Goal: Task Accomplishment & Management: Manage account settings

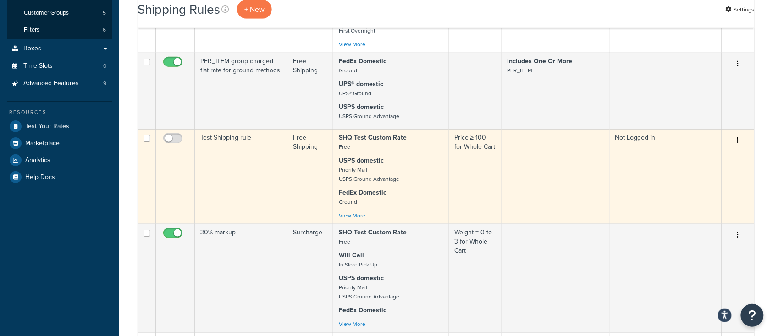
scroll to position [61, 0]
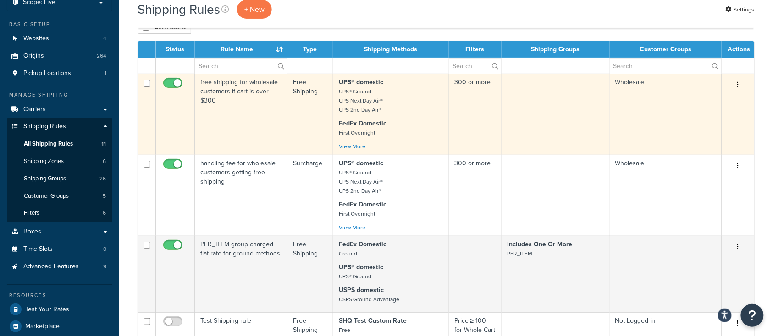
click at [250, 127] on td "free shipping for wholesale customers if cart is over $300" at bounding box center [241, 114] width 93 height 81
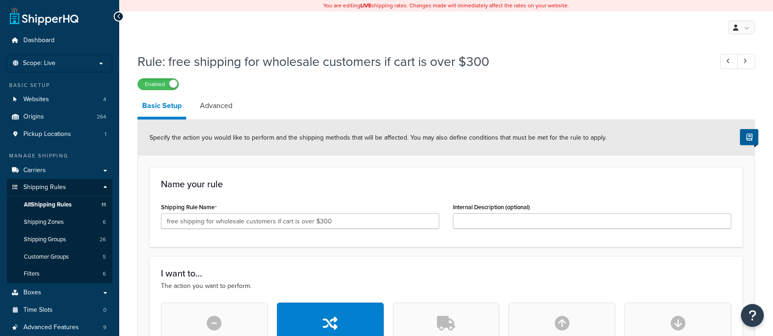
select select "SHIPPING_GROUP"
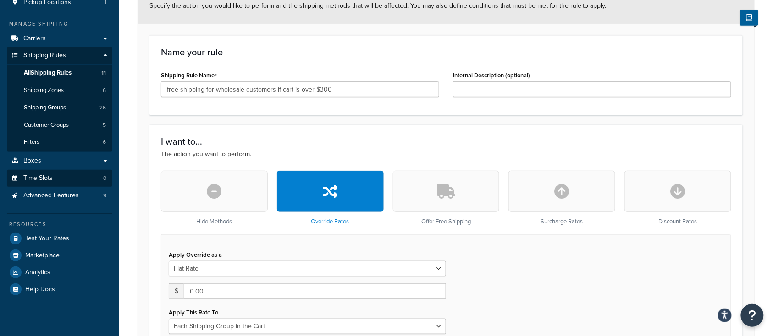
scroll to position [122, 0]
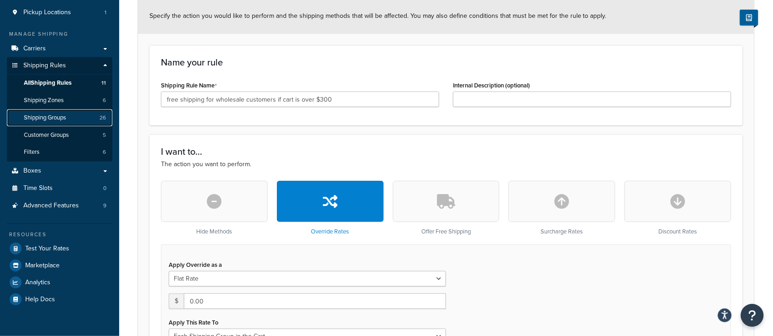
click at [53, 116] on span "Shipping Groups" at bounding box center [45, 118] width 42 height 8
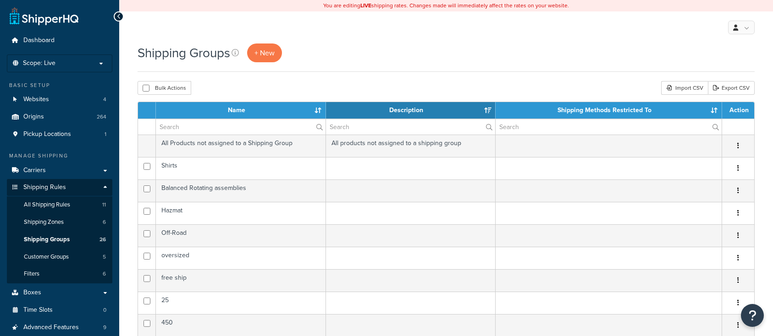
select select "15"
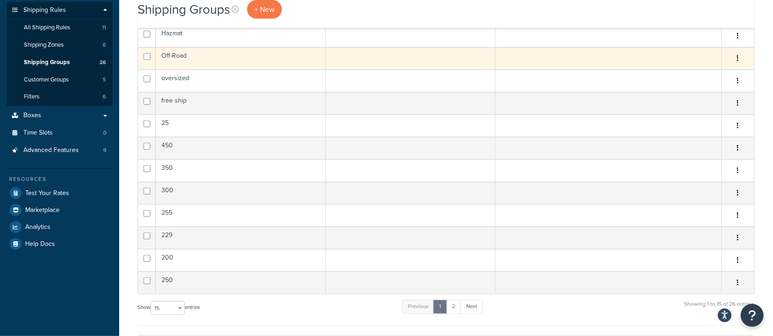
scroll to position [183, 0]
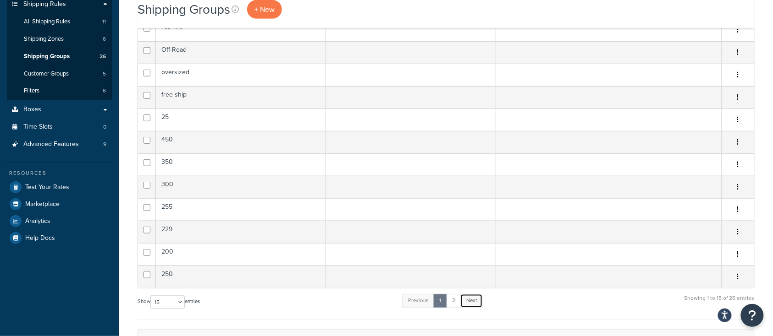
click at [472, 300] on link "Next" at bounding box center [471, 301] width 22 height 14
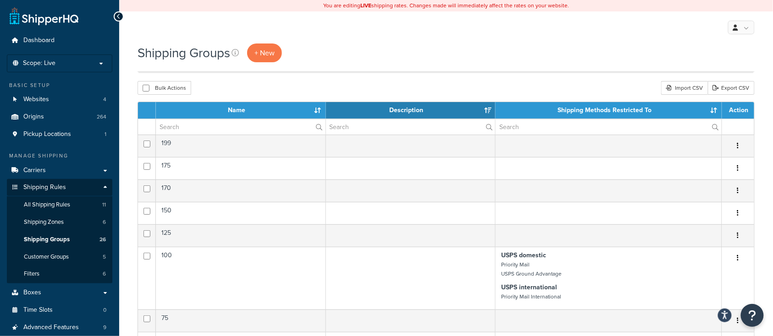
scroll to position [305, 0]
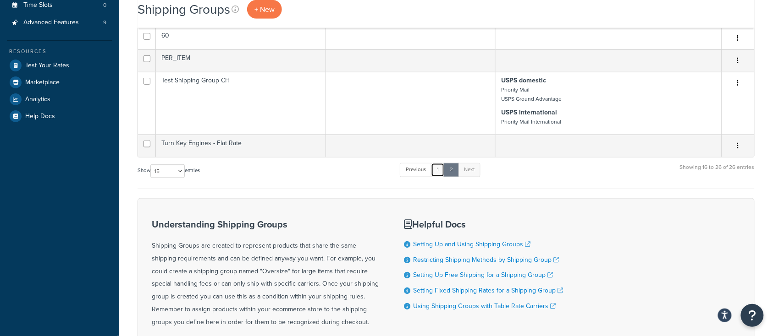
click at [441, 171] on link "1" at bounding box center [438, 170] width 14 height 14
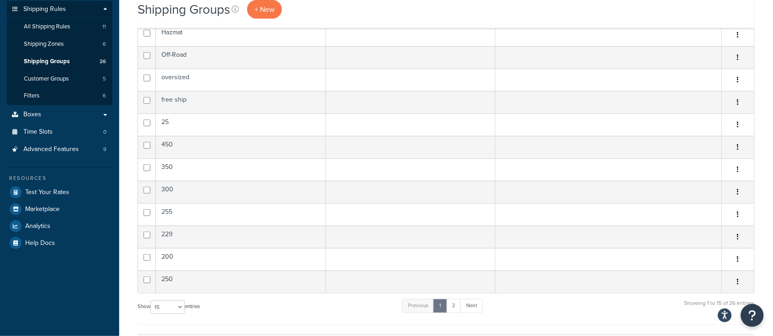
scroll to position [122, 0]
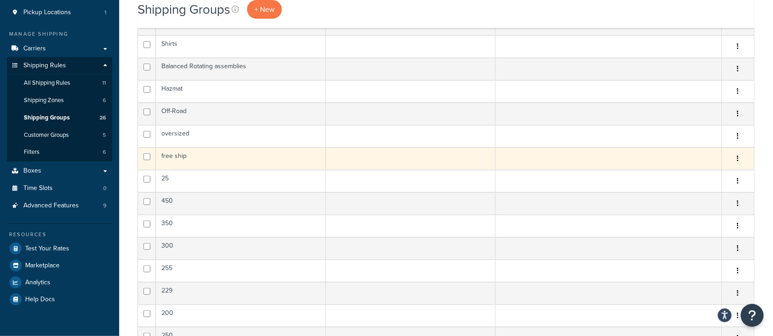
click at [214, 158] on td "free ship" at bounding box center [241, 159] width 170 height 22
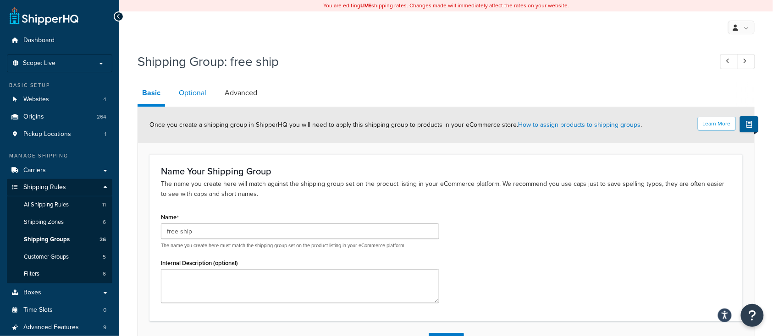
click at [197, 101] on link "Optional" at bounding box center [192, 93] width 37 height 22
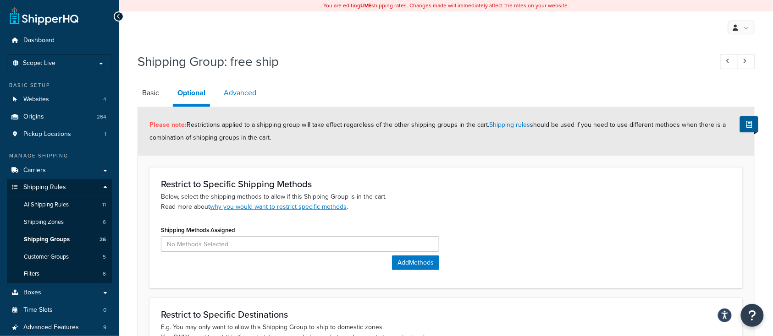
click at [240, 94] on link "Advanced" at bounding box center [240, 93] width 42 height 22
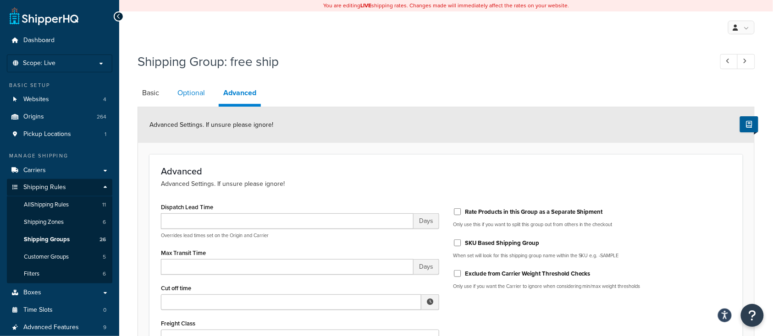
click at [189, 100] on link "Optional" at bounding box center [191, 93] width 37 height 22
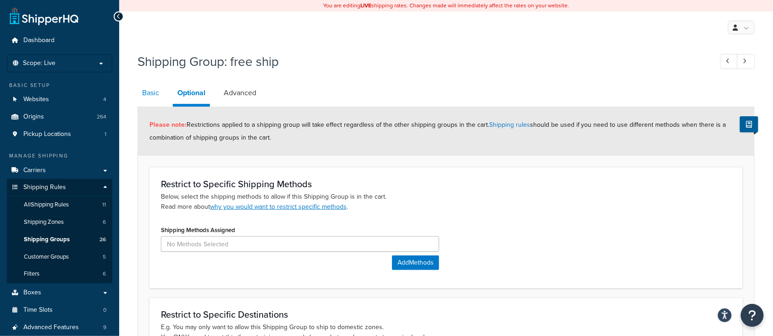
click at [144, 95] on link "Basic" at bounding box center [151, 93] width 26 height 22
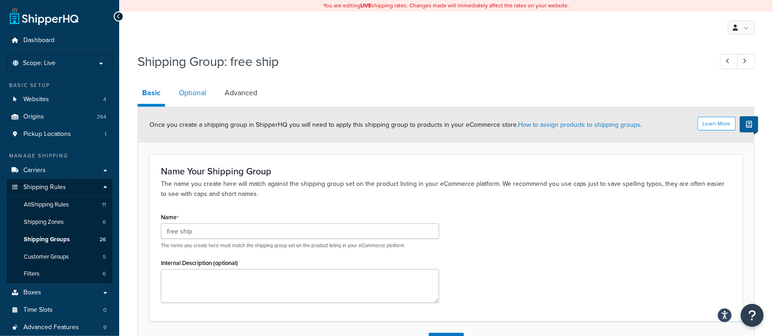
click at [193, 96] on link "Optional" at bounding box center [192, 93] width 37 height 22
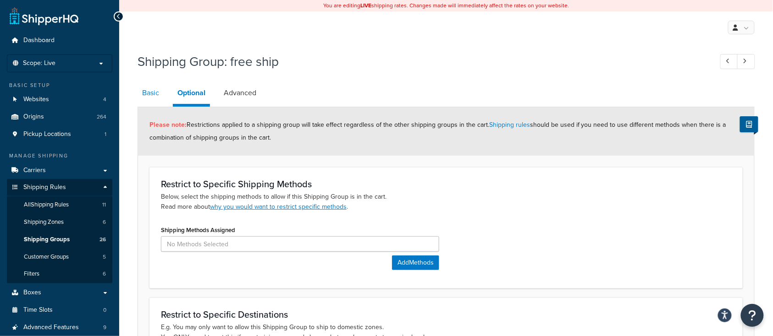
click at [152, 90] on link "Basic" at bounding box center [151, 93] width 26 height 22
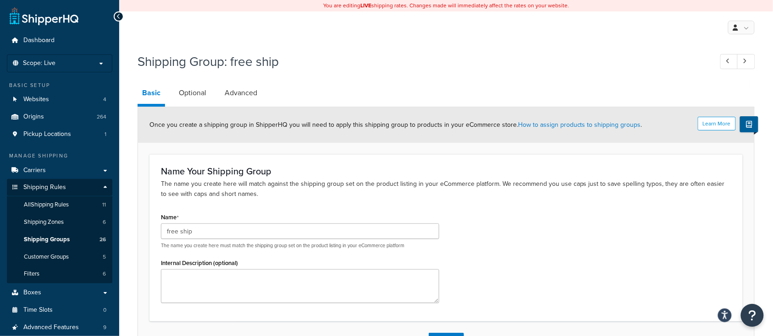
click at [281, 205] on div "Name Your Shipping Group The name you create here will match against the shippi…" at bounding box center [445, 237] width 593 height 167
click at [56, 204] on span "All Shipping Rules" at bounding box center [46, 205] width 45 height 8
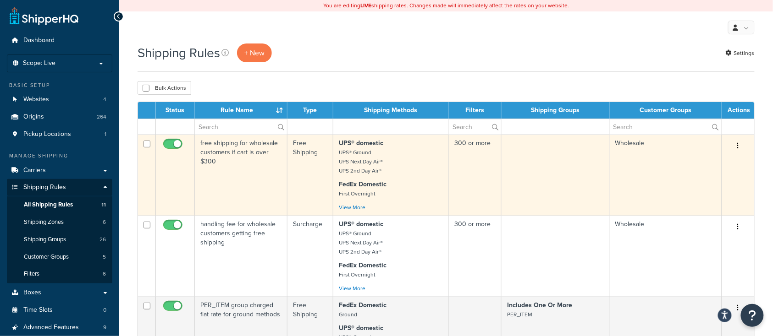
click at [737, 145] on icon "button" at bounding box center [738, 146] width 2 height 6
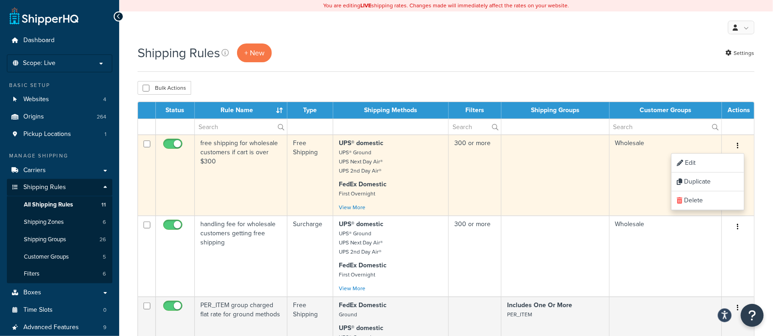
click at [243, 189] on td "free shipping for wholesale customers if cart is over $300" at bounding box center [241, 175] width 93 height 81
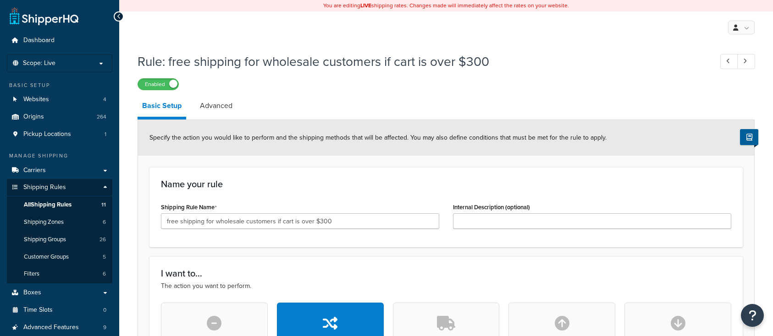
select select "SHIPPING_GROUP"
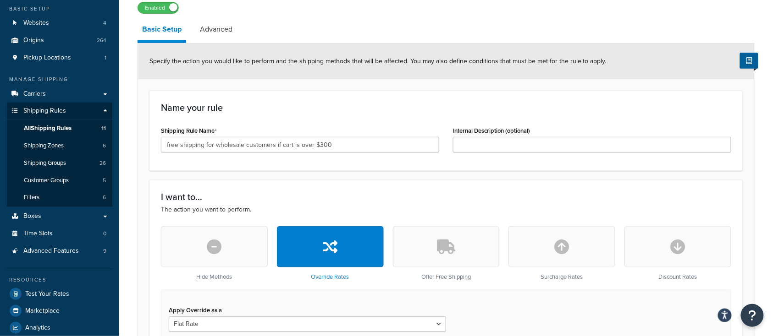
scroll to position [61, 0]
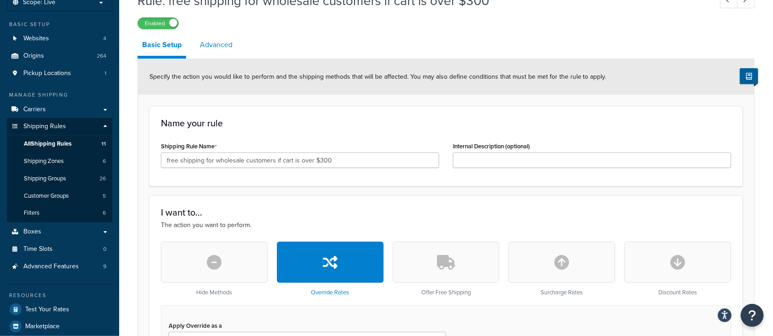
click at [213, 52] on link "Advanced" at bounding box center [216, 45] width 42 height 22
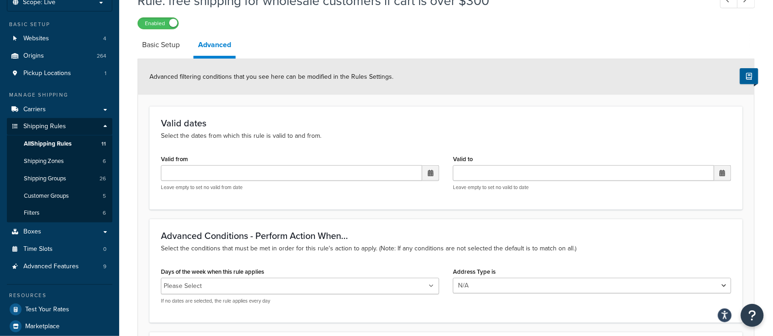
click at [212, 41] on link "Advanced" at bounding box center [214, 46] width 42 height 25
click at [163, 47] on link "Basic Setup" at bounding box center [161, 45] width 47 height 22
select select "SHIPPING_GROUP"
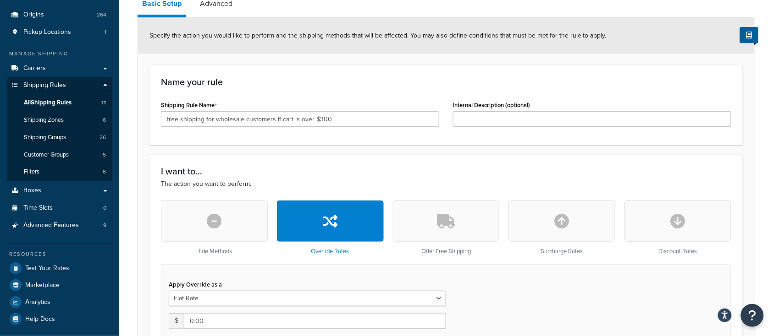
scroll to position [244, 0]
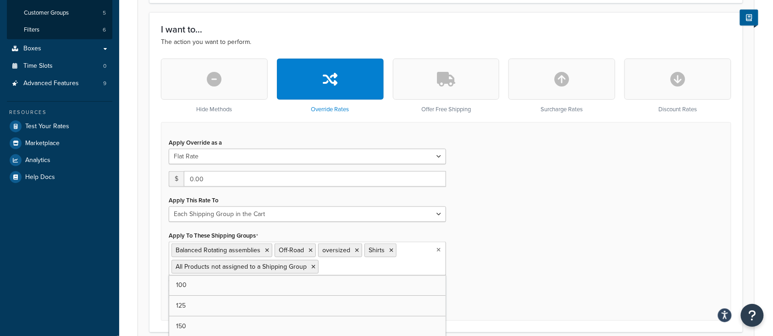
click at [364, 270] on input "Apply To These Shipping Groups" at bounding box center [361, 267] width 81 height 10
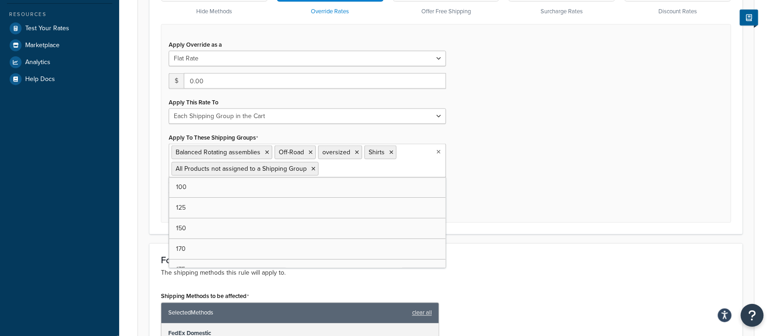
scroll to position [305, 0]
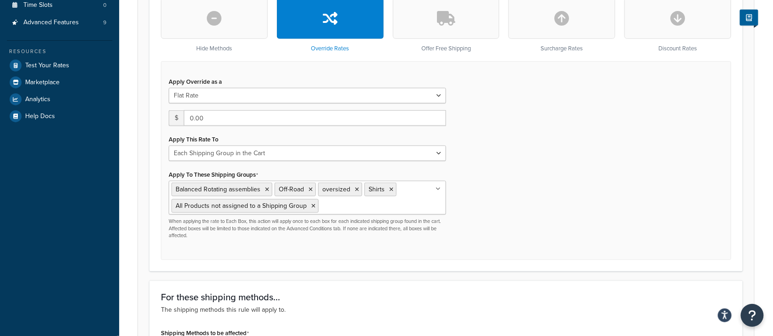
click at [549, 182] on div "Apply Override as a Flat Rate Percentage Flat Rate & Percentage $ 0.00 Apply Th…" at bounding box center [446, 160] width 570 height 198
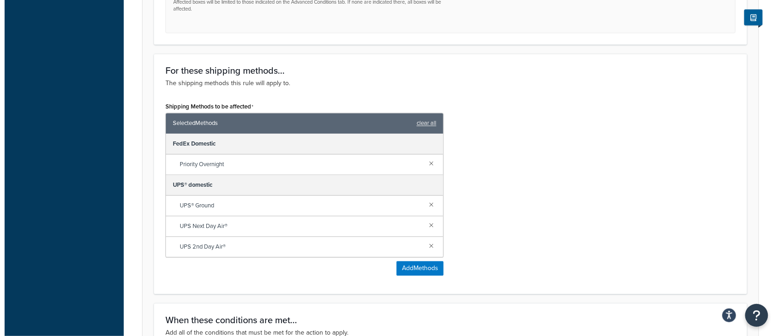
scroll to position [489, 0]
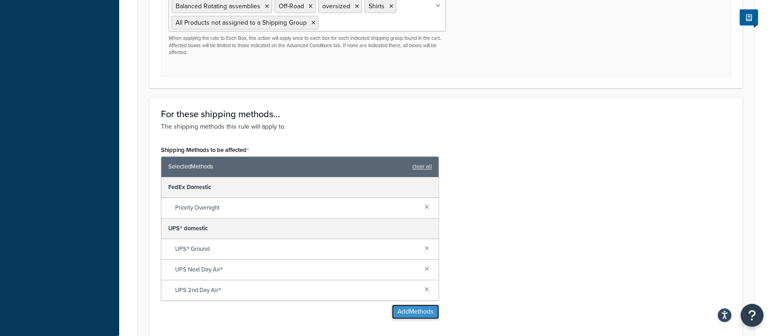
click at [432, 314] on button "Add Methods" at bounding box center [415, 312] width 47 height 15
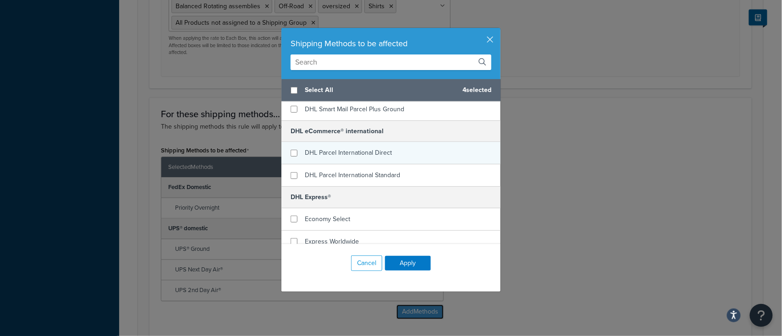
scroll to position [305, 0]
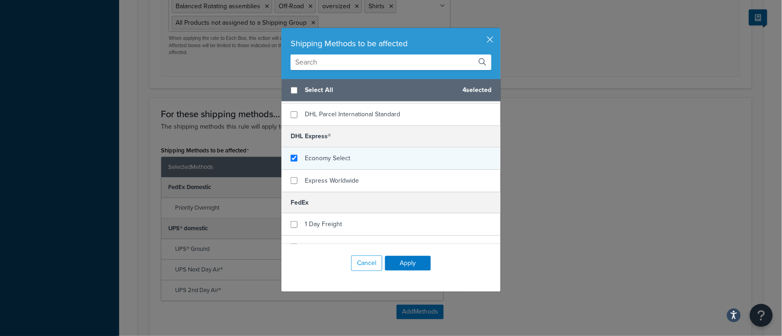
checkbox input "true"
click at [295, 158] on div "Economy Select" at bounding box center [390, 159] width 219 height 22
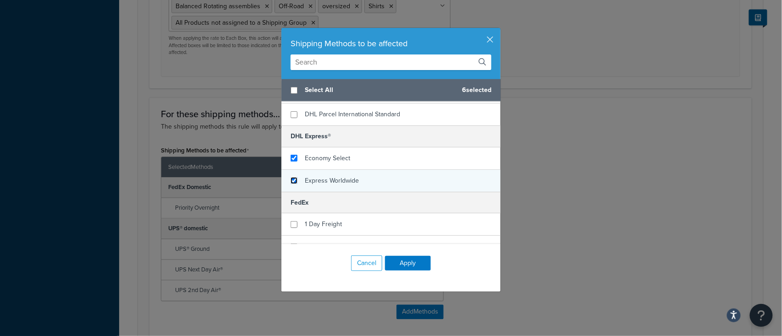
click at [291, 181] on input "checkbox" at bounding box center [294, 180] width 7 height 7
checkbox input "true"
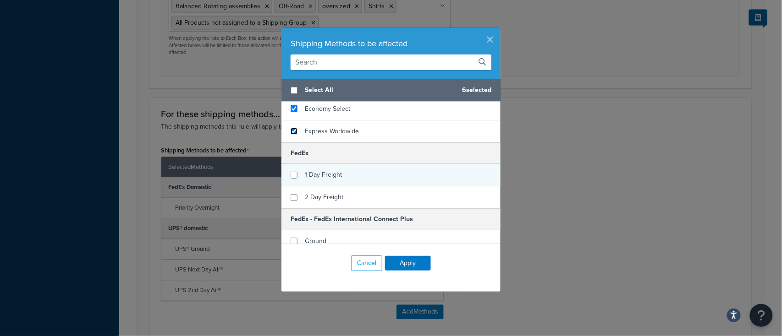
scroll to position [367, 0]
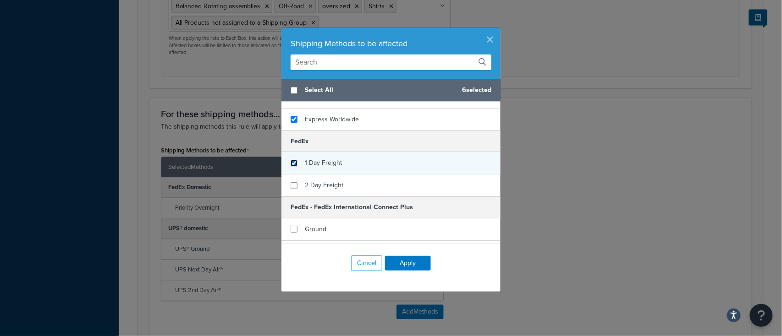
click at [291, 165] on input "checkbox" at bounding box center [294, 163] width 7 height 7
checkbox input "true"
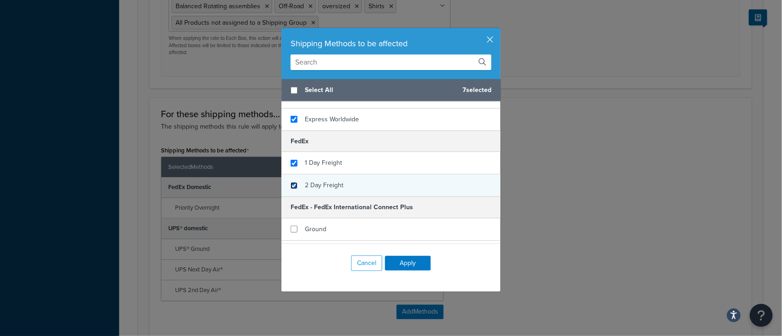
click at [292, 184] on input "checkbox" at bounding box center [294, 185] width 7 height 7
checkbox input "true"
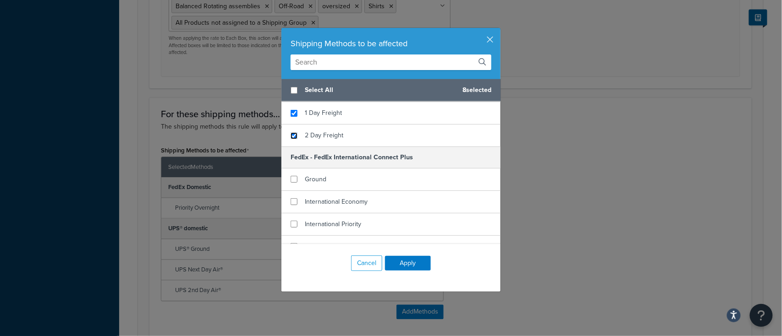
scroll to position [428, 0]
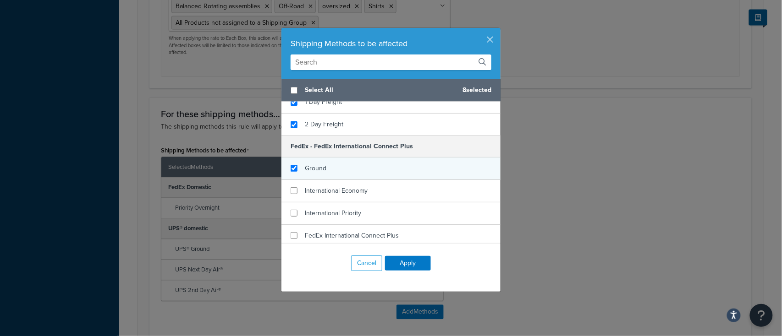
checkbox input "true"
click at [291, 171] on div "Ground" at bounding box center [390, 169] width 219 height 22
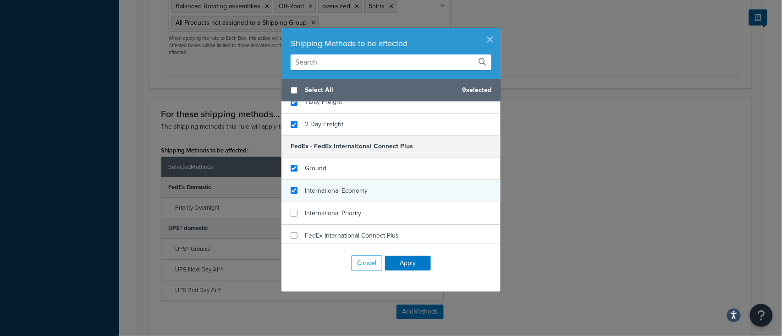
checkbox input "true"
click at [293, 191] on div "International Economy" at bounding box center [390, 191] width 219 height 22
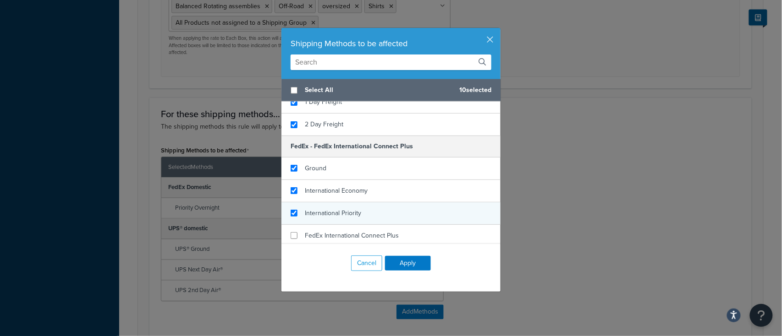
checkbox input "true"
click at [292, 206] on div "International Priority" at bounding box center [390, 214] width 219 height 22
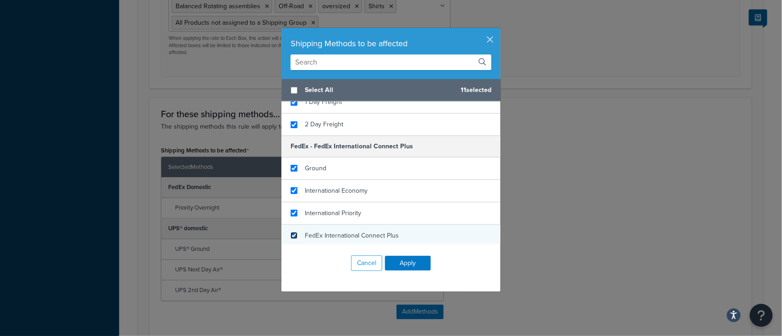
click at [291, 235] on input "checkbox" at bounding box center [294, 235] width 7 height 7
checkbox input "true"
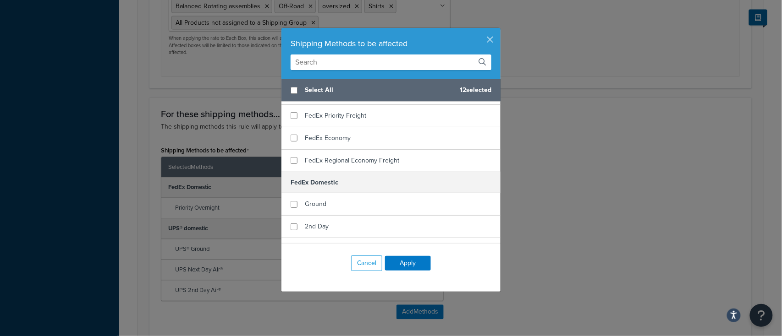
scroll to position [1467, 0]
click at [292, 203] on input "checkbox" at bounding box center [294, 205] width 7 height 7
checkbox input "true"
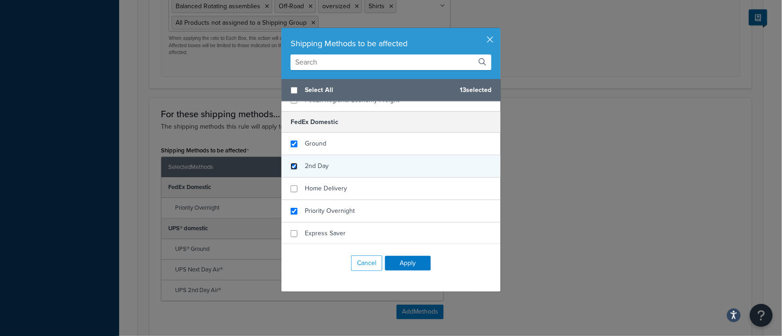
click at [291, 165] on input "checkbox" at bounding box center [294, 166] width 7 height 7
checkbox input "true"
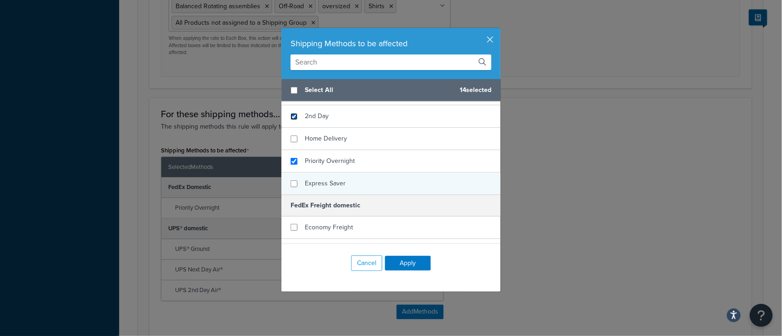
scroll to position [1589, 0]
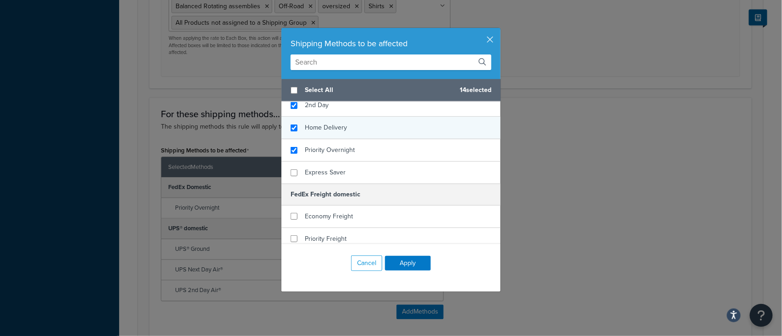
checkbox input "true"
click at [291, 127] on div "Home Delivery" at bounding box center [390, 128] width 219 height 22
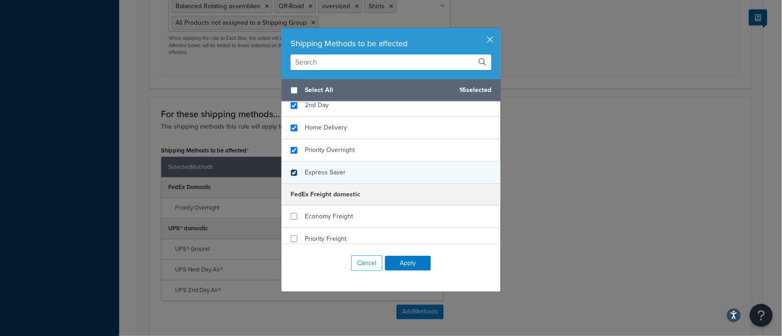
click at [291, 170] on input "checkbox" at bounding box center [294, 173] width 7 height 7
checkbox input "true"
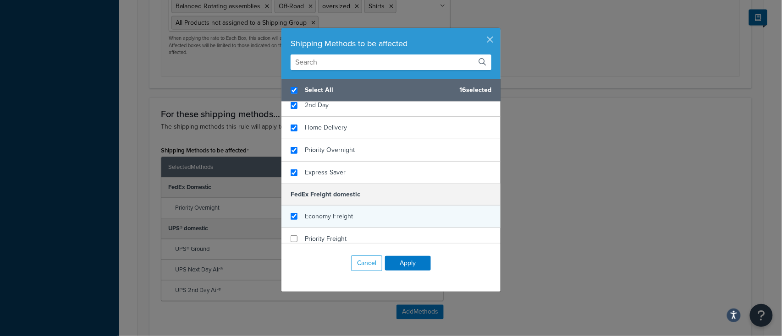
checkbox input "true"
click at [285, 213] on div "Economy Freight" at bounding box center [390, 217] width 219 height 22
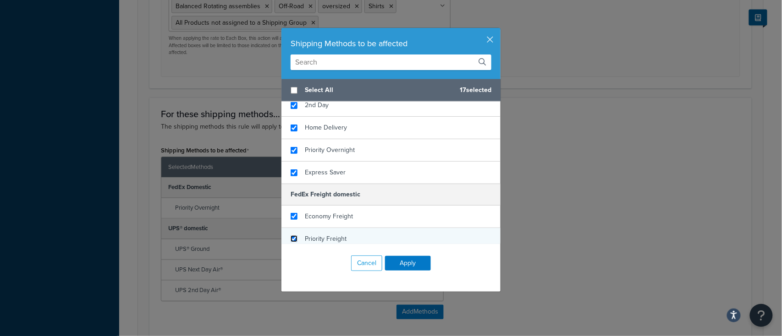
checkbox input "false"
click at [291, 237] on input "checkbox" at bounding box center [294, 239] width 7 height 7
checkbox input "true"
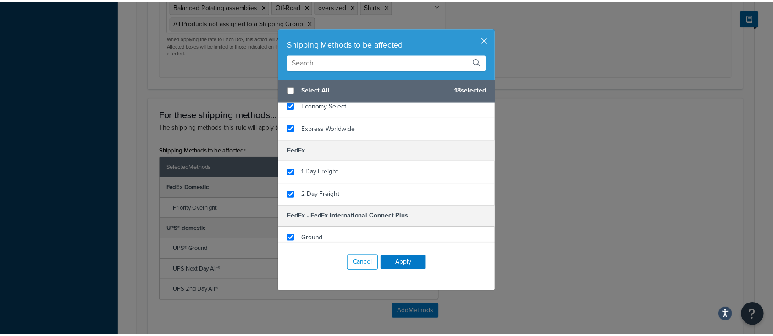
scroll to position [367, 0]
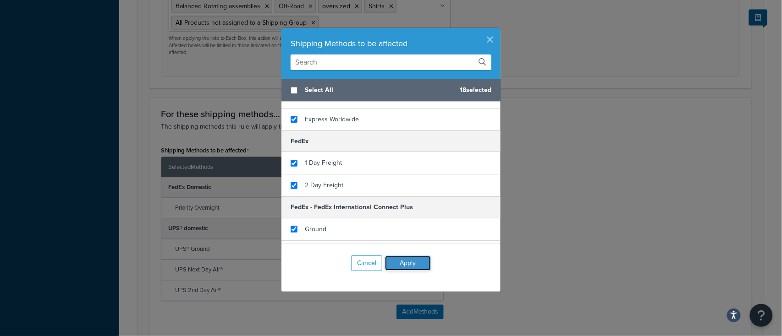
click at [397, 261] on button "Apply" at bounding box center [408, 263] width 46 height 15
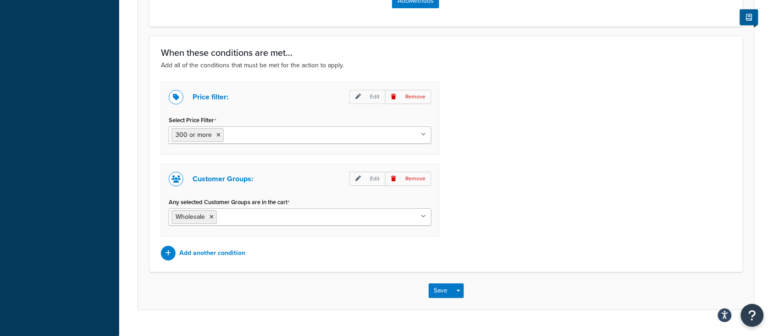
scroll to position [879, 0]
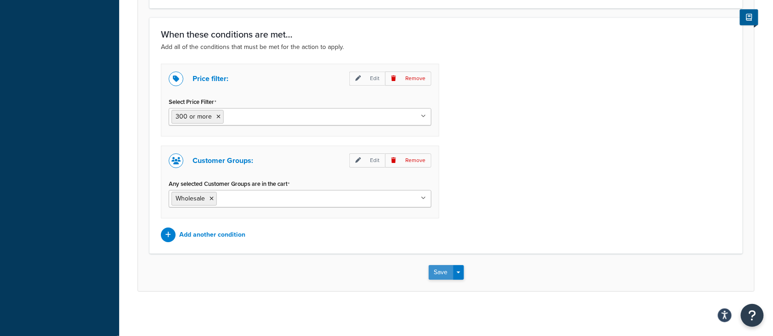
click at [439, 270] on button "Save" at bounding box center [441, 272] width 25 height 15
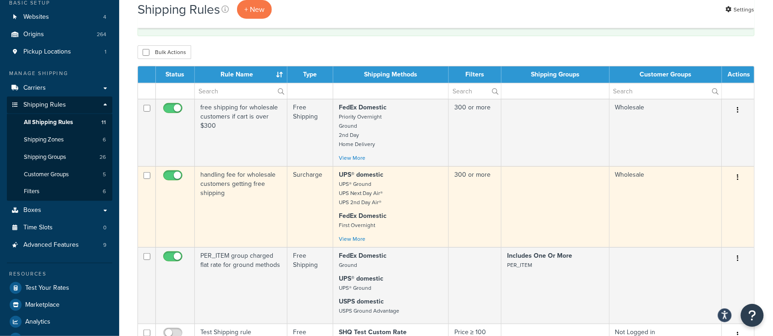
scroll to position [68, 0]
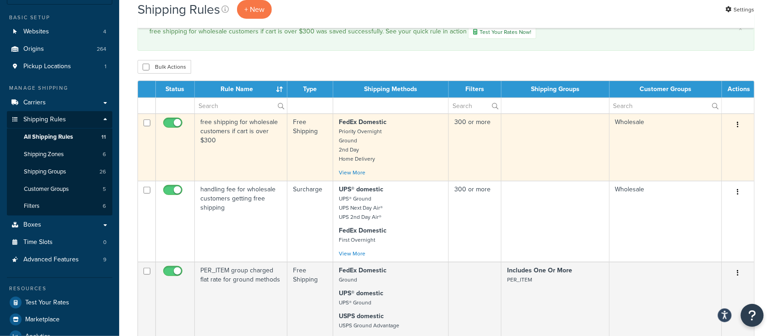
click at [255, 154] on td "free shipping for wholesale customers if cart is over $300" at bounding box center [241, 147] width 93 height 67
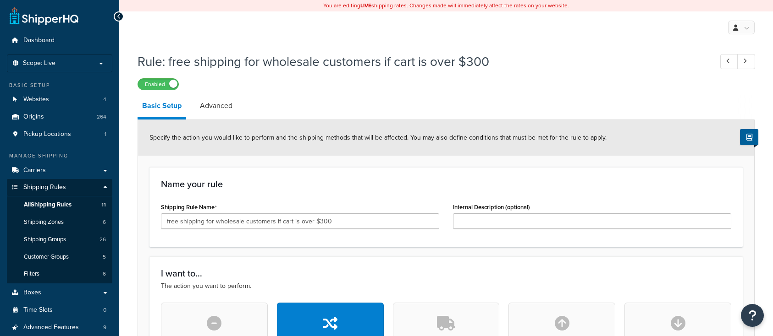
select select "SHIPPING_GROUP"
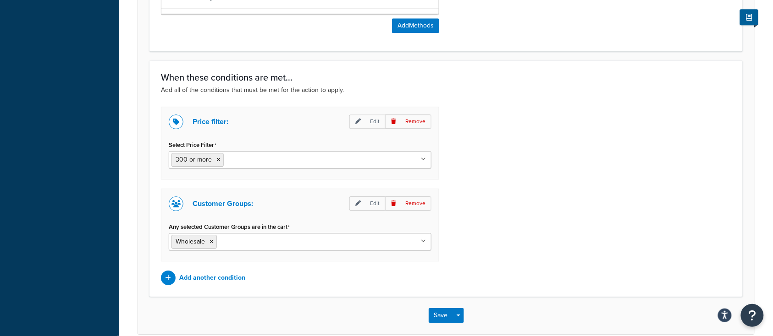
scroll to position [879, 0]
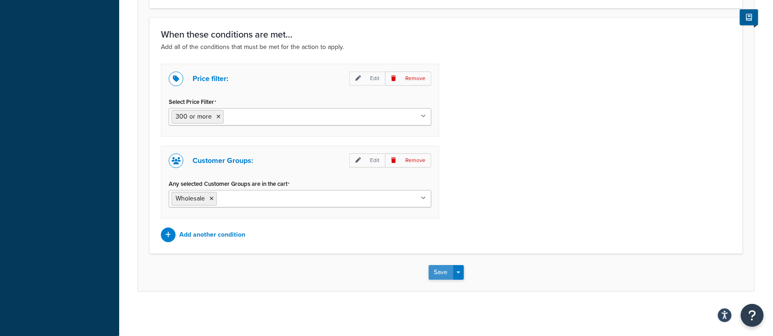
click at [441, 273] on button "Save" at bounding box center [441, 272] width 25 height 15
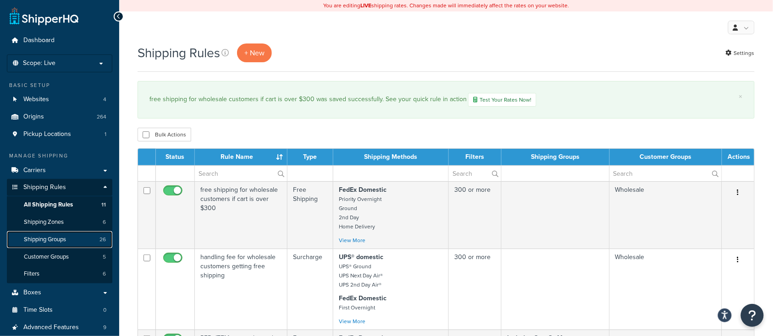
click at [54, 241] on span "Shipping Groups" at bounding box center [45, 240] width 42 height 8
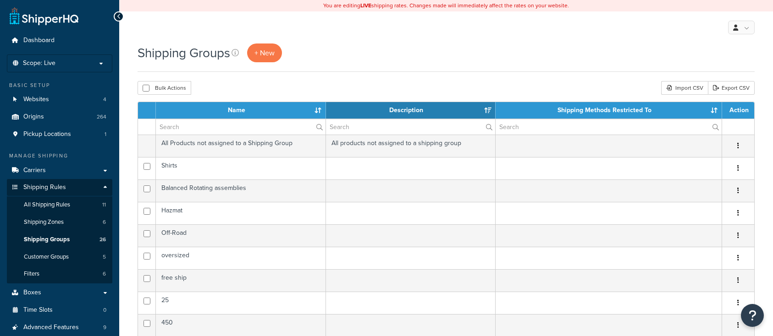
select select "15"
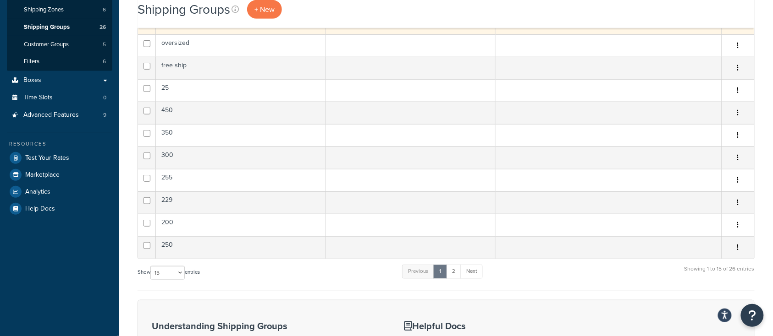
scroll to position [244, 0]
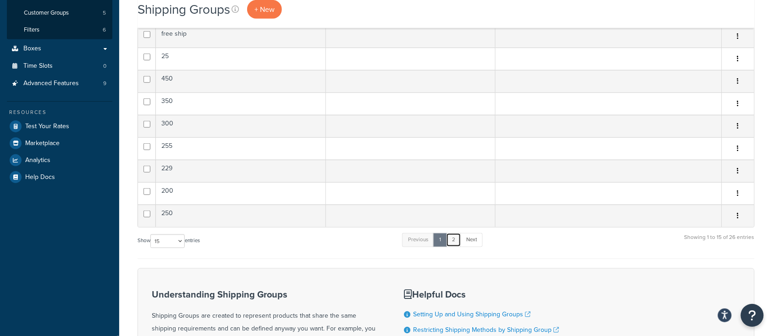
click at [458, 240] on link "2" at bounding box center [453, 240] width 15 height 14
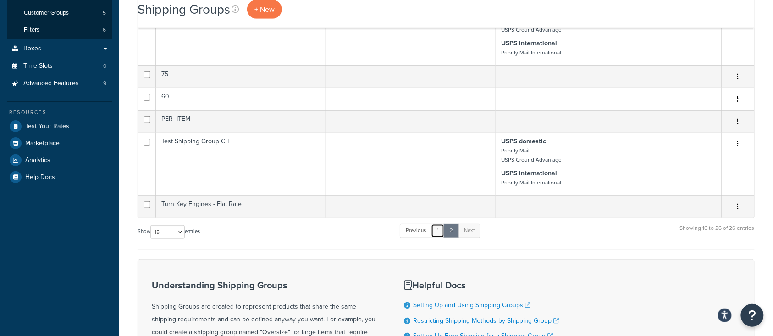
click at [439, 231] on link "1" at bounding box center [438, 231] width 14 height 14
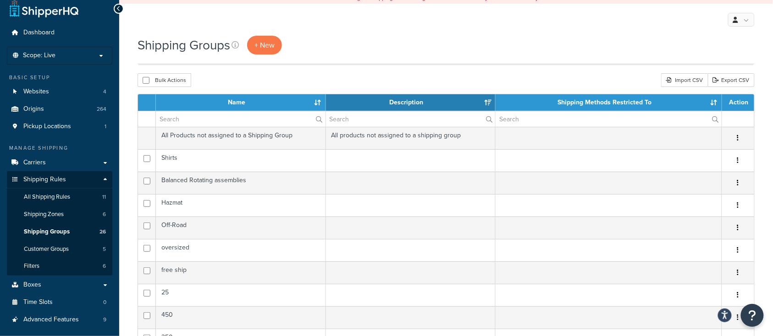
scroll to position [0, 0]
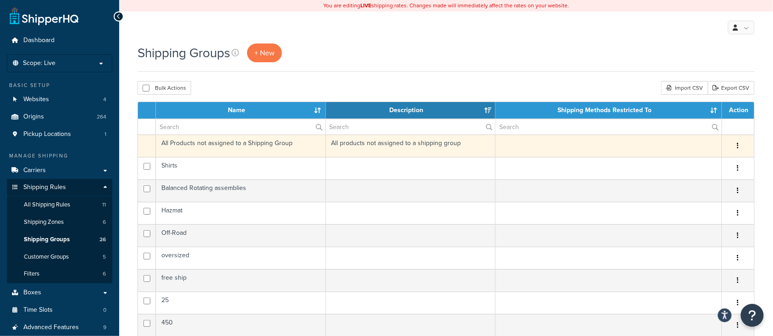
click at [238, 148] on td "All Products not assigned to a Shipping Group" at bounding box center [241, 146] width 170 height 22
click at [146, 145] on td at bounding box center [147, 146] width 18 height 22
click at [196, 149] on td "All Products not assigned to a Shipping Group" at bounding box center [241, 146] width 170 height 22
click at [357, 151] on td "All products not assigned to a shipping group" at bounding box center [411, 146] width 170 height 22
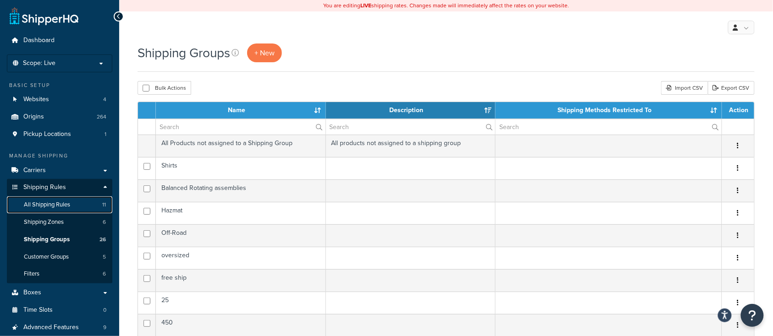
click at [55, 206] on span "All Shipping Rules" at bounding box center [47, 205] width 46 height 8
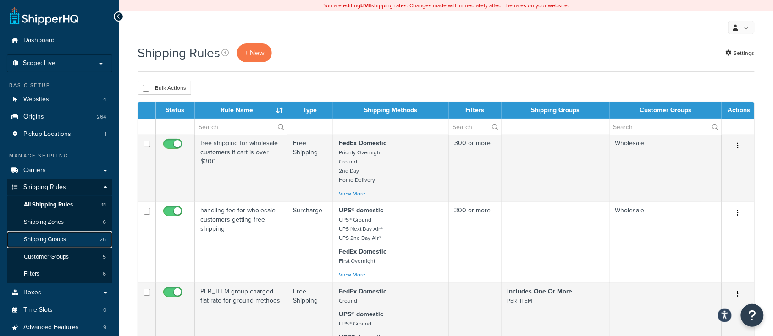
click at [61, 242] on span "Shipping Groups" at bounding box center [45, 240] width 42 height 8
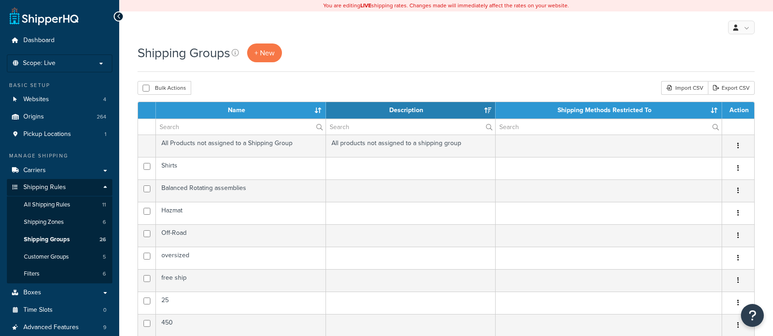
select select "15"
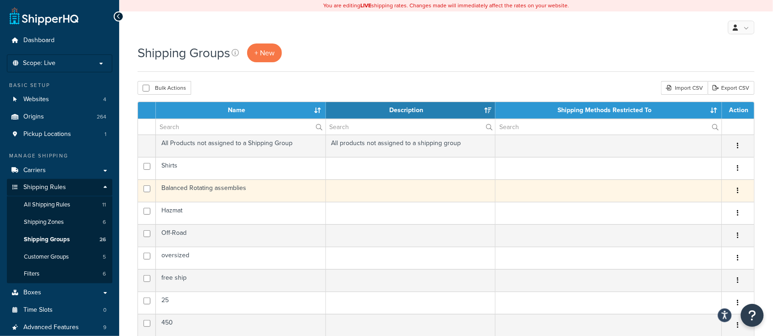
scroll to position [61, 0]
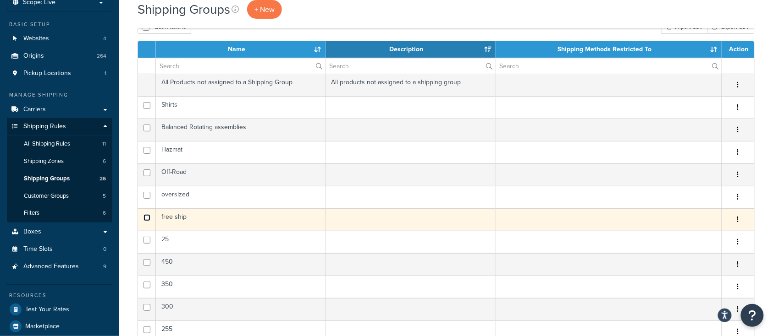
click at [147, 132] on input "checkbox" at bounding box center [146, 128] width 7 height 7
checkbox input "true"
click at [213, 217] on td "free ship" at bounding box center [241, 220] width 170 height 22
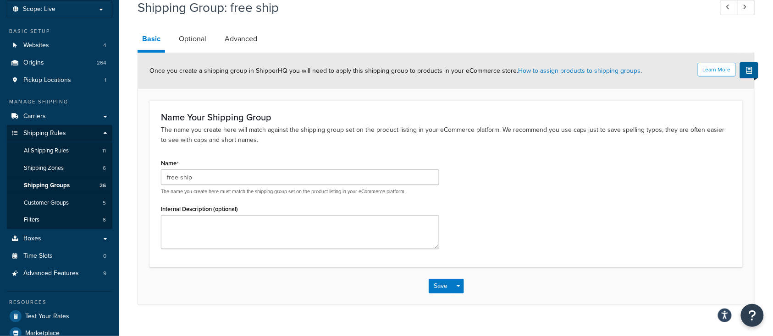
scroll to position [44, 0]
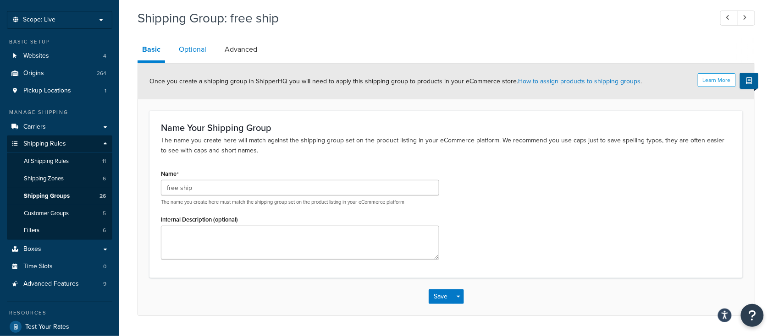
click at [193, 48] on link "Optional" at bounding box center [192, 50] width 37 height 22
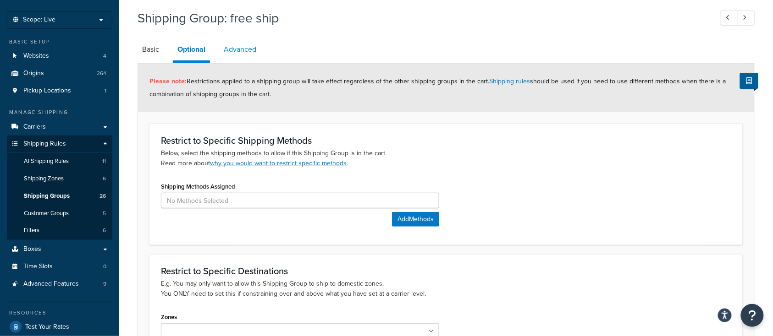
click at [244, 52] on link "Advanced" at bounding box center [240, 50] width 42 height 22
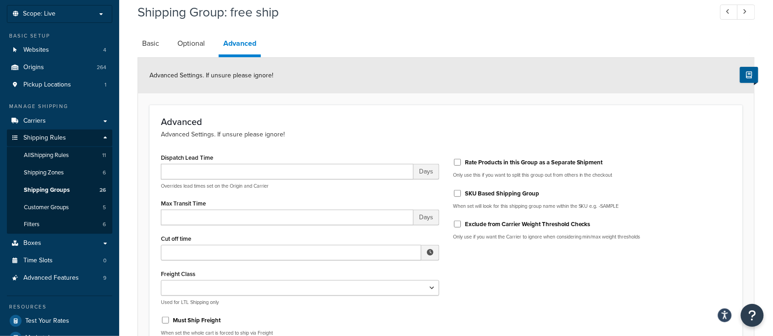
scroll to position [44, 0]
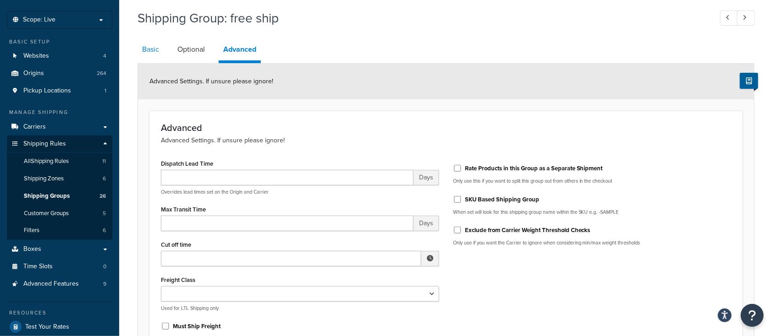
click at [153, 47] on link "Basic" at bounding box center [151, 50] width 26 height 22
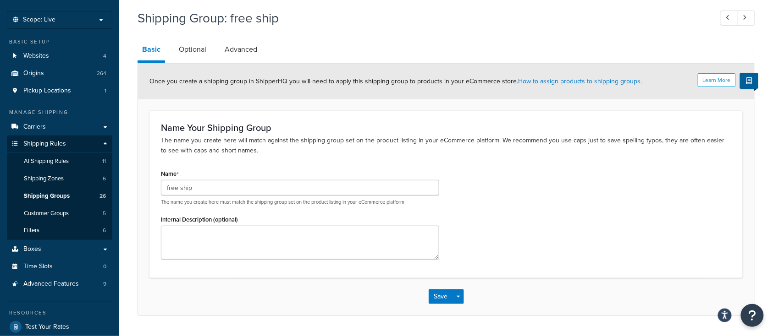
scroll to position [105, 0]
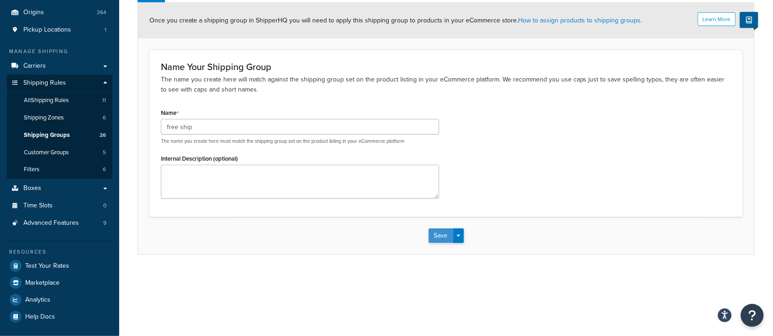
click at [435, 237] on button "Save" at bounding box center [441, 236] width 25 height 15
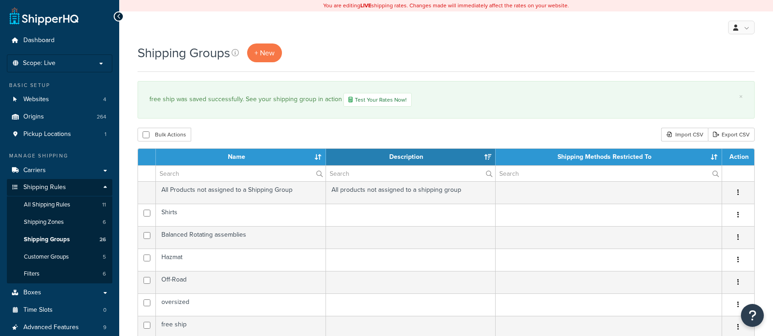
select select "15"
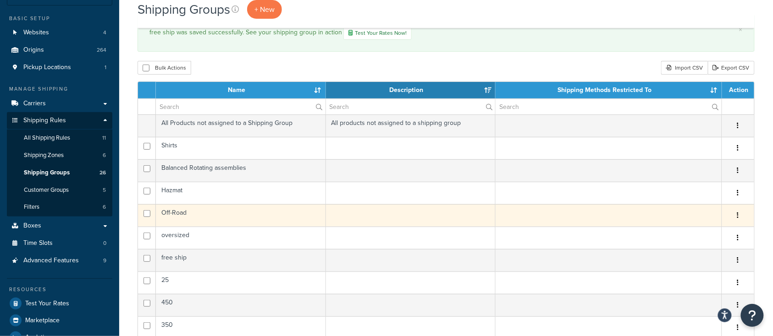
scroll to position [61, 0]
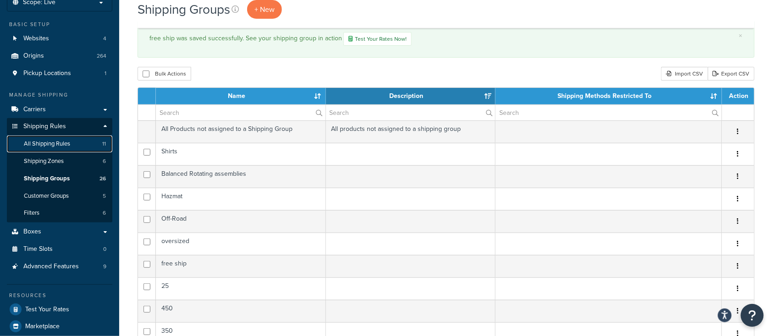
click at [52, 144] on span "All Shipping Rules" at bounding box center [47, 144] width 46 height 8
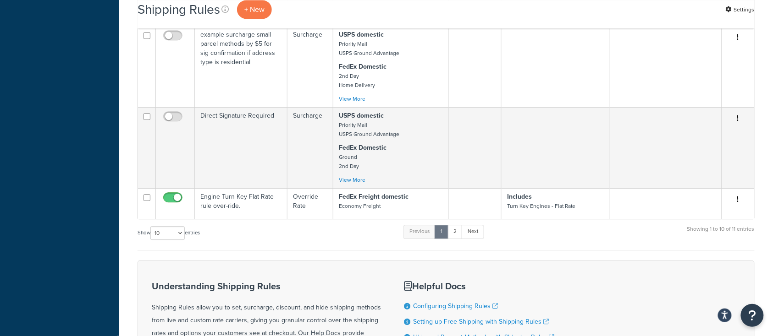
scroll to position [733, 0]
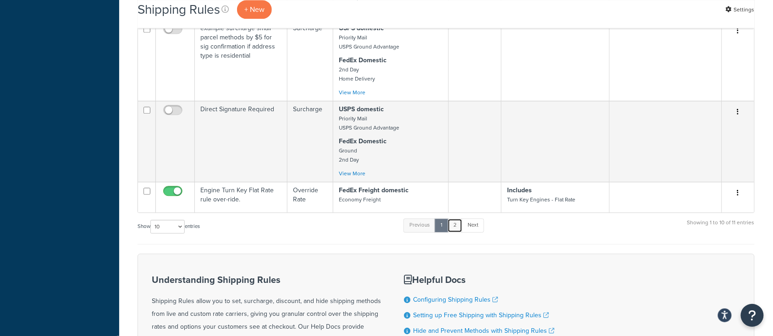
click at [459, 229] on link "2" at bounding box center [454, 226] width 15 height 14
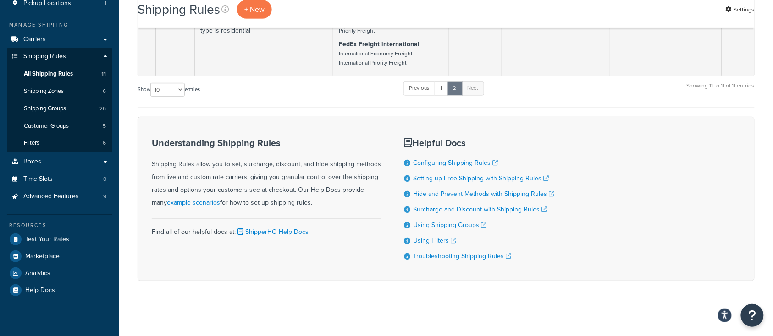
scroll to position [133, 0]
click at [444, 87] on link "1" at bounding box center [442, 89] width 14 height 14
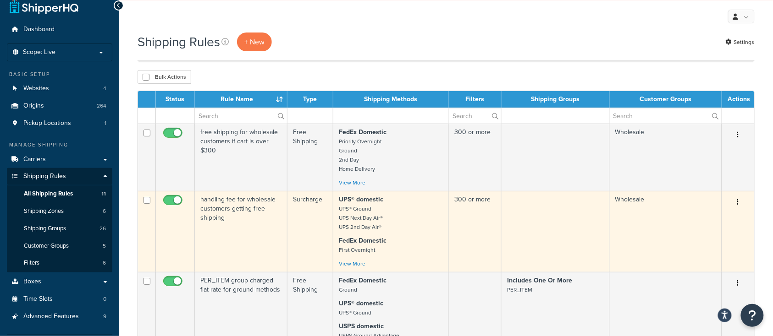
scroll to position [0, 0]
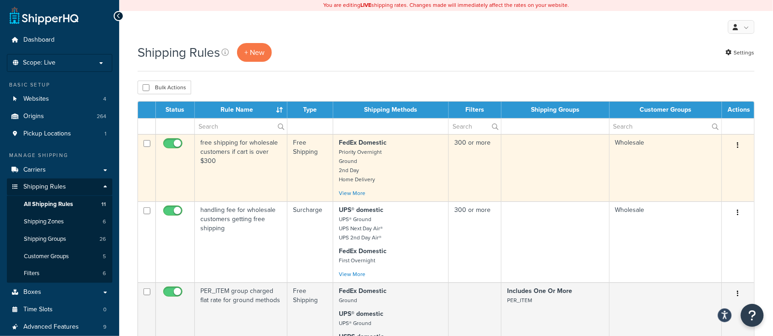
click at [238, 170] on td "free shipping for wholesale customers if cart is over $300" at bounding box center [241, 167] width 93 height 67
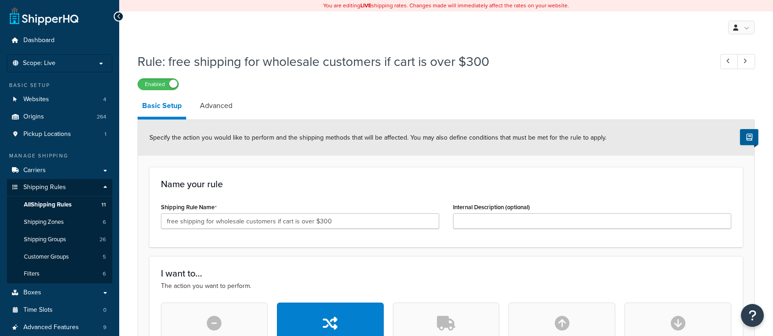
select select "SHIPPING_GROUP"
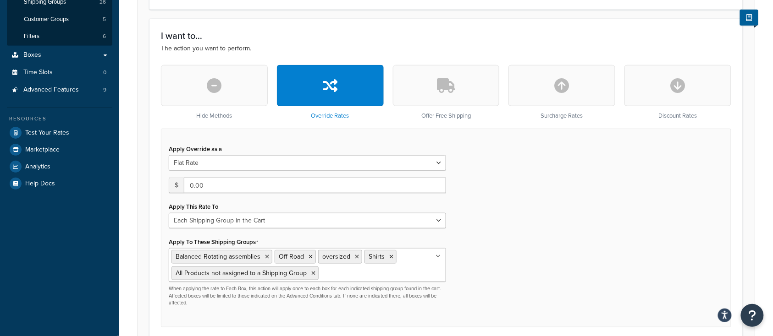
scroll to position [244, 0]
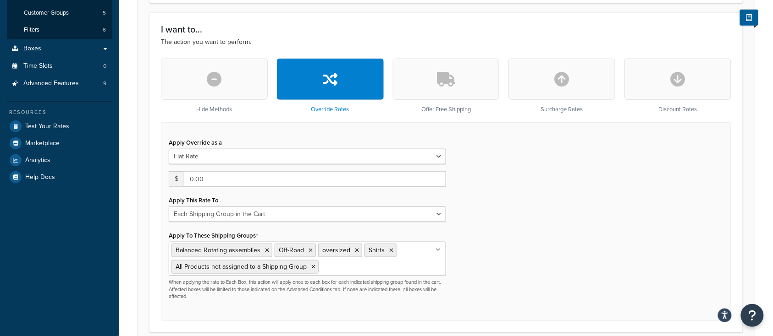
click at [412, 259] on ul "Balanced Rotating assemblies Off-Road oversized Shirts All Products not assigne…" at bounding box center [307, 259] width 277 height 34
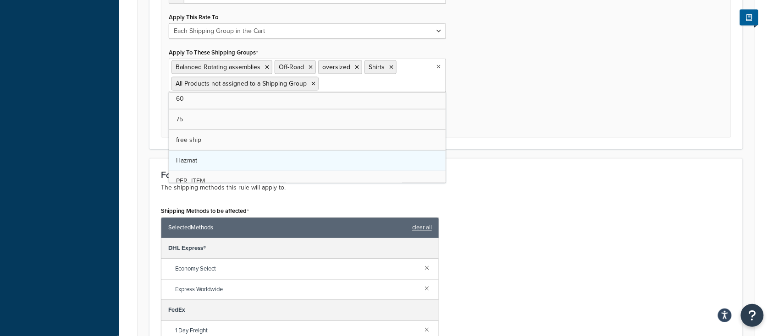
scroll to position [280, 0]
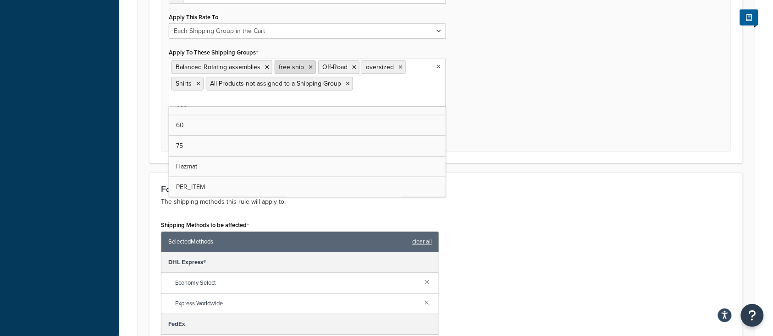
click at [308, 66] on icon at bounding box center [310, 68] width 4 height 6
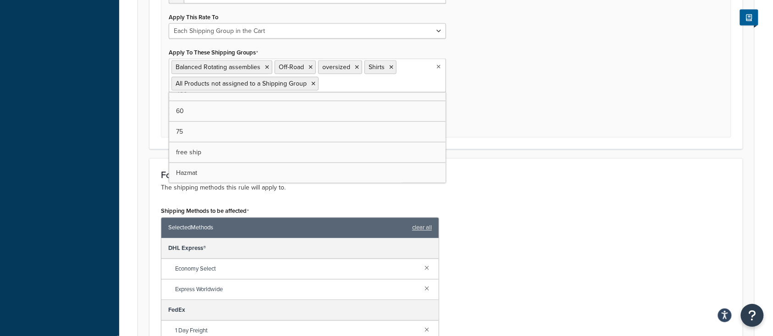
click at [557, 191] on p "The shipping methods this rule will apply to." at bounding box center [446, 188] width 570 height 10
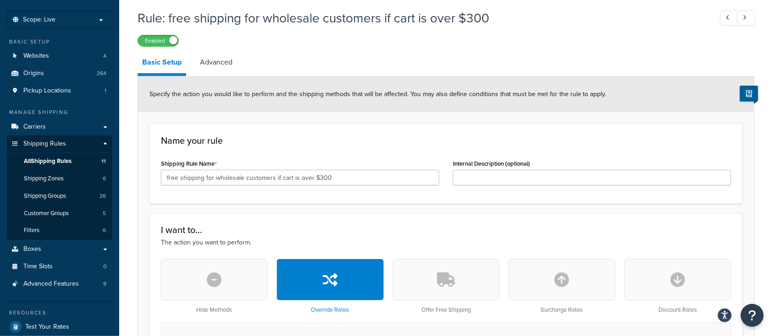
scroll to position [0, 0]
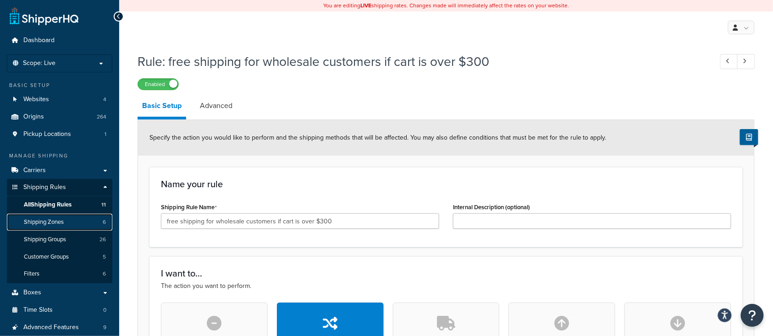
click at [41, 221] on span "Shipping Zones" at bounding box center [44, 223] width 40 height 8
click at [226, 107] on link "Advanced" at bounding box center [216, 106] width 42 height 22
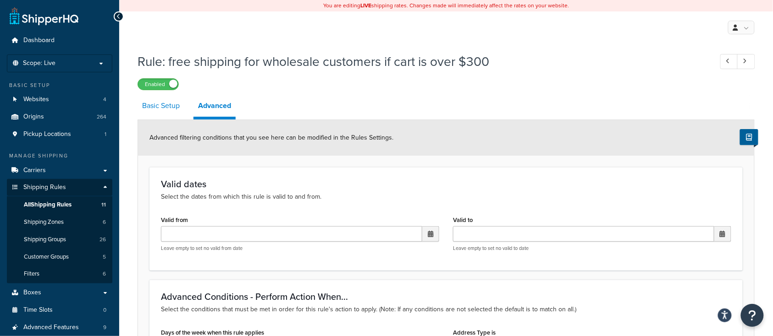
click at [169, 109] on link "Basic Setup" at bounding box center [161, 106] width 47 height 22
select select "SHIPPING_GROUP"
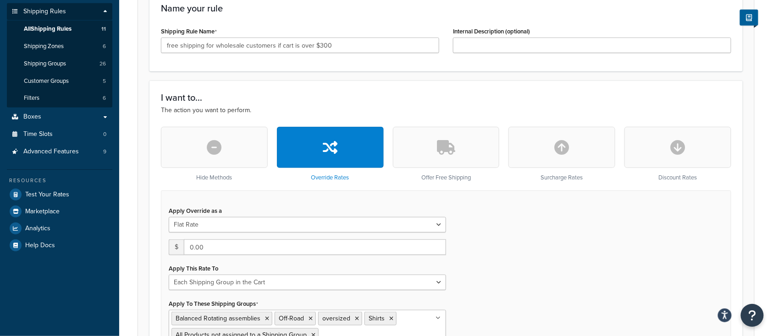
scroll to position [244, 0]
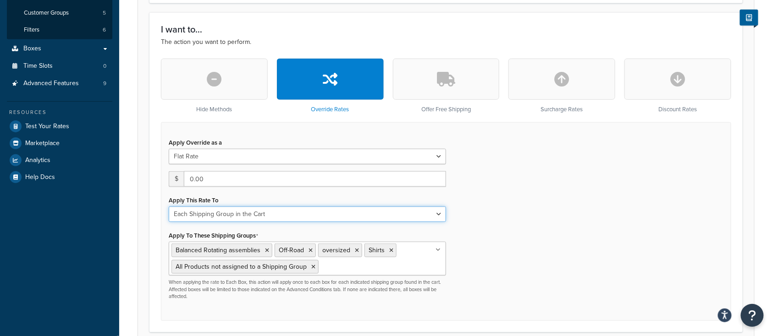
click at [372, 218] on select "Each Shipment in the Cart Each Origin in the Cart Each Shipping Group in the Ca…" at bounding box center [307, 215] width 277 height 16
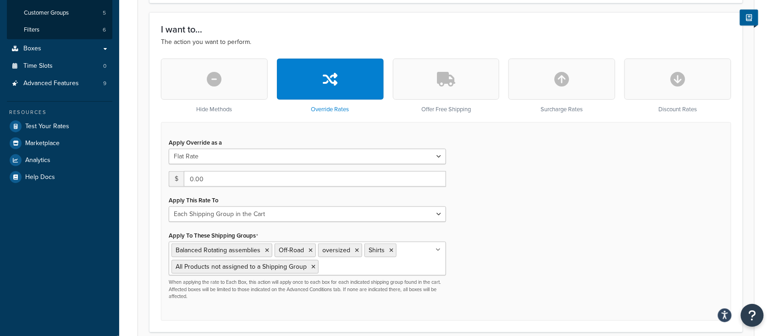
click at [526, 221] on div "Apply Override as a Flat Rate Percentage Flat Rate & Percentage $ 0.00 Apply Th…" at bounding box center [446, 221] width 570 height 198
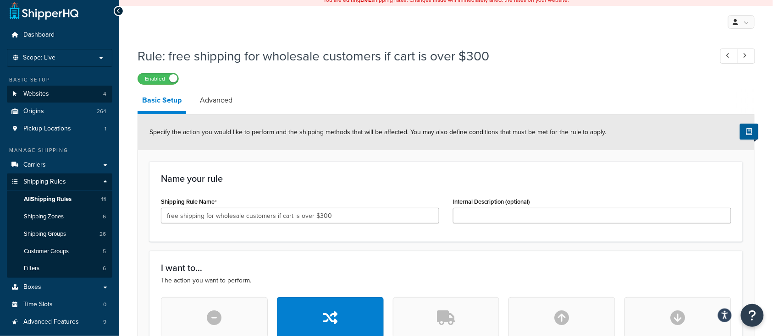
scroll to position [0, 0]
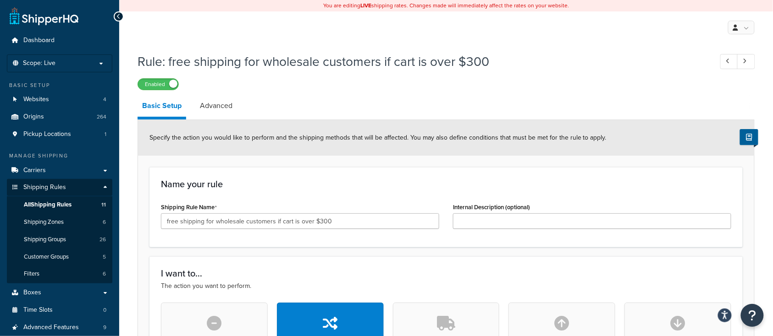
select select "SHIPPING_GROUP"
click at [55, 207] on span "All Shipping Rules" at bounding box center [48, 205] width 48 height 8
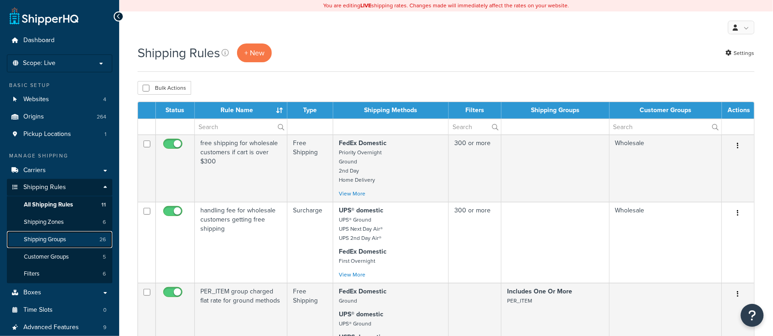
click at [36, 237] on span "Shipping Groups" at bounding box center [45, 240] width 42 height 8
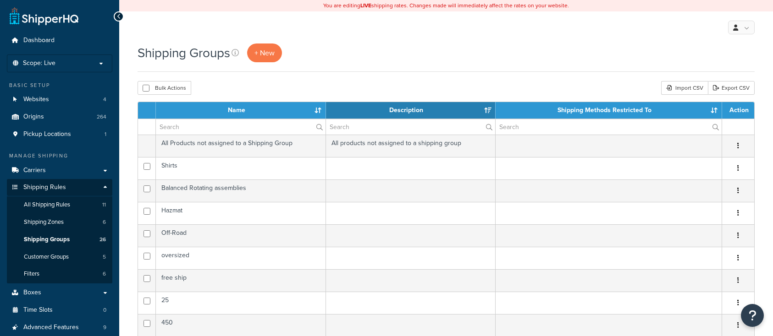
select select "15"
click at [40, 205] on span "All Shipping Rules" at bounding box center [47, 205] width 46 height 8
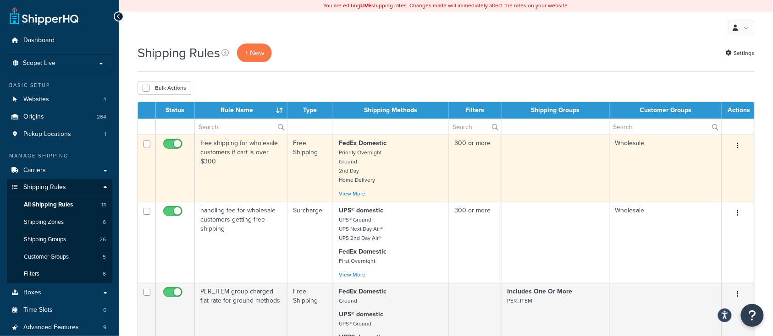
click at [416, 163] on p "FedEx Domestic Priority Overnight Ground 2nd Day Home Delivery" at bounding box center [391, 162] width 104 height 46
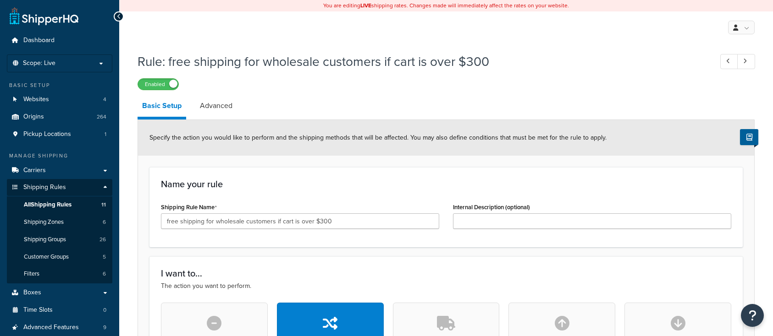
select select "SHIPPING_GROUP"
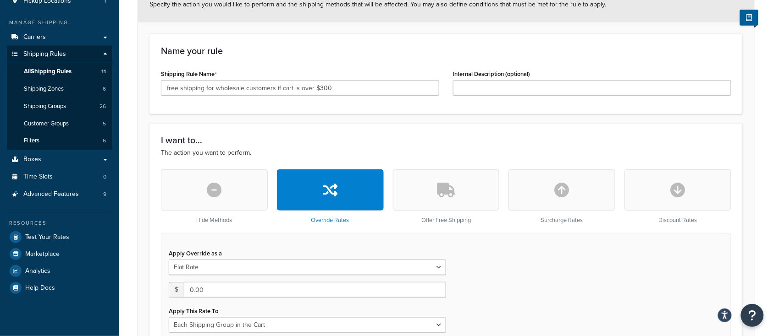
scroll to position [61, 0]
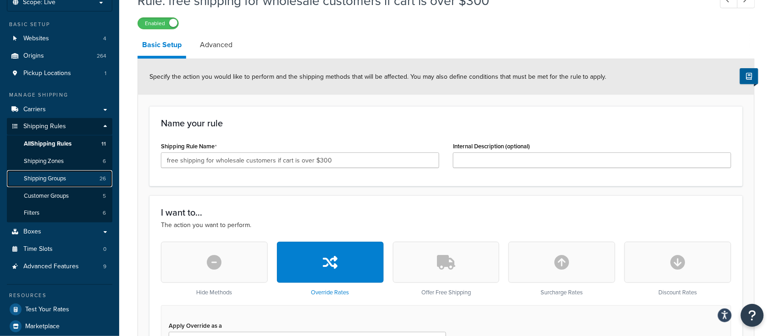
click at [41, 181] on span "Shipping Groups" at bounding box center [45, 179] width 42 height 8
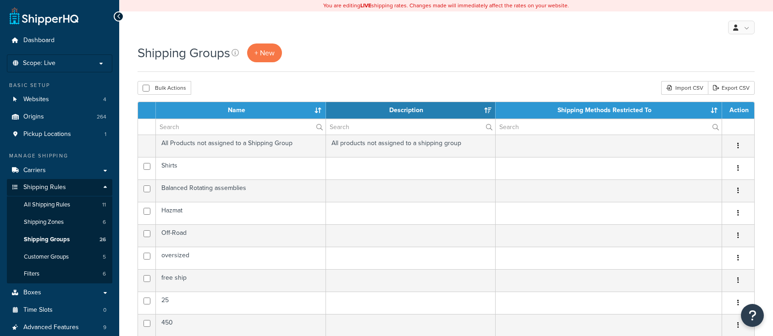
select select "15"
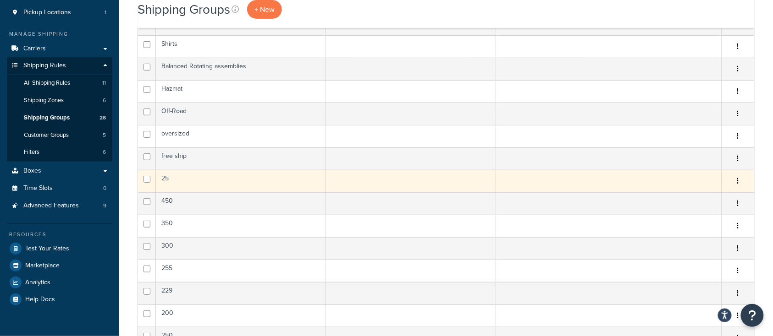
scroll to position [183, 0]
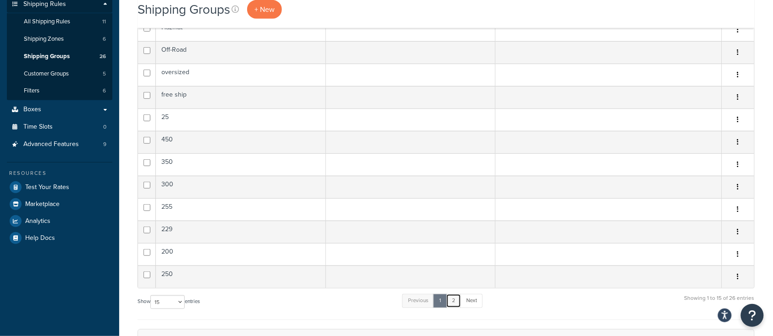
click at [455, 301] on link "2" at bounding box center [453, 301] width 15 height 14
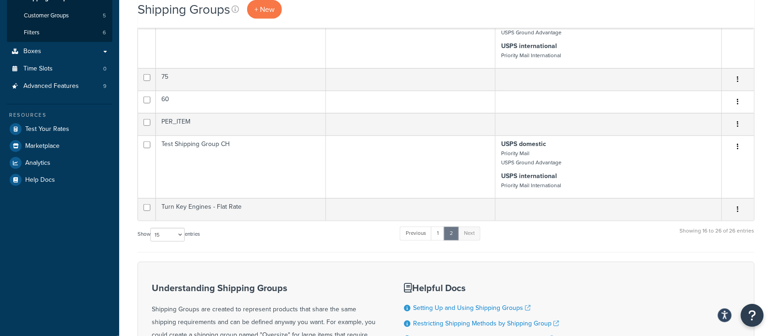
scroll to position [244, 0]
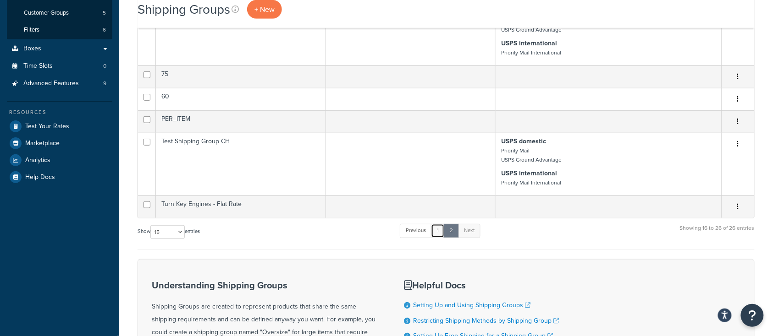
click at [441, 234] on link "1" at bounding box center [438, 231] width 14 height 14
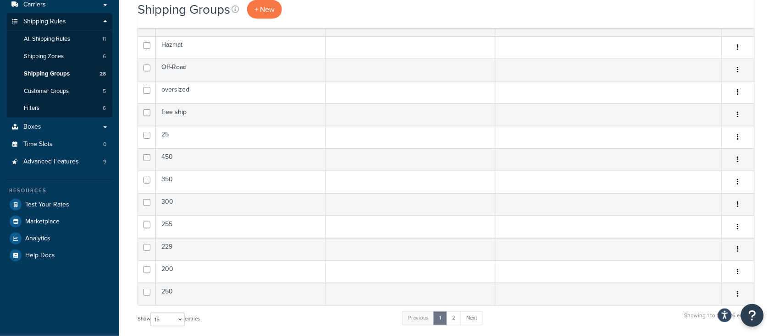
scroll to position [122, 0]
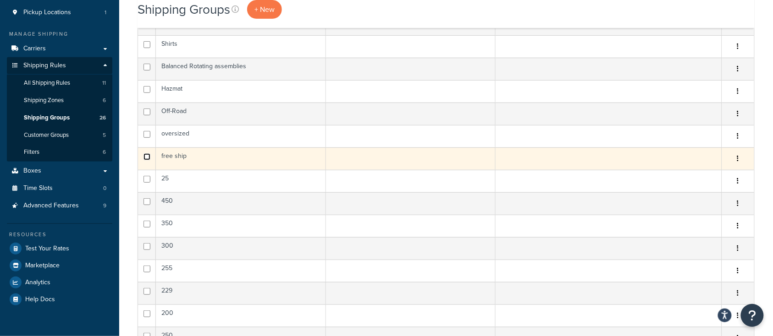
click at [149, 71] on input "checkbox" at bounding box center [146, 67] width 7 height 7
checkbox input "true"
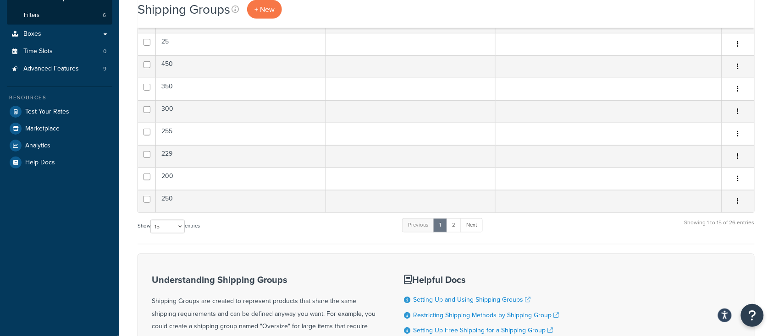
scroll to position [235, 0]
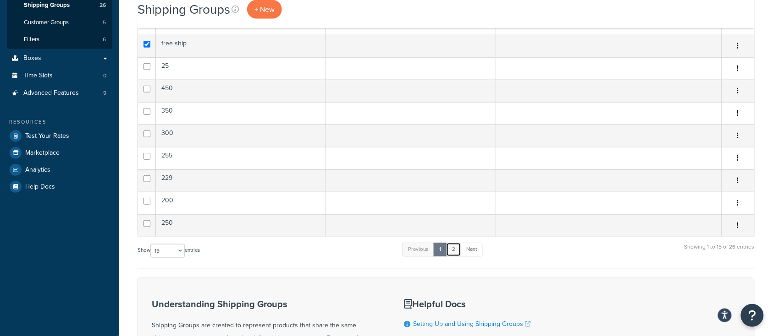
click at [459, 250] on link "2" at bounding box center [453, 250] width 15 height 14
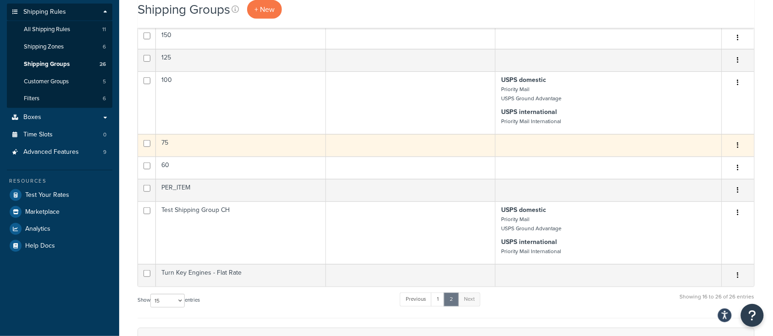
scroll to position [244, 0]
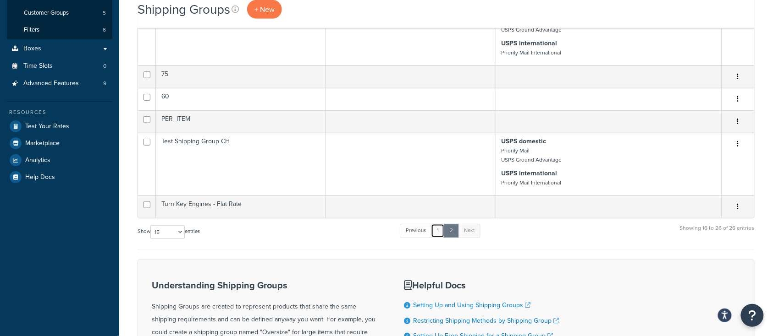
click at [442, 229] on link "1" at bounding box center [438, 231] width 14 height 14
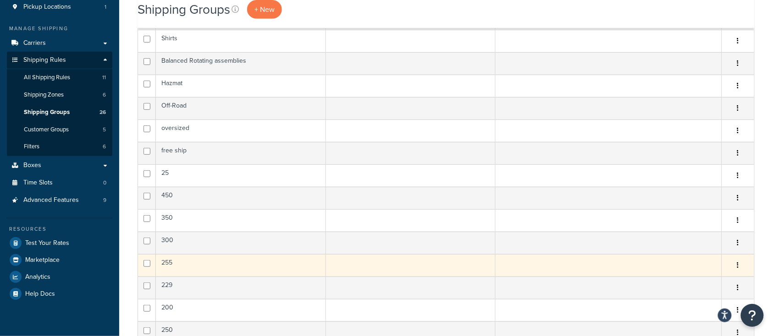
scroll to position [183, 0]
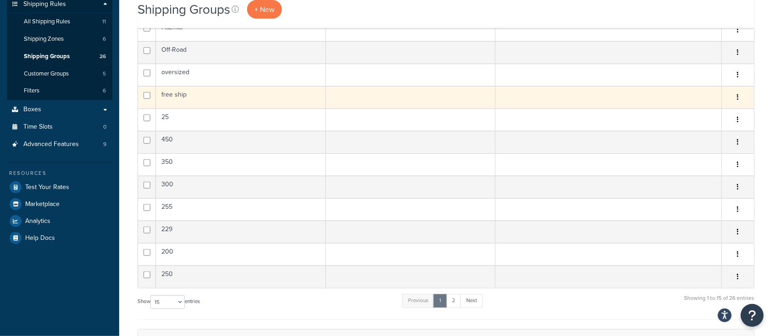
click at [220, 99] on td "free ship" at bounding box center [241, 97] width 170 height 22
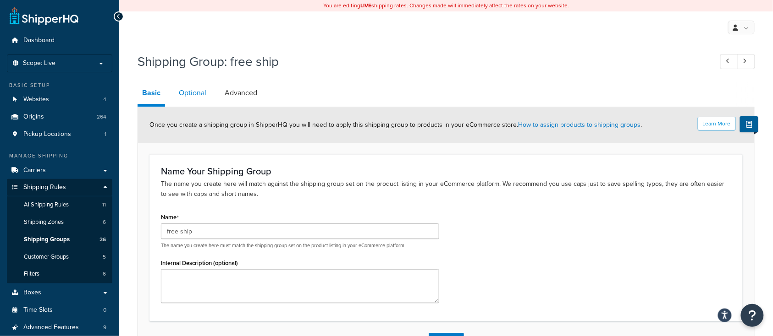
click at [194, 95] on link "Optional" at bounding box center [192, 93] width 37 height 22
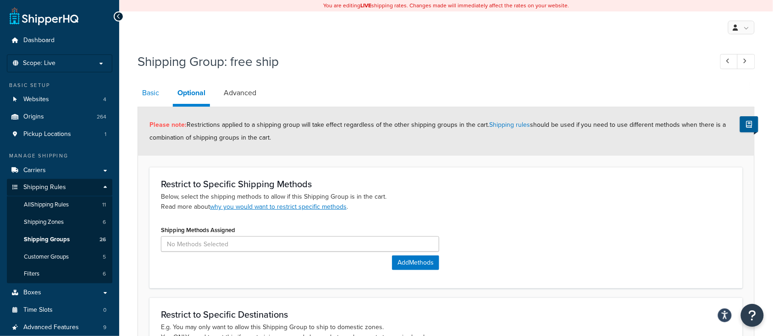
click at [143, 88] on link "Basic" at bounding box center [151, 93] width 26 height 22
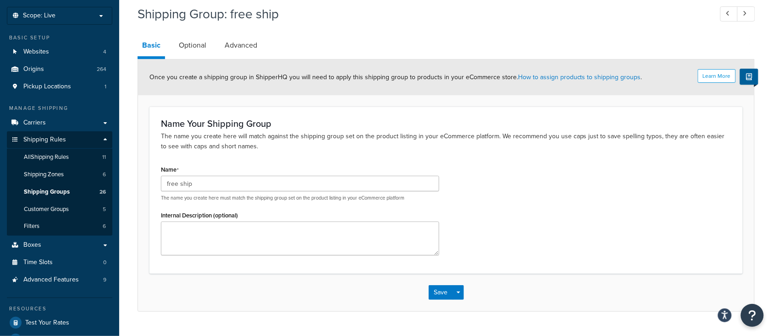
scroll to position [61, 0]
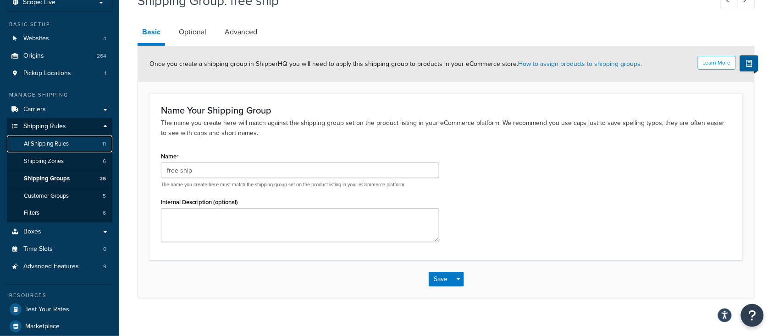
click at [58, 143] on span "All Shipping Rules" at bounding box center [46, 144] width 45 height 8
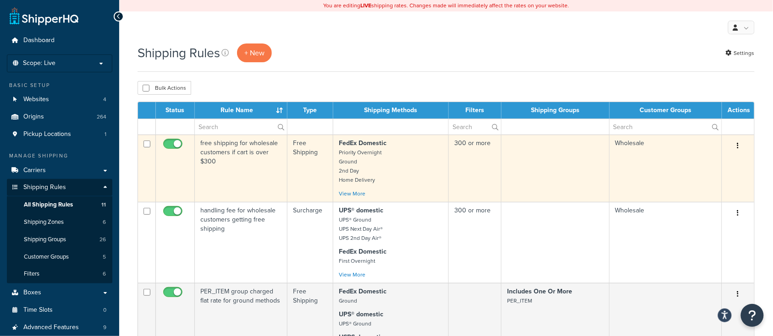
click at [240, 186] on td "free shipping for wholesale customers if cart is over $300" at bounding box center [241, 168] width 93 height 67
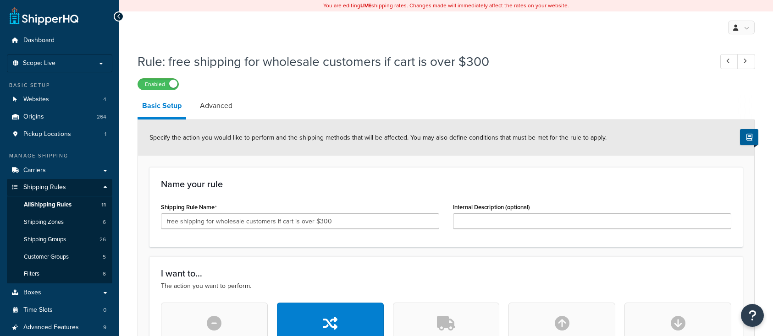
select select "SHIPPING_GROUP"
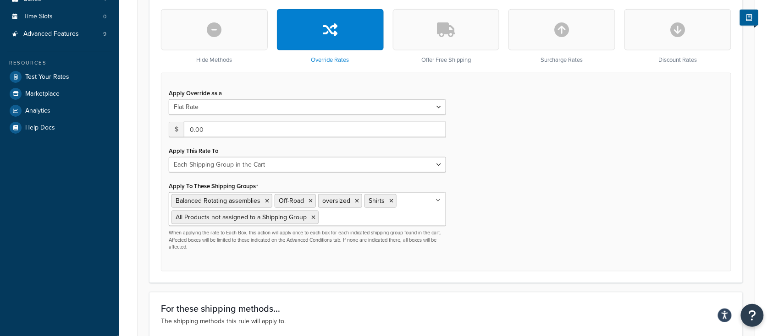
scroll to position [305, 0]
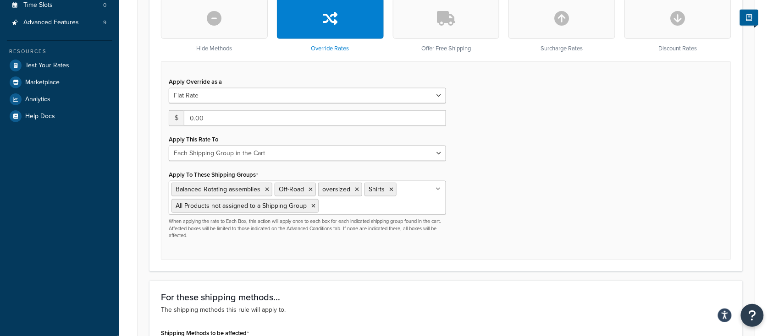
click at [334, 205] on input "Apply To These Shipping Groups" at bounding box center [361, 206] width 81 height 10
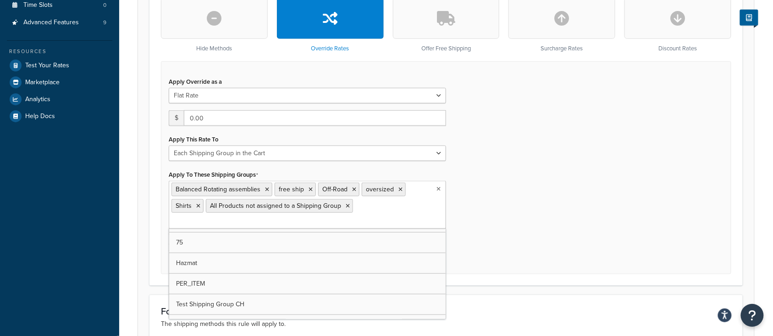
click at [528, 194] on div "Apply Override as a Flat Rate Percentage Flat Rate & Percentage $ 0.00 Apply Th…" at bounding box center [446, 167] width 570 height 213
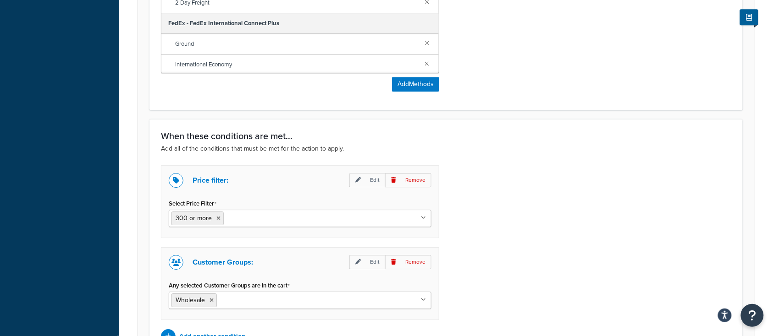
scroll to position [879, 0]
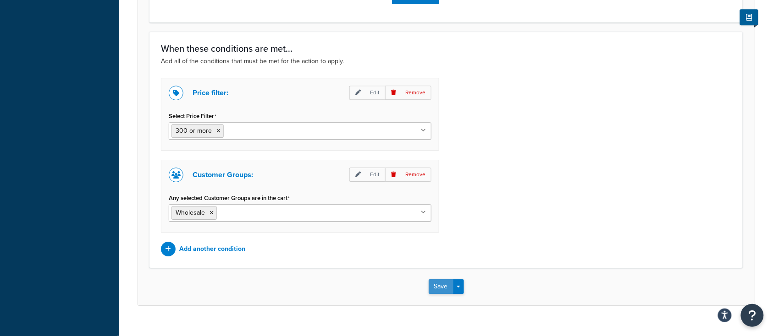
click at [448, 280] on button "Save" at bounding box center [441, 287] width 25 height 15
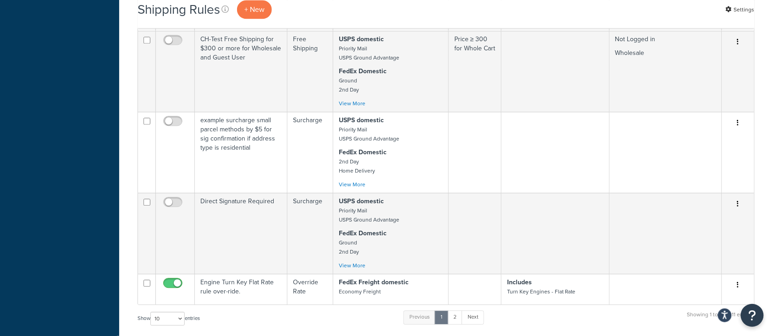
scroll to position [733, 0]
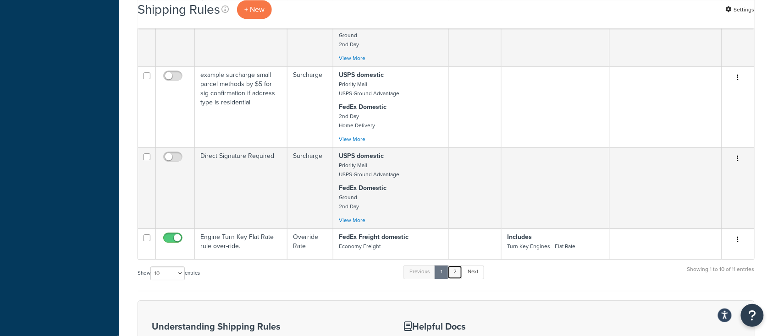
click at [459, 275] on link "2" at bounding box center [454, 272] width 15 height 14
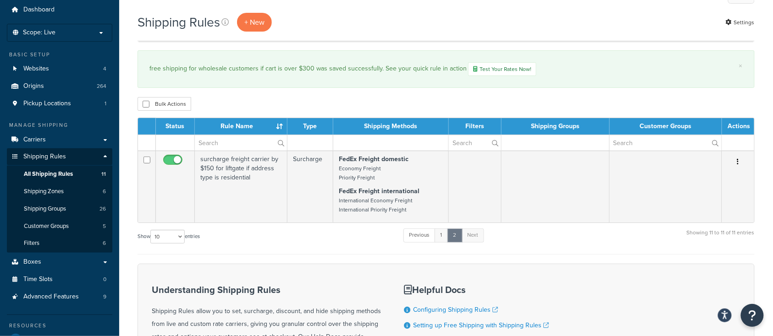
scroll to position [0, 0]
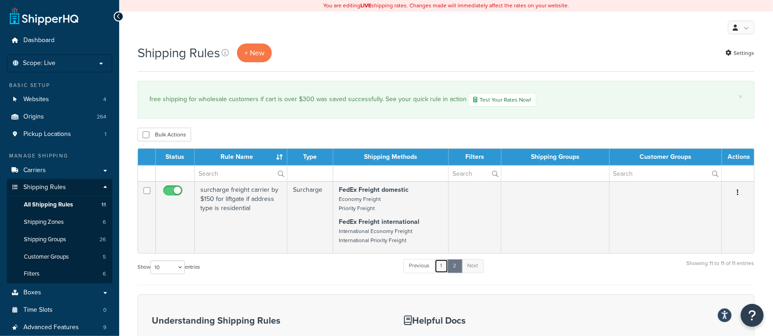
click at [438, 267] on link "1" at bounding box center [442, 266] width 14 height 14
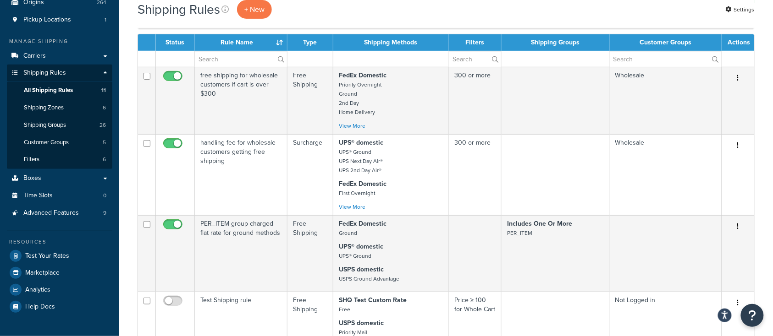
scroll to position [109, 0]
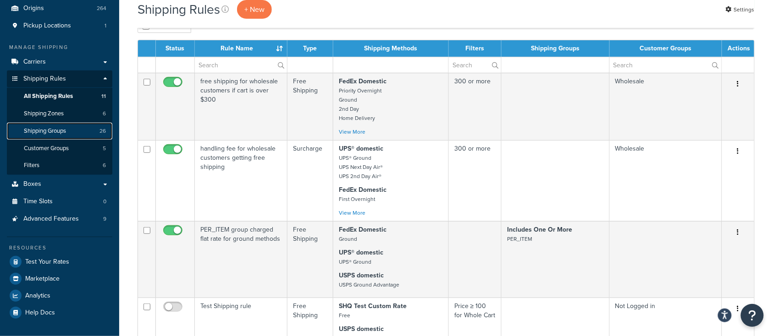
click at [48, 131] on span "Shipping Groups" at bounding box center [45, 131] width 42 height 8
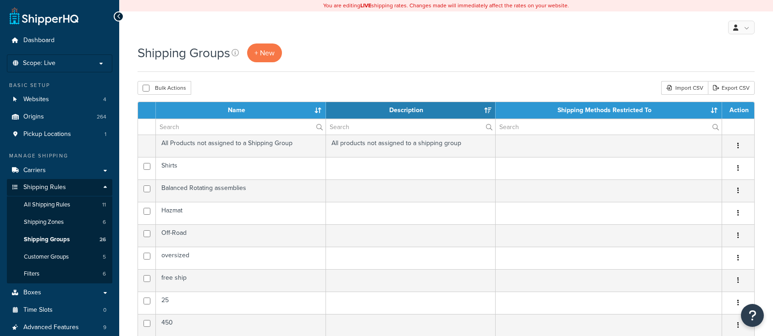
select select "15"
click at [259, 51] on span "+ New" at bounding box center [264, 53] width 20 height 11
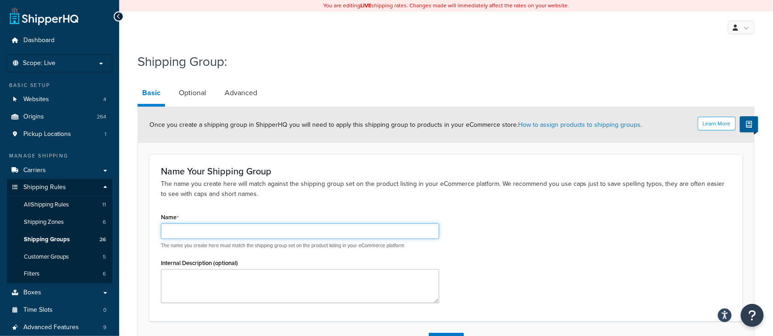
click at [260, 228] on input "Name" at bounding box center [300, 232] width 278 height 16
type input "Wholesale Customers"
click at [190, 94] on link "Optional" at bounding box center [192, 93] width 37 height 22
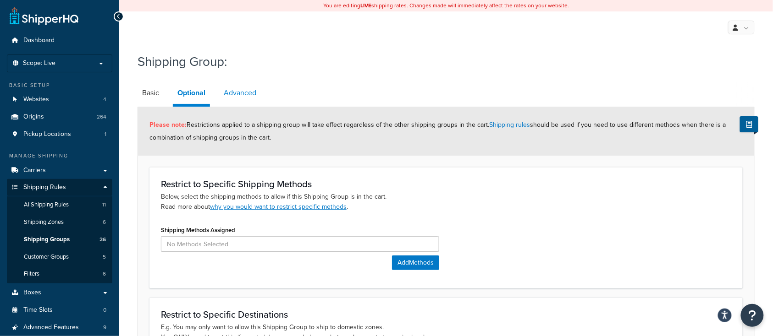
click at [235, 94] on link "Advanced" at bounding box center [240, 93] width 42 height 22
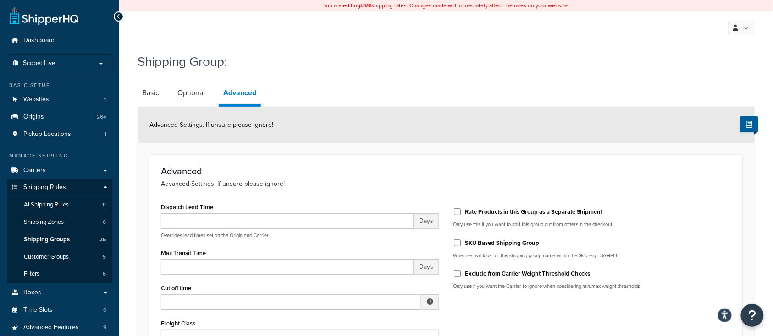
click at [147, 78] on div "Shipping Group: Basic Optional Advanced Advanced Settings. If unsure please ign…" at bounding box center [446, 245] width 617 height 395
click at [147, 93] on link "Basic" at bounding box center [151, 93] width 26 height 22
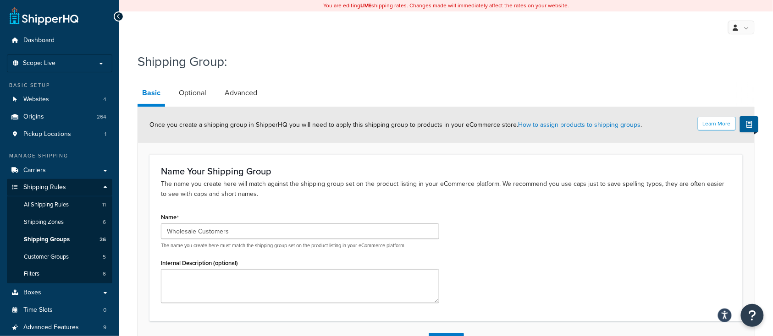
click at [515, 220] on div "Name Wholesale Customers The name you create here must match the shipping group…" at bounding box center [446, 260] width 584 height 99
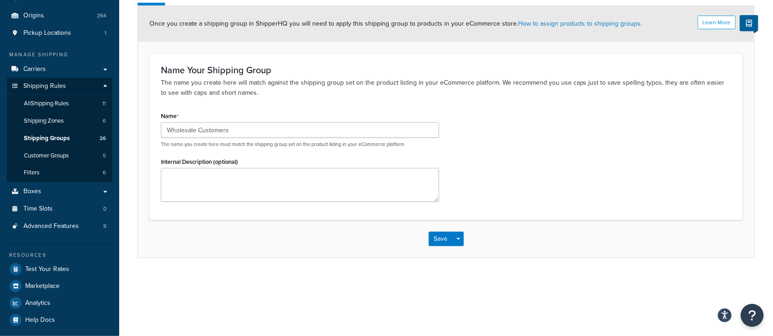
scroll to position [105, 0]
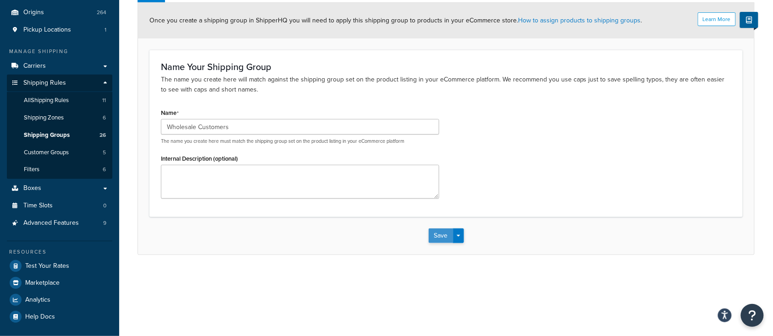
click at [435, 238] on button "Save" at bounding box center [441, 236] width 25 height 15
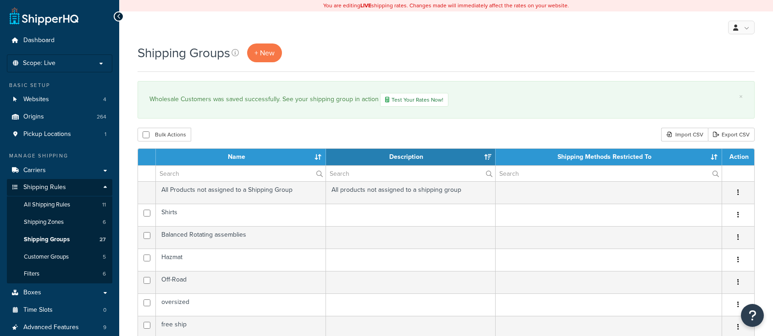
select select "15"
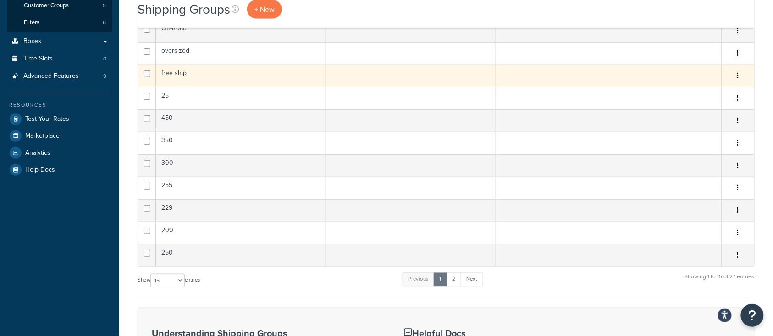
scroll to position [305, 0]
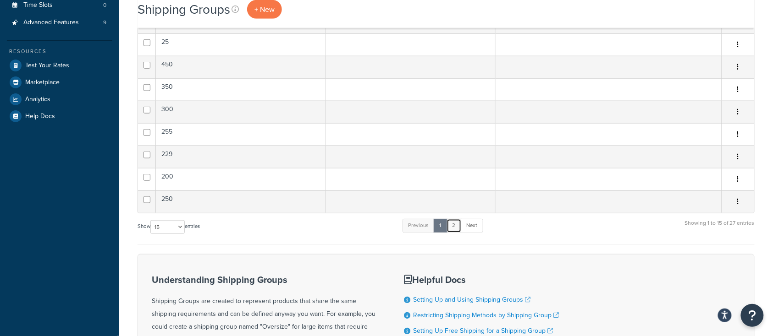
click at [458, 225] on link "2" at bounding box center [453, 226] width 15 height 14
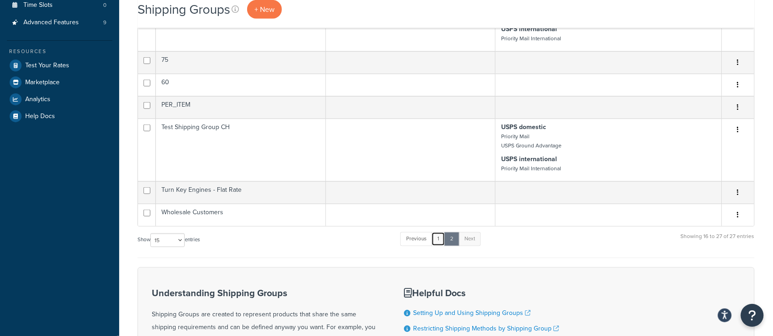
drag, startPoint x: 437, startPoint y: 240, endPoint x: 423, endPoint y: 239, distance: 14.2
click at [438, 240] on link "1" at bounding box center [438, 239] width 14 height 14
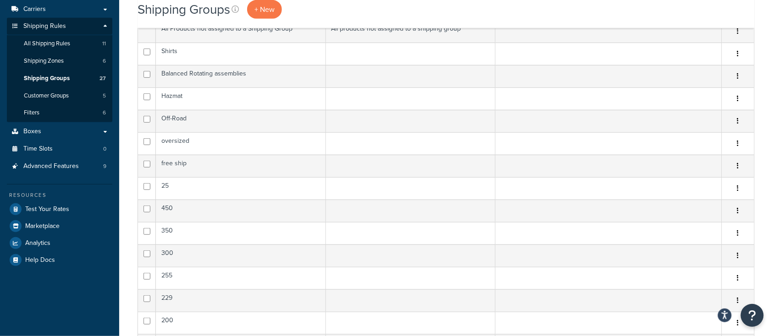
scroll to position [122, 0]
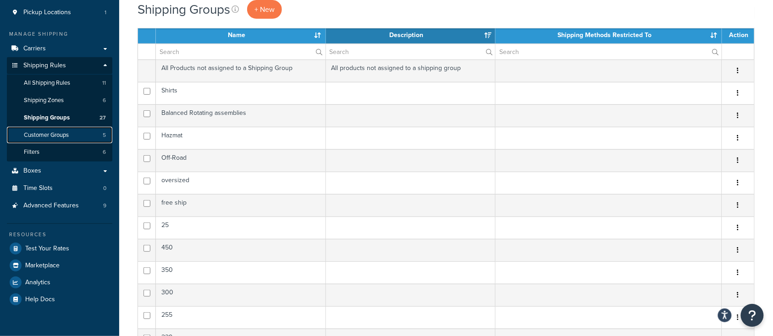
click at [50, 137] on span "Customer Groups" at bounding box center [46, 136] width 45 height 8
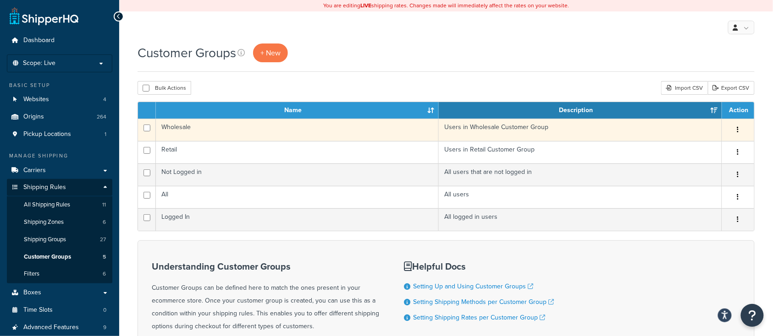
click at [237, 128] on td "Wholesale" at bounding box center [297, 130] width 283 height 22
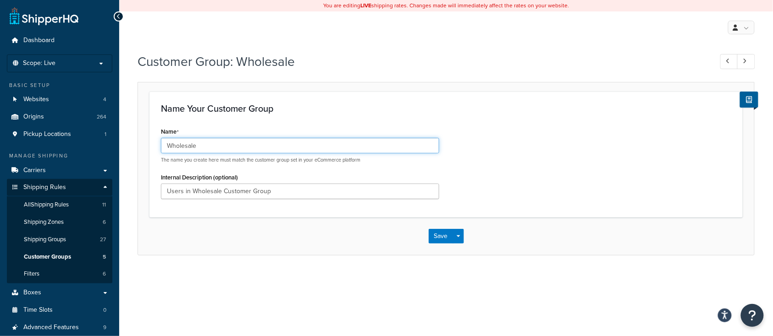
click at [207, 144] on input "Wholesale" at bounding box center [300, 146] width 278 height 16
click at [174, 276] on div "Customer Group: Wholesale Name Your Customer Group Name Wholesale The name you …" at bounding box center [446, 163] width 654 height 231
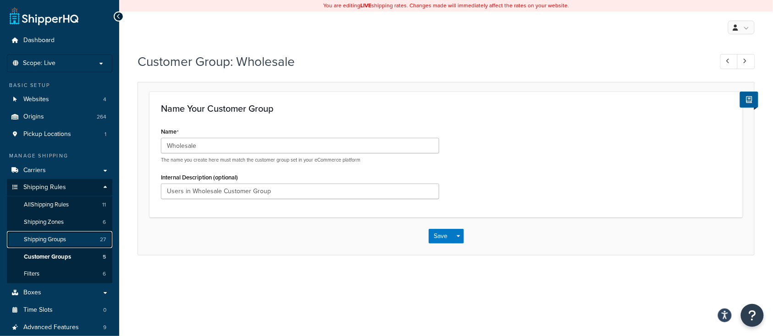
click at [55, 238] on span "Shipping Groups" at bounding box center [45, 240] width 42 height 8
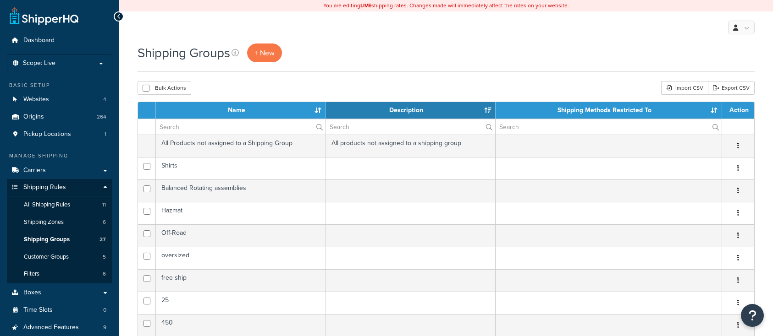
select select "15"
click at [59, 204] on span "All Shipping Rules" at bounding box center [47, 205] width 46 height 8
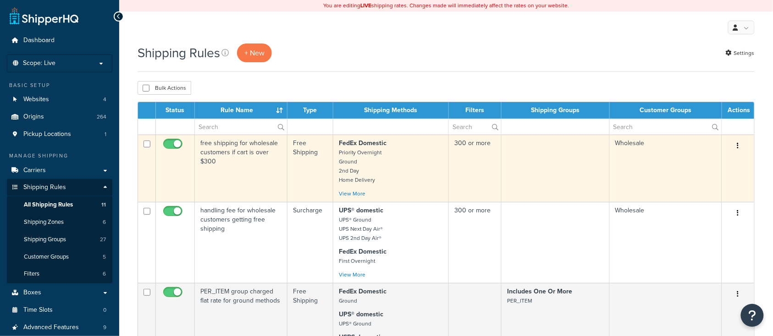
click at [253, 186] on td "free shipping for wholesale customers if cart is over $300" at bounding box center [241, 168] width 93 height 67
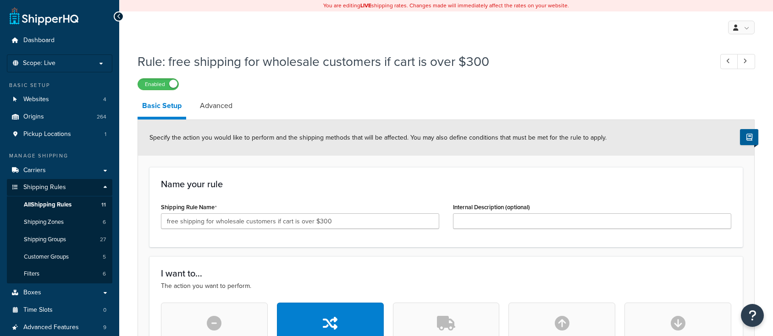
select select "SHIPPING_GROUP"
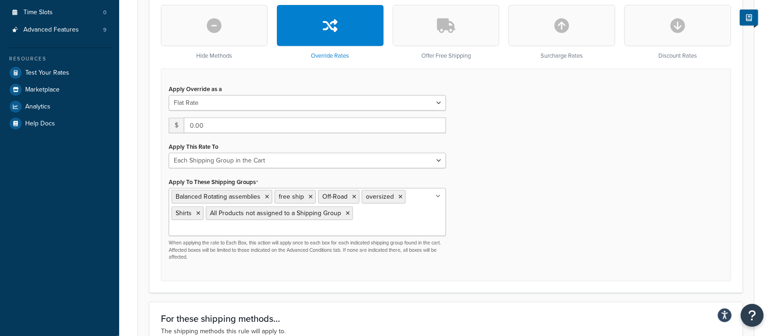
scroll to position [367, 0]
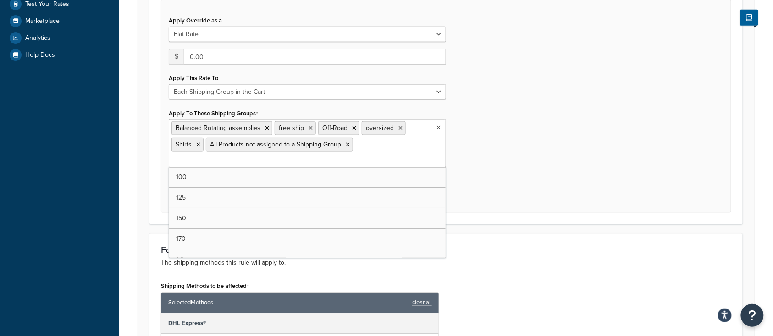
click at [253, 156] on input "Apply To These Shipping Groups" at bounding box center [211, 161] width 81 height 10
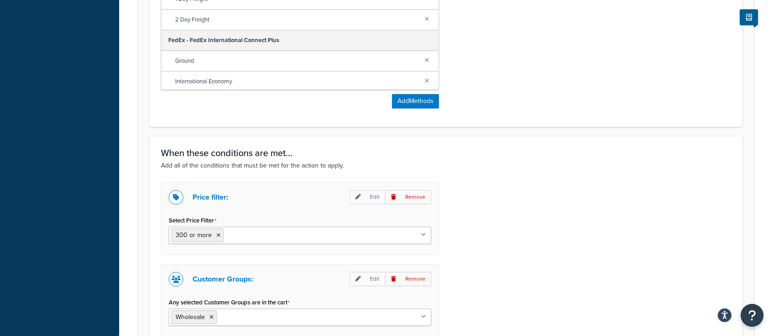
scroll to position [855, 0]
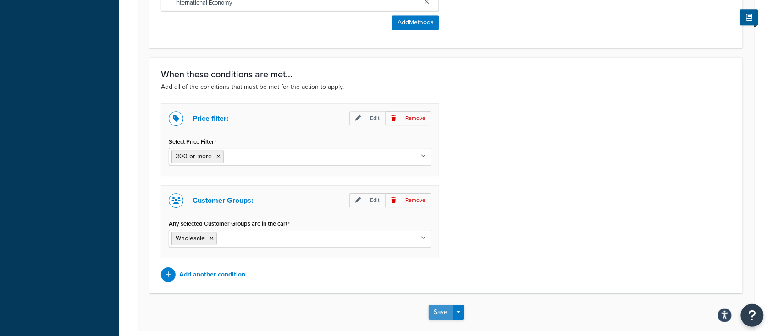
click at [443, 312] on button "Save" at bounding box center [441, 312] width 25 height 15
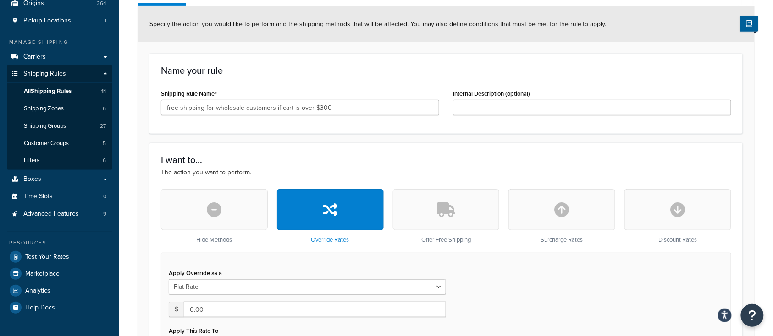
scroll to position [243, 0]
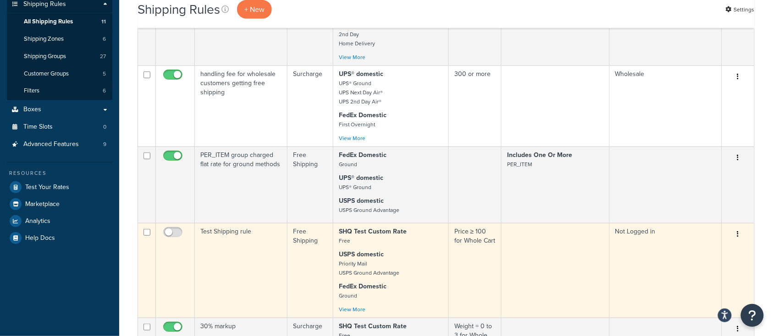
scroll to position [61, 0]
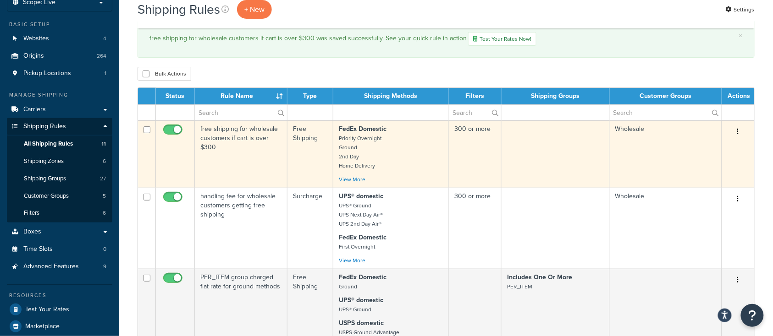
click at [248, 169] on td "free shipping for wholesale customers if cart is over $300" at bounding box center [241, 154] width 93 height 67
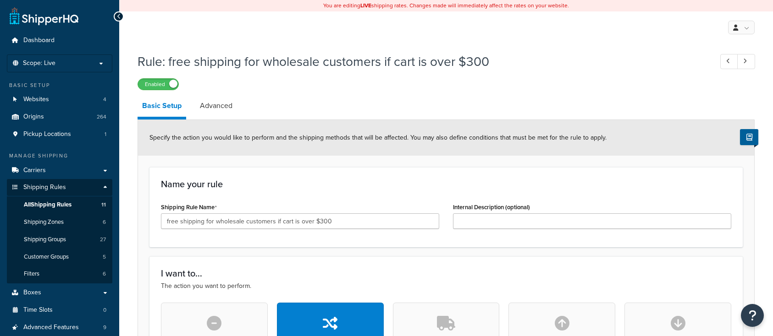
select select "SHIPPING_GROUP"
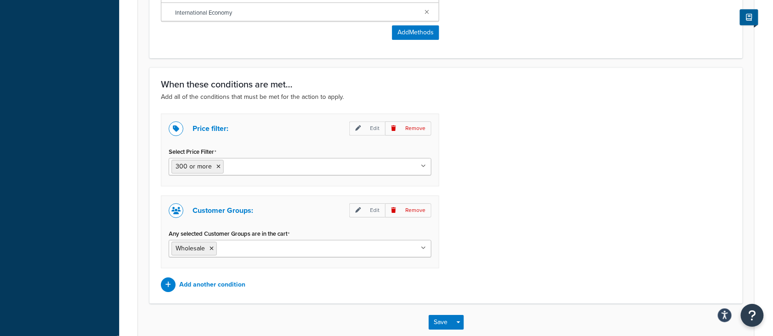
scroll to position [855, 0]
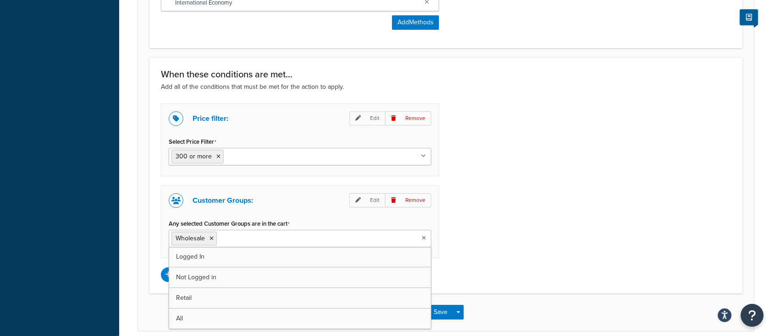
click at [291, 239] on ul "Wholesale" at bounding box center [300, 238] width 263 height 17
click at [555, 199] on div "Price filter: Edit Remove Select Price Filter 300 or more Price ≥ 100 for Whole…" at bounding box center [446, 193] width 584 height 179
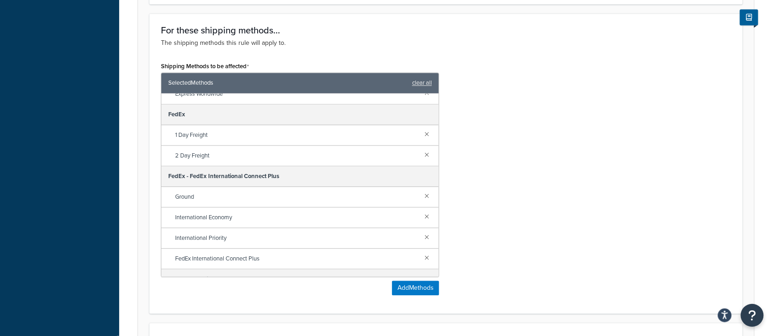
scroll to position [66, 0]
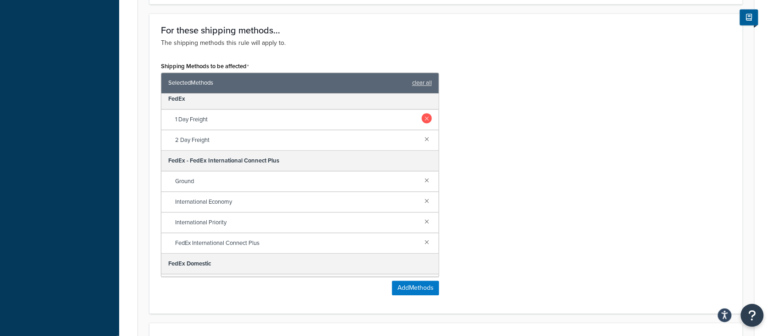
click at [422, 120] on link at bounding box center [427, 118] width 10 height 10
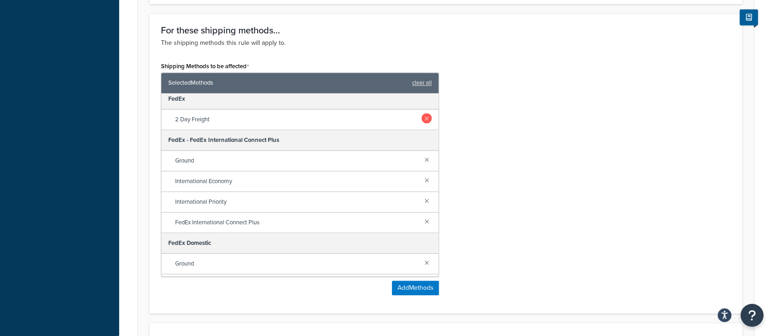
click at [422, 119] on link at bounding box center [427, 118] width 10 height 10
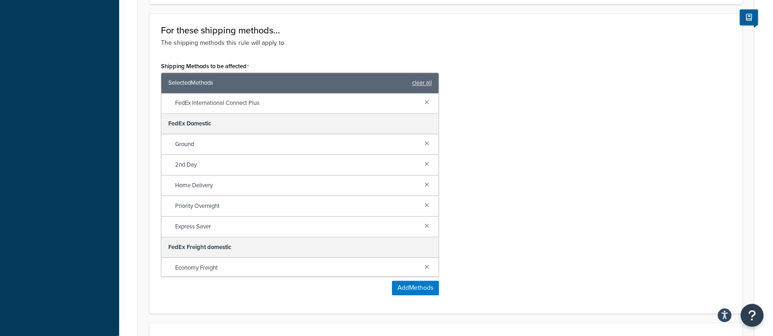
scroll to position [209, 0]
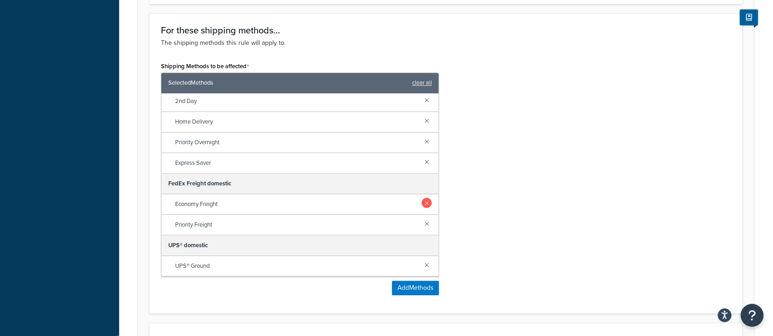
click at [422, 203] on link at bounding box center [427, 203] width 10 height 10
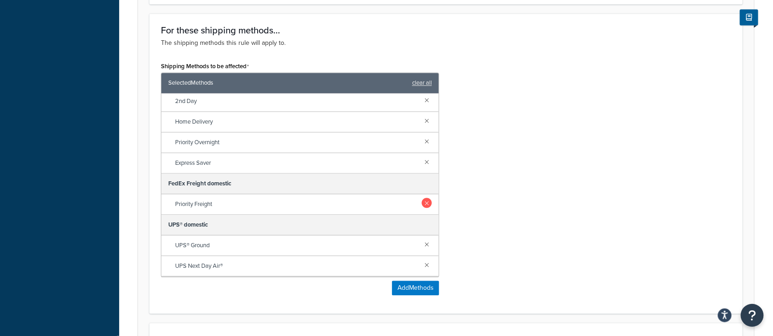
click at [422, 204] on link at bounding box center [427, 203] width 10 height 10
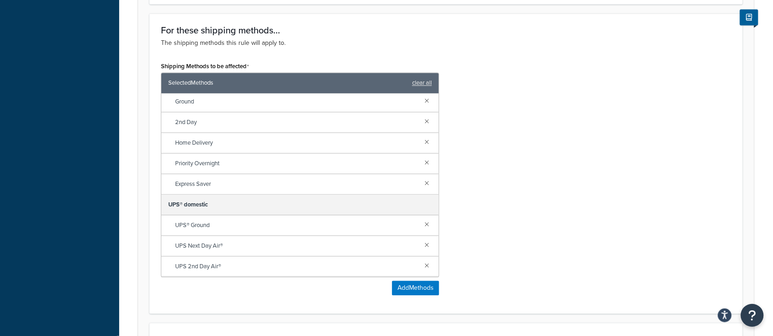
scroll to position [187, 0]
click at [526, 218] on div "Shipping Methods to be affected Selected Methods clear all DHL Express® Economy…" at bounding box center [446, 181] width 584 height 243
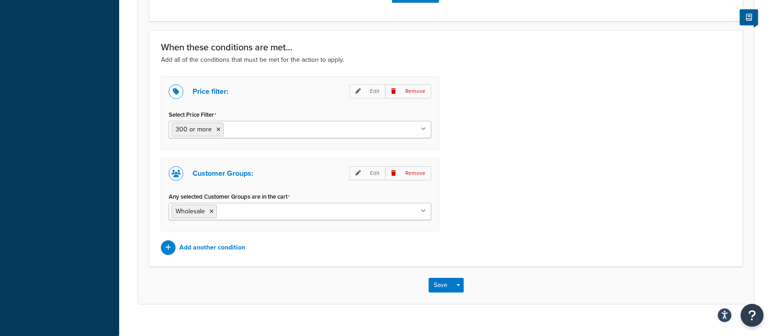
scroll to position [895, 0]
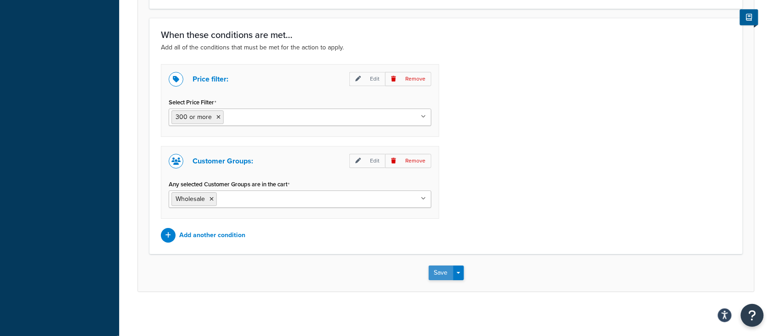
click at [440, 270] on button "Save" at bounding box center [441, 273] width 25 height 15
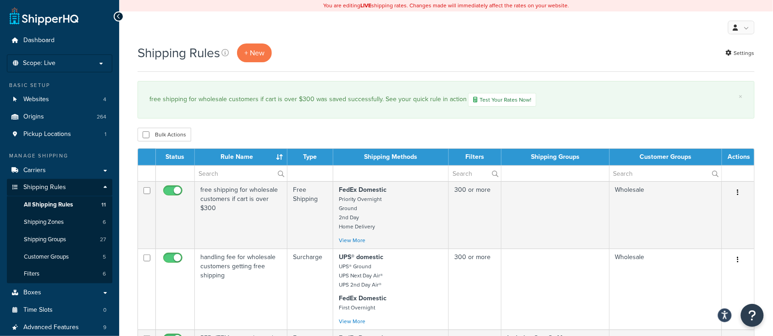
scroll to position [61, 0]
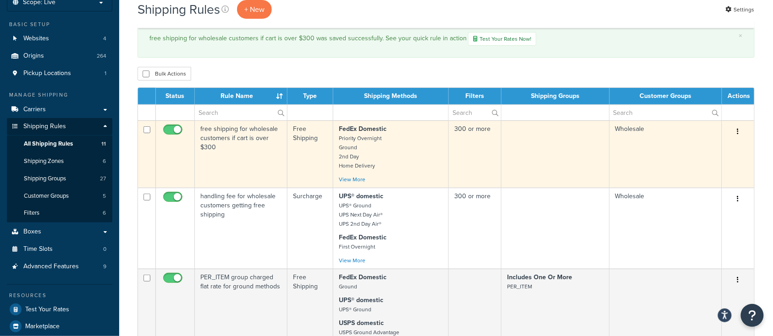
click at [266, 164] on td "free shipping for wholesale customers if cart is over $300" at bounding box center [241, 154] width 93 height 67
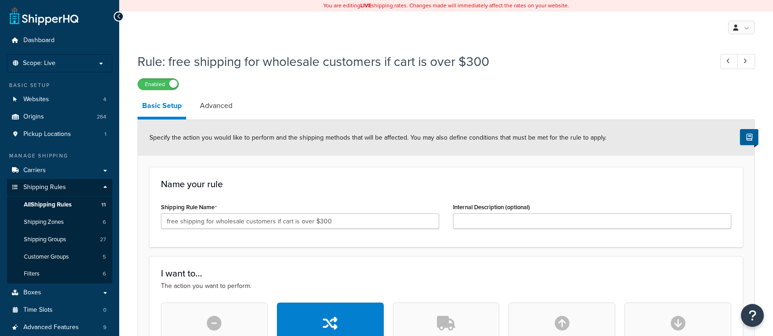
select select "SHIPPING_GROUP"
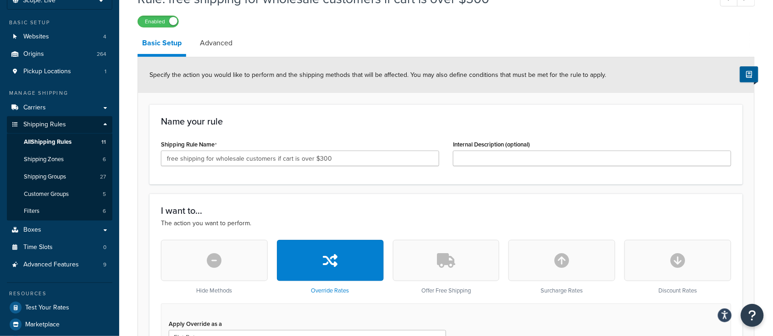
scroll to position [61, 0]
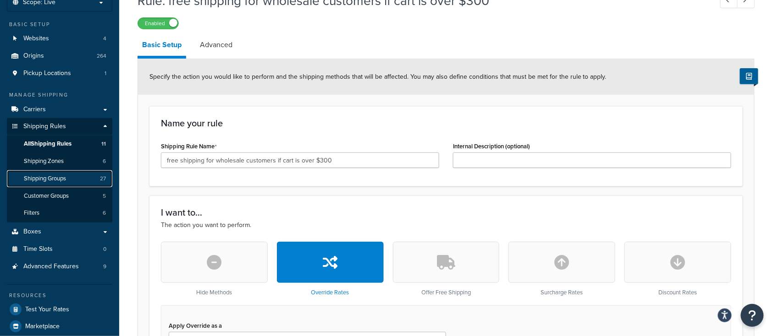
click at [53, 181] on span "Shipping Groups" at bounding box center [45, 179] width 42 height 8
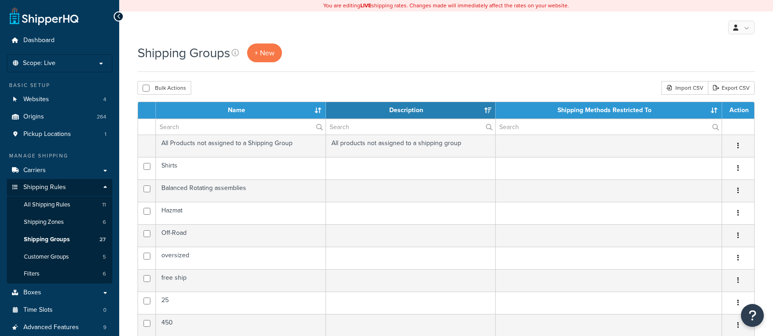
select select "15"
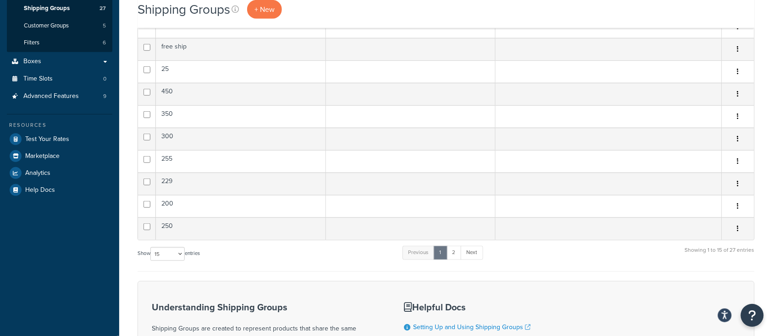
scroll to position [244, 0]
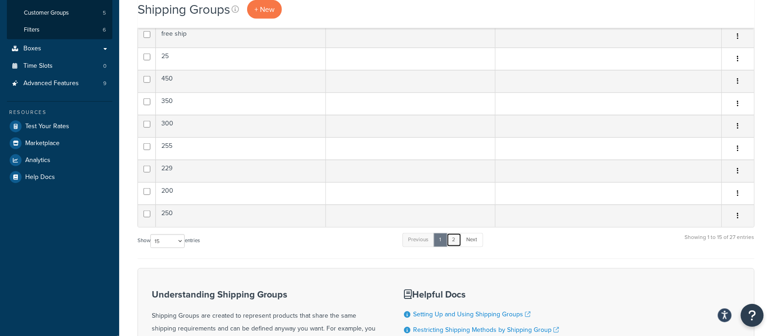
click at [457, 240] on link "2" at bounding box center [453, 240] width 15 height 14
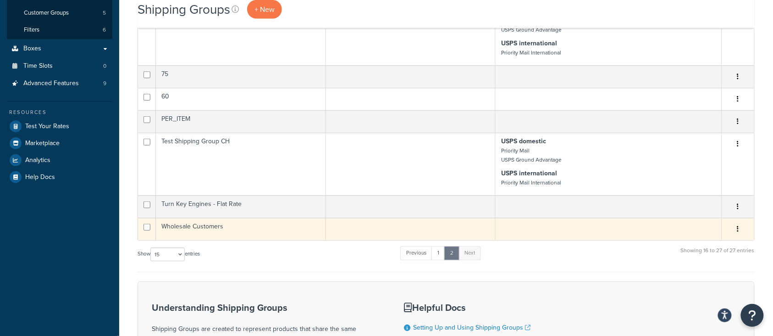
click at [246, 228] on td "Wholesale Customers" at bounding box center [241, 229] width 170 height 22
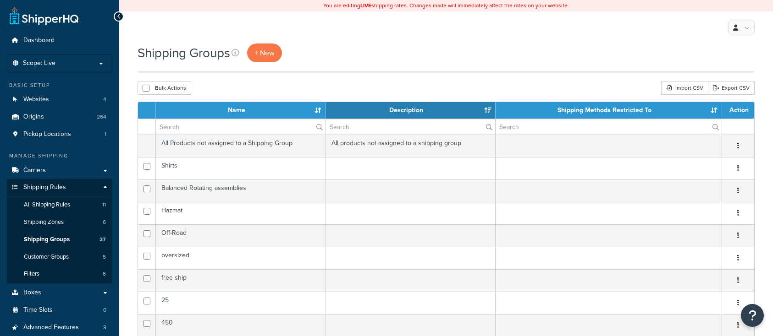
select select "15"
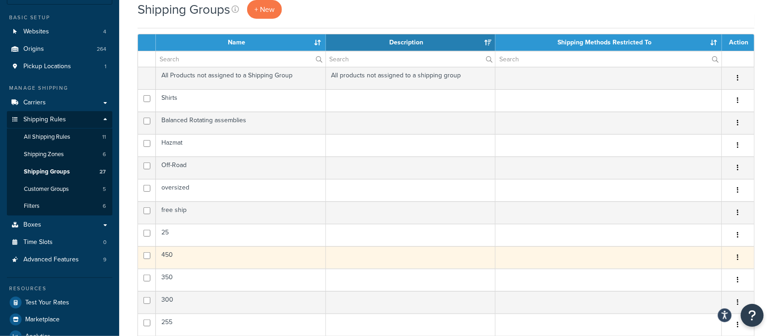
scroll to position [183, 0]
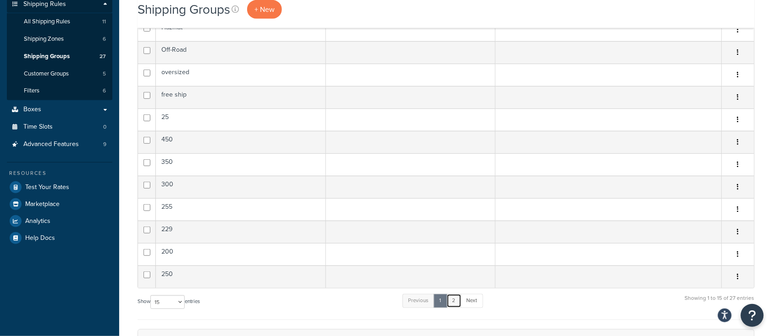
click at [457, 301] on link "2" at bounding box center [453, 301] width 15 height 14
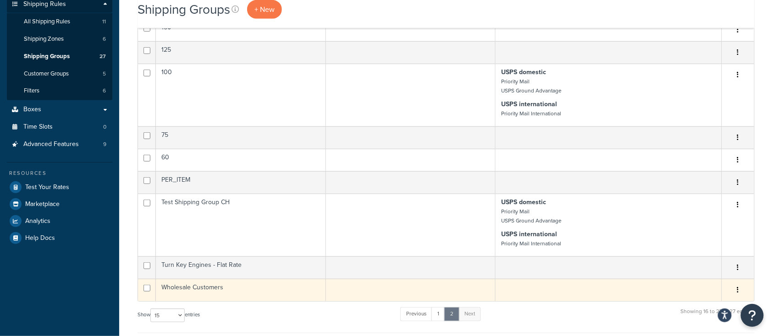
click at [217, 291] on td "Wholesale Customers" at bounding box center [241, 290] width 170 height 22
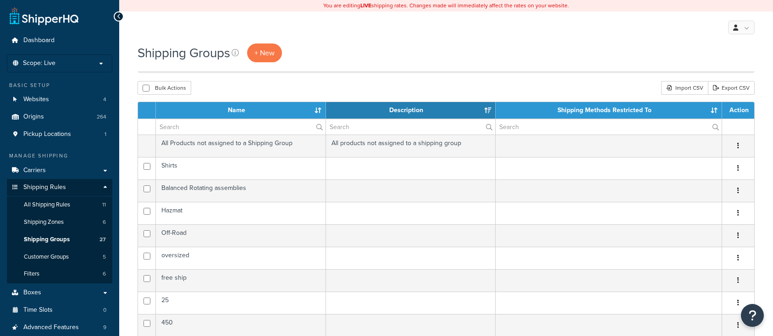
select select "15"
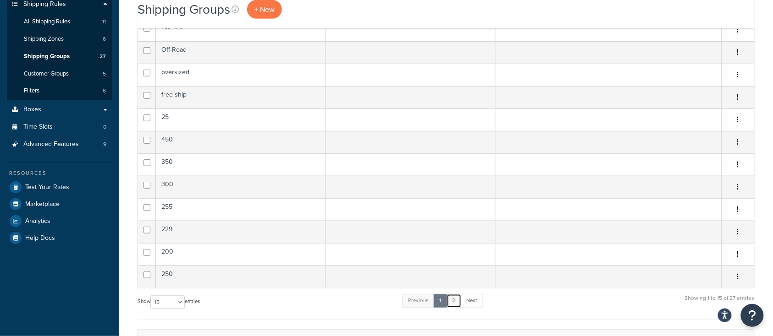
click at [451, 306] on link "2" at bounding box center [453, 301] width 15 height 14
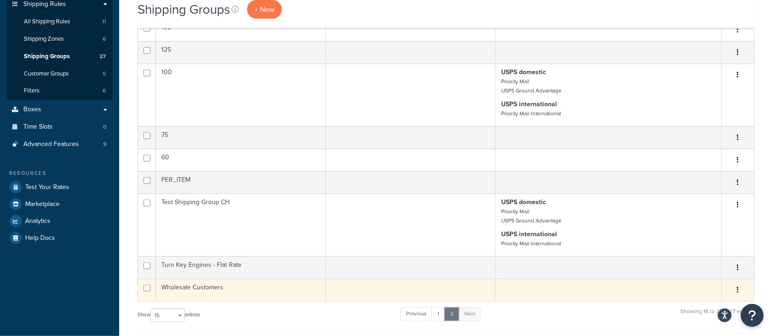
click at [737, 293] on button "button" at bounding box center [738, 290] width 13 height 15
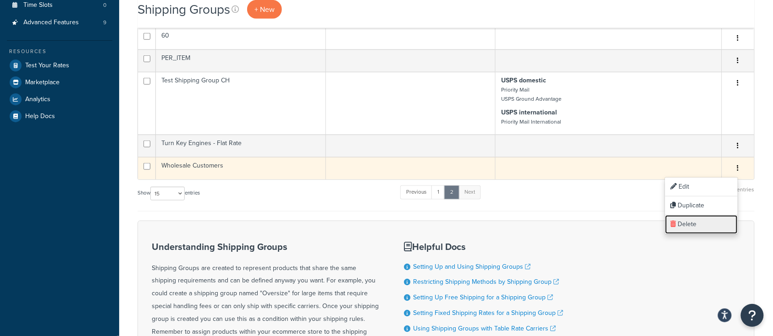
click at [693, 225] on link "Delete" at bounding box center [701, 224] width 72 height 19
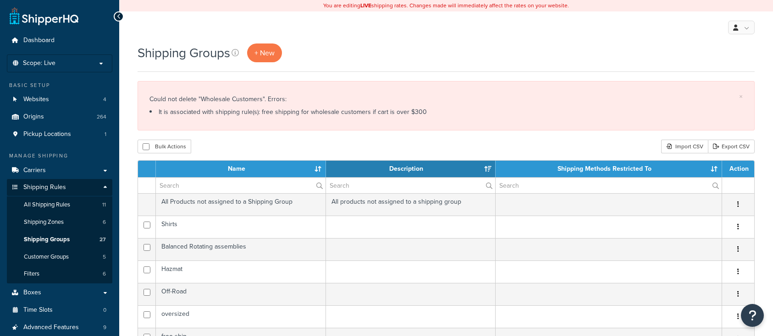
select select "15"
click at [58, 204] on span "All Shipping Rules" at bounding box center [47, 205] width 46 height 8
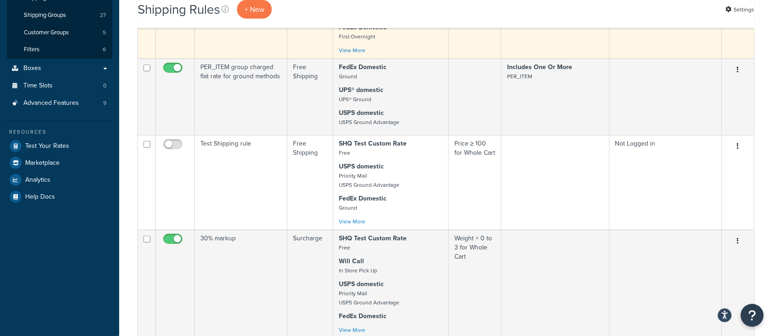
scroll to position [61, 0]
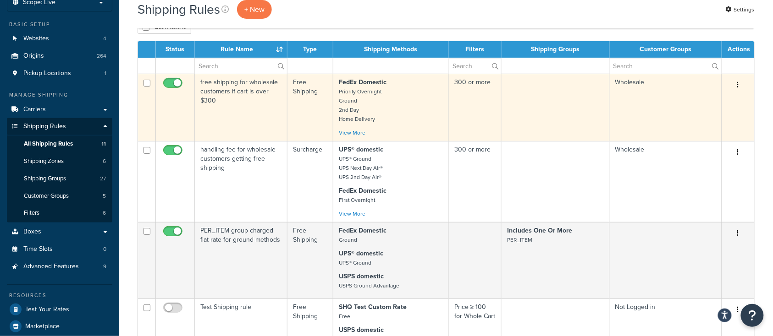
click at [248, 103] on td "free shipping for wholesale customers if cart is over $300" at bounding box center [241, 107] width 93 height 67
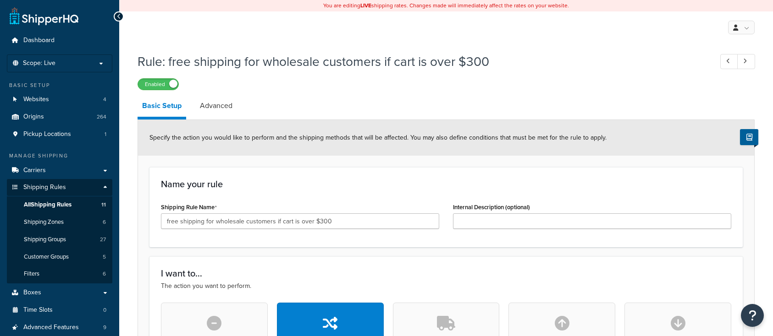
select select "SHIPPING_GROUP"
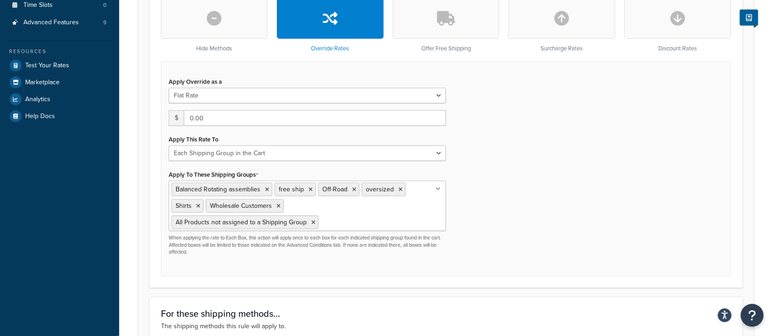
scroll to position [367, 0]
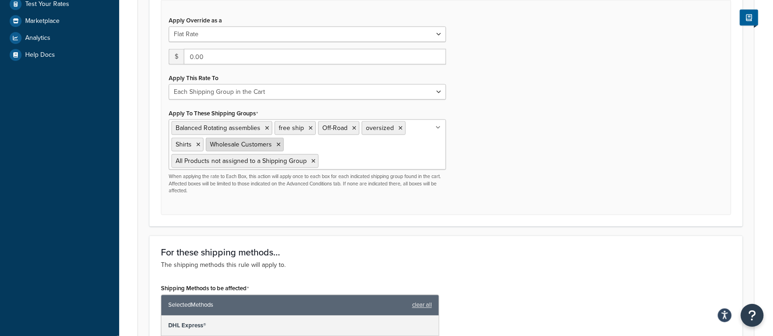
click at [276, 143] on icon at bounding box center [278, 145] width 4 height 6
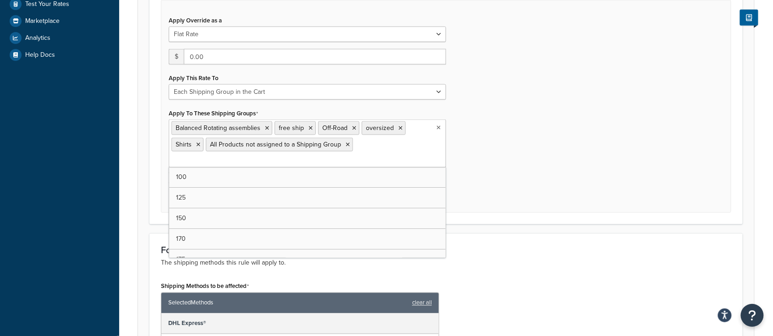
click at [524, 139] on div "Apply Override as a Flat Rate Percentage Flat Rate & Percentage $ 0.00 Apply Th…" at bounding box center [446, 106] width 570 height 213
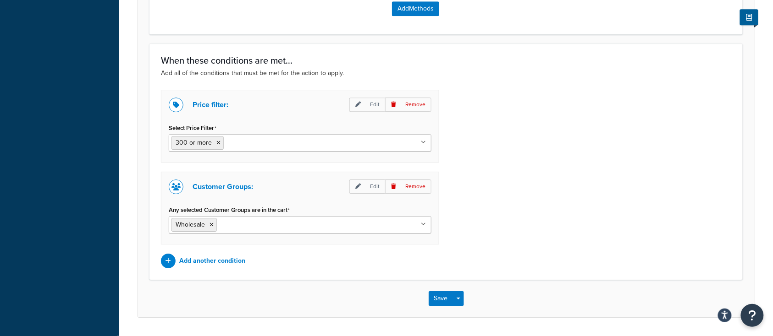
scroll to position [879, 0]
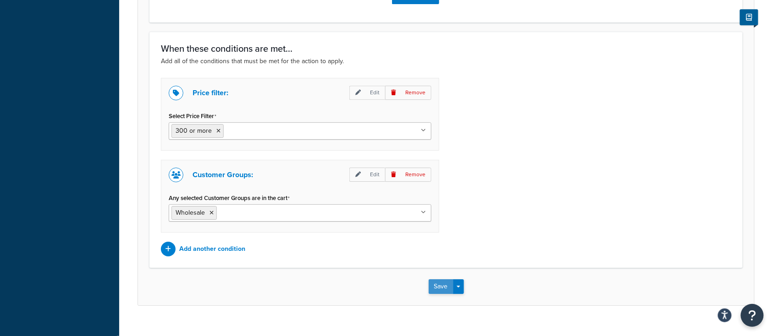
click at [436, 280] on button "Save" at bounding box center [441, 287] width 25 height 15
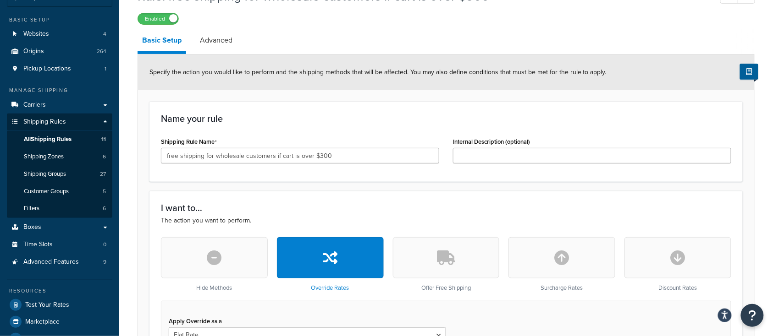
scroll to position [122, 0]
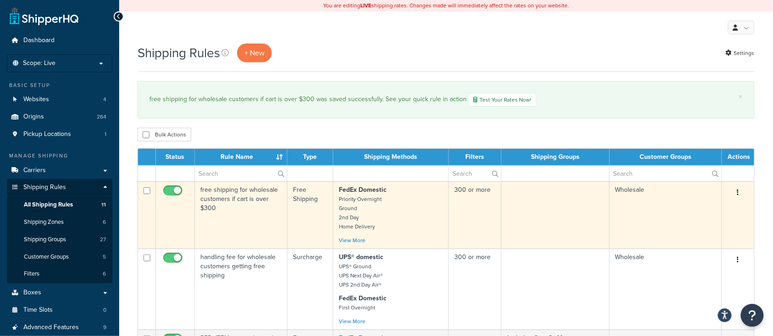
click at [252, 218] on td "free shipping for wholesale customers if cart is over $300" at bounding box center [241, 215] width 93 height 67
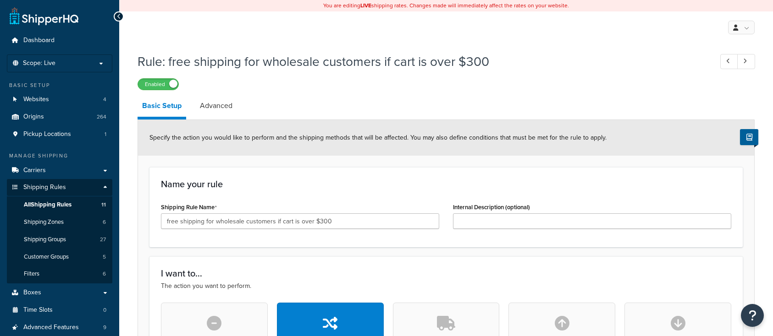
select select "SHIPPING_GROUP"
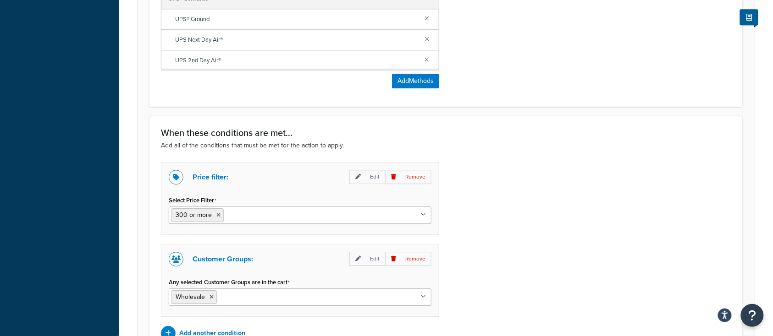
scroll to position [855, 0]
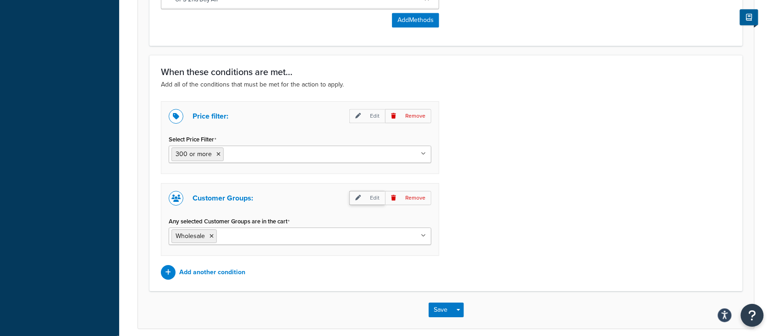
click at [370, 191] on p "Edit" at bounding box center [367, 198] width 36 height 14
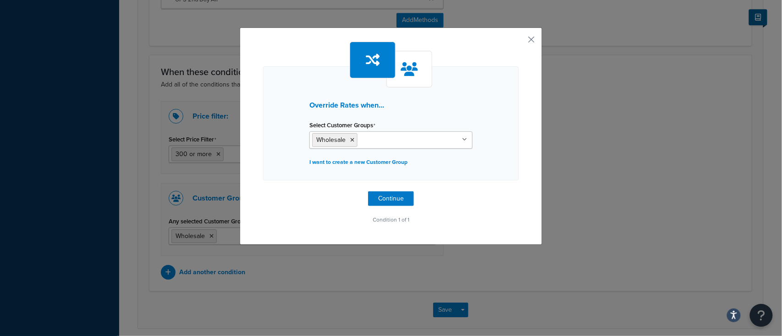
click at [409, 141] on input "Select Customer Groups" at bounding box center [400, 140] width 81 height 10
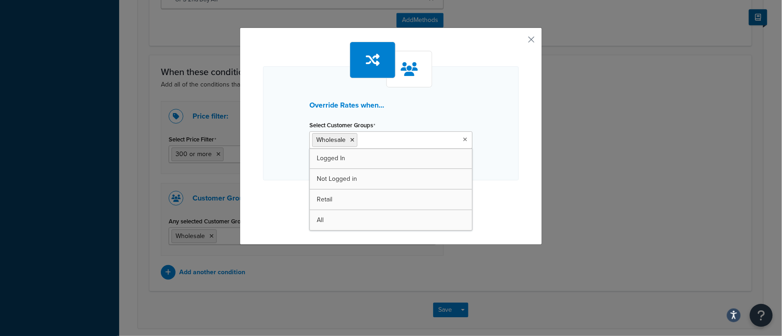
click at [362, 140] on input "Select Customer Groups" at bounding box center [400, 140] width 81 height 10
click at [594, 116] on div "Override Rates when... Select Customer Groups Wholesale Logged In Not Logged in…" at bounding box center [391, 168] width 782 height 336
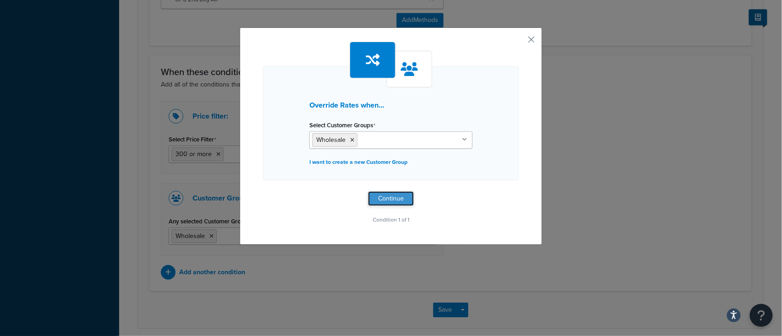
click at [397, 196] on button "Continue" at bounding box center [391, 199] width 46 height 15
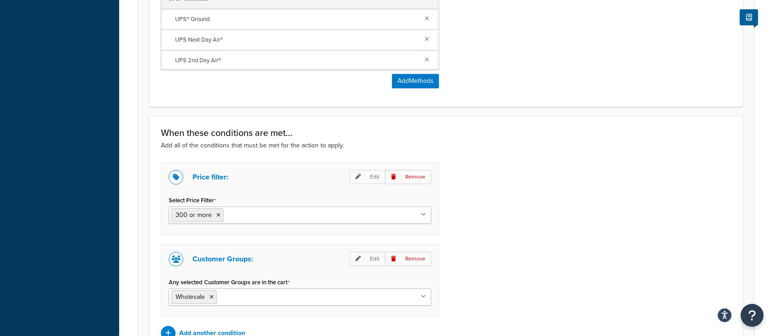
scroll to position [879, 0]
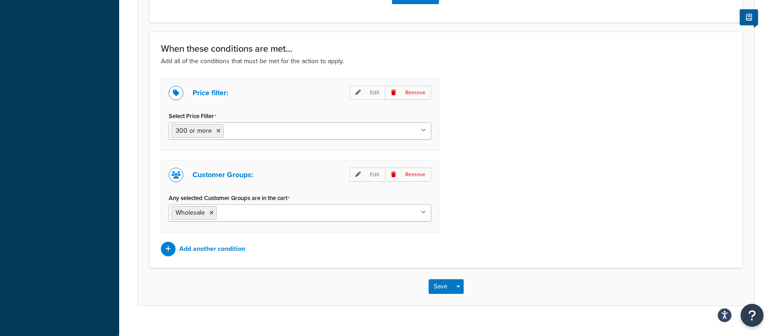
click at [442, 281] on div "Save Save Dropdown Save and Edit Save and Duplicate Save and Create New" at bounding box center [446, 287] width 616 height 38
click at [442, 280] on button "Save" at bounding box center [441, 287] width 25 height 15
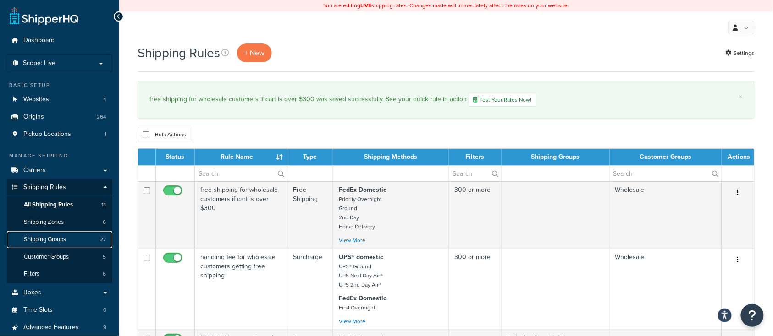
click at [46, 241] on span "Shipping Groups" at bounding box center [45, 240] width 42 height 8
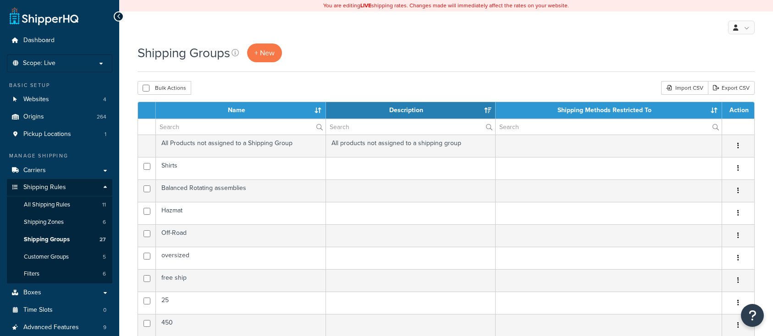
select select "15"
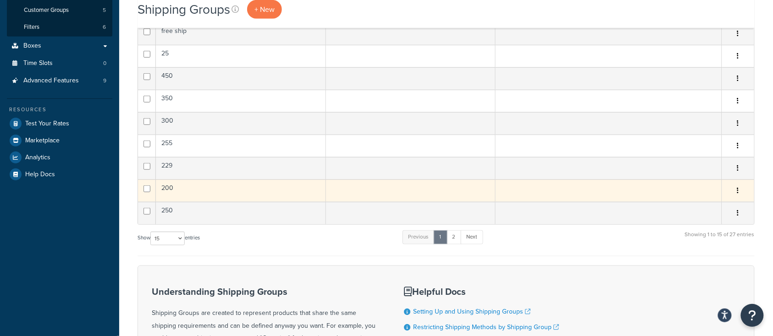
scroll to position [244, 0]
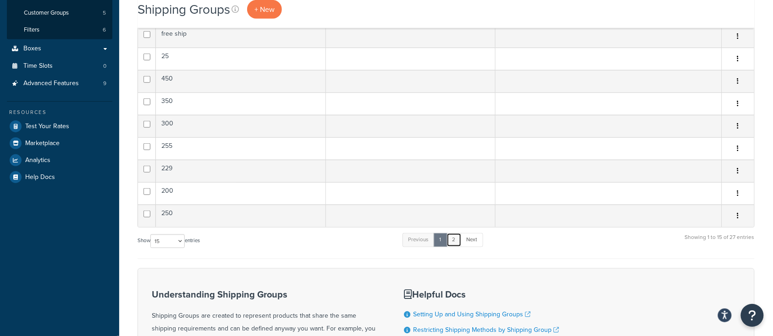
click at [457, 241] on link "2" at bounding box center [453, 240] width 15 height 14
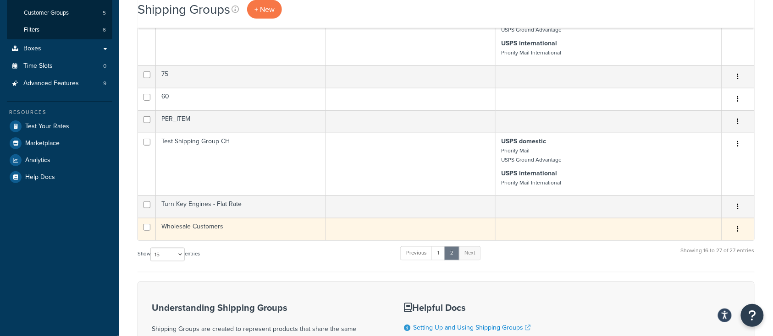
click at [740, 231] on button "button" at bounding box center [738, 229] width 13 height 15
click at [699, 286] on link "Delete" at bounding box center [701, 285] width 72 height 19
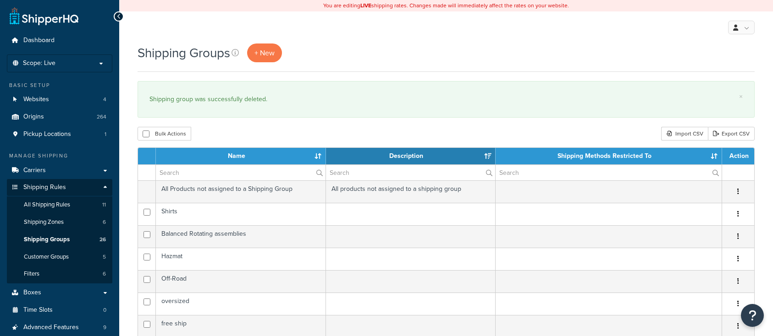
select select "15"
click at [55, 204] on span "All Shipping Rules" at bounding box center [47, 205] width 46 height 8
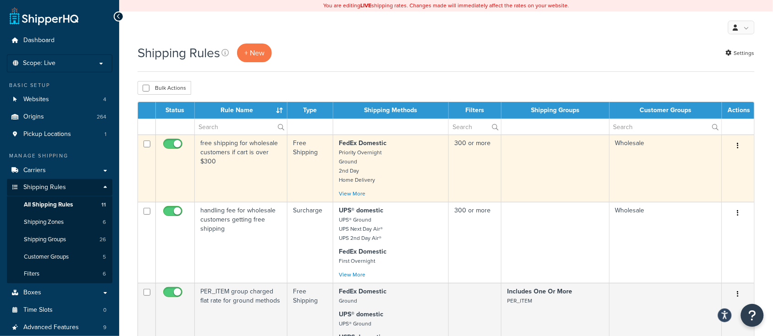
click at [240, 181] on td "free shipping for wholesale customers if cart is over $300" at bounding box center [241, 168] width 93 height 67
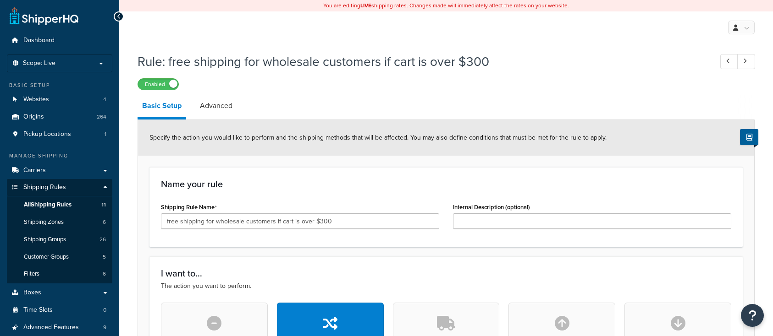
select select "SHIPPING_GROUP"
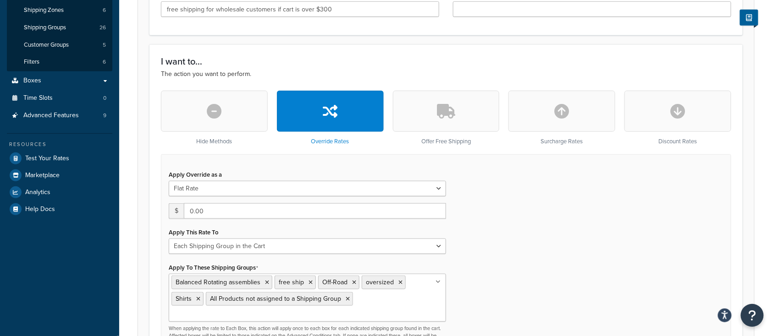
scroll to position [244, 0]
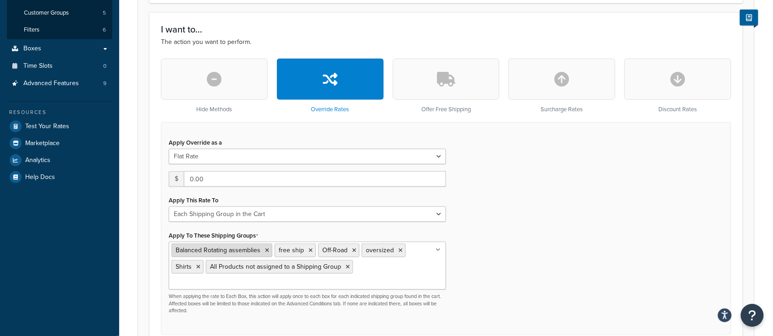
click at [266, 249] on icon at bounding box center [267, 251] width 4 height 6
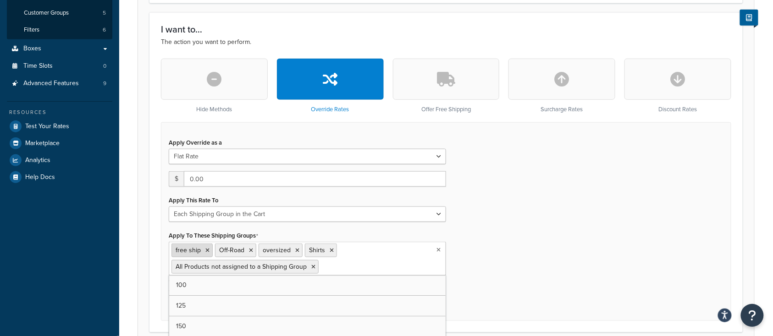
click at [207, 251] on icon at bounding box center [207, 251] width 4 height 6
click at [206, 250] on icon at bounding box center [207, 251] width 4 height 6
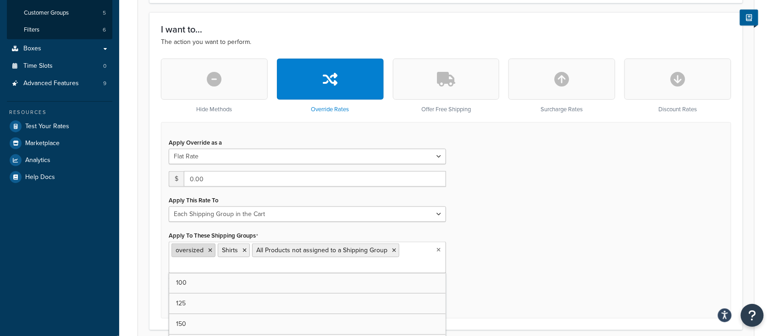
click at [209, 251] on icon at bounding box center [210, 251] width 4 height 6
click at [195, 251] on li "Shirts" at bounding box center [187, 251] width 32 height 14
click at [199, 251] on icon at bounding box center [198, 251] width 4 height 6
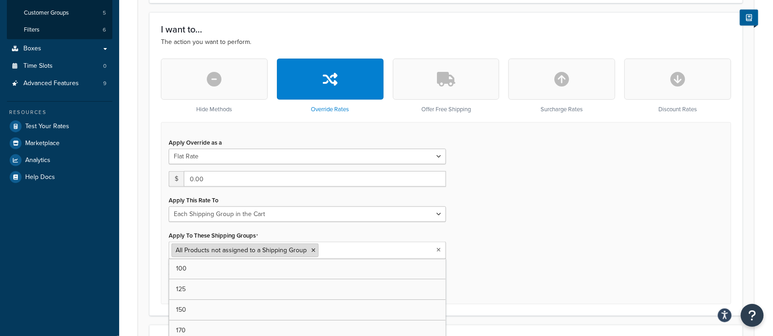
click at [314, 248] on li "All Products not assigned to a Shipping Group" at bounding box center [244, 251] width 147 height 14
click at [311, 253] on icon at bounding box center [313, 251] width 4 height 6
click at [588, 214] on div "Apply Override as a Flat Rate Percentage Flat Rate & Percentage $ 0.00 Apply Th…" at bounding box center [446, 212] width 570 height 180
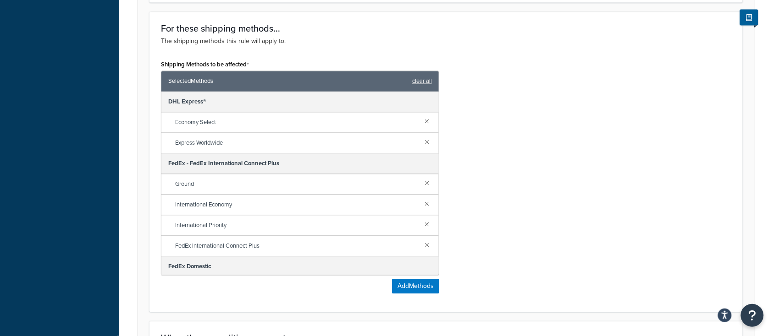
scroll to position [550, 0]
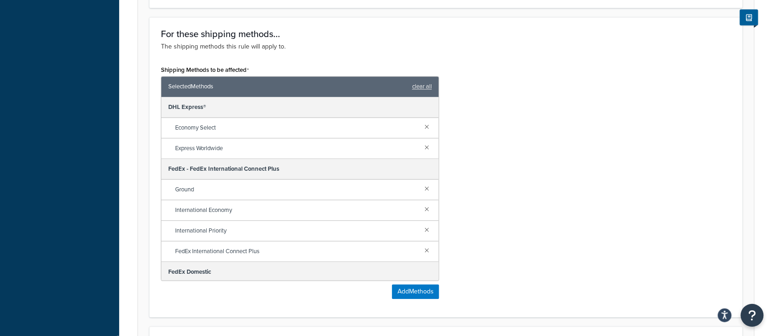
click at [579, 150] on div "Shipping Methods to be affected Selected Methods clear all DHL Express® Economy…" at bounding box center [446, 185] width 584 height 243
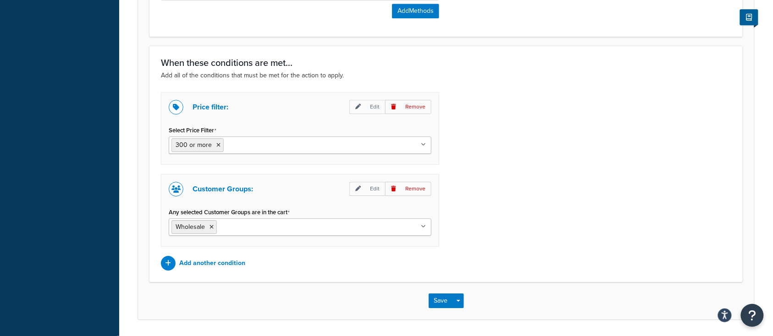
scroll to position [799, 0]
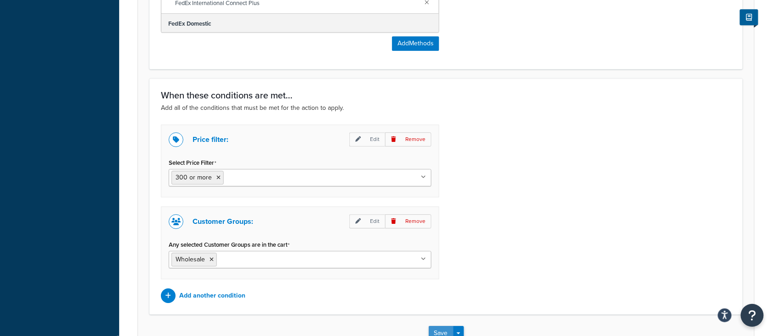
click at [440, 330] on button "Save" at bounding box center [441, 333] width 25 height 15
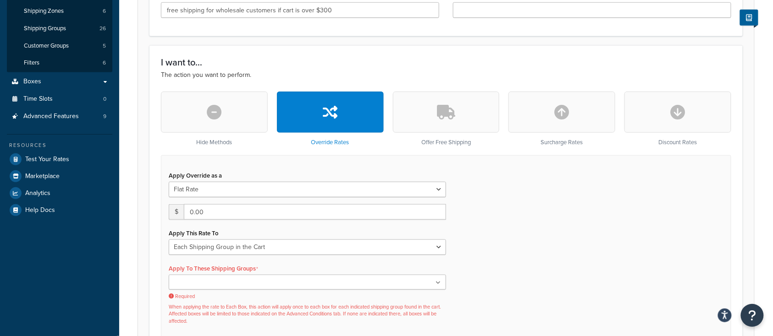
scroll to position [244, 0]
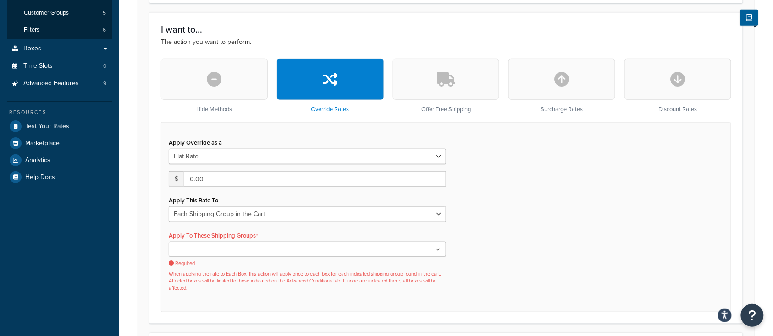
click at [425, 76] on button "button" at bounding box center [446, 79] width 107 height 41
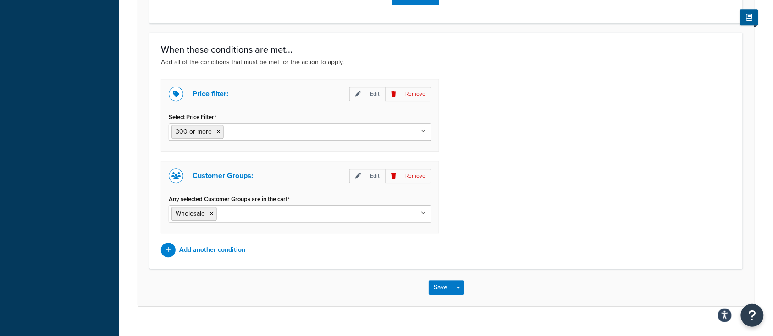
scroll to position [743, 0]
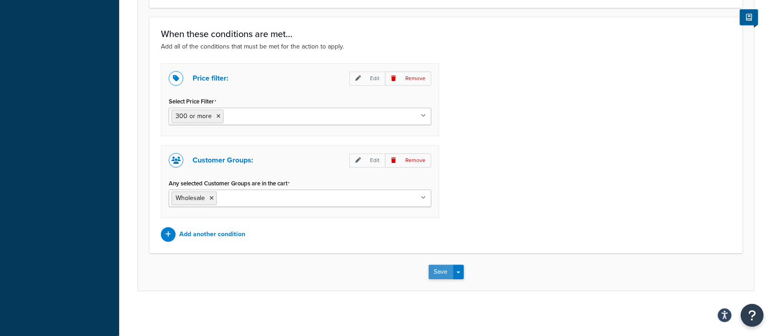
click at [433, 272] on button "Save" at bounding box center [441, 272] width 25 height 15
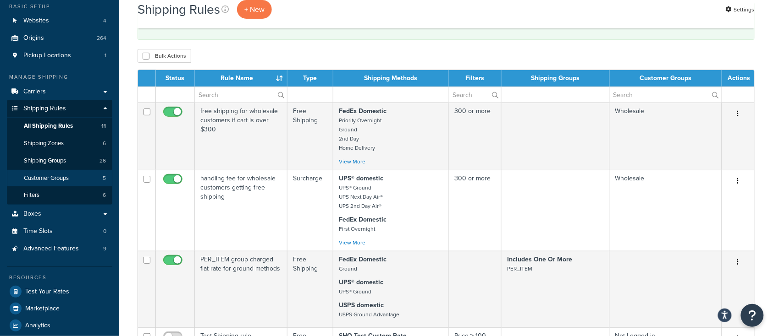
scroll to position [122, 0]
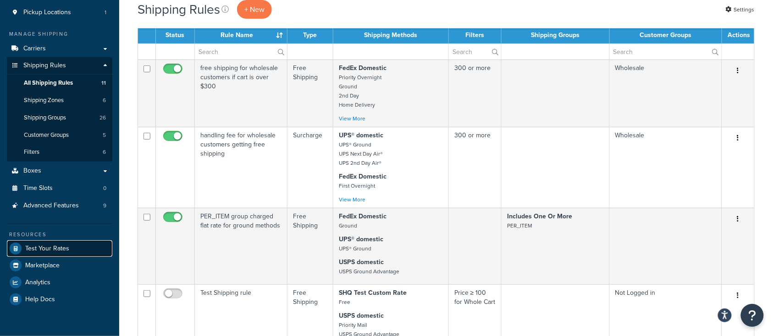
click at [57, 248] on span "Test Your Rates" at bounding box center [47, 249] width 44 height 8
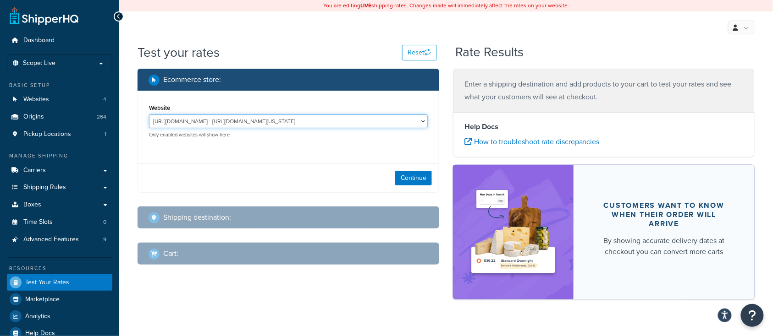
click at [270, 118] on select "[URL][DOMAIN_NAME] - [URL][DOMAIN_NAME][US_STATE] MCProd - [URL][DOMAIN_NAME][U…" at bounding box center [288, 122] width 279 height 14
select select "bd4750d74578c5f06571c96295b2fae1"
click at [149, 115] on select "[URL][DOMAIN_NAME] - [URL][DOMAIN_NAME][US_STATE] MCProd - [URL][DOMAIN_NAME][U…" at bounding box center [288, 122] width 279 height 14
click at [410, 182] on button "Continue" at bounding box center [413, 178] width 37 height 15
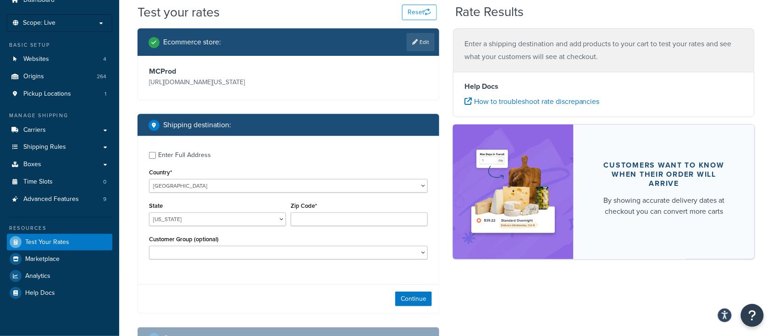
scroll to position [114, 0]
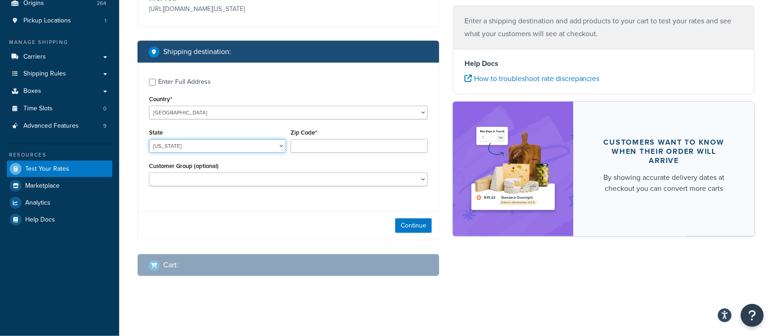
click at [231, 150] on select "Alabama Alaska American Samoa Arizona Arkansas Armed Forces Americas Armed Forc…" at bounding box center [217, 146] width 137 height 14
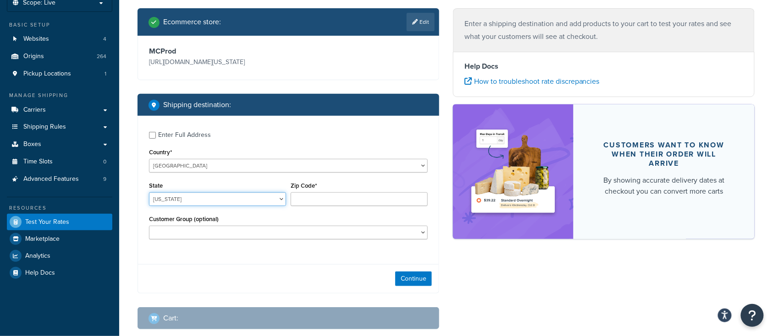
scroll to position [61, 0]
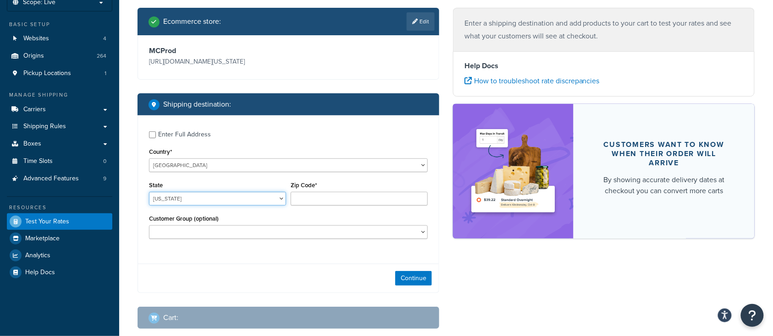
click at [183, 195] on select "Alabama Alaska American Samoa Arizona Arkansas Armed Forces Americas Armed Forc…" at bounding box center [217, 199] width 137 height 14
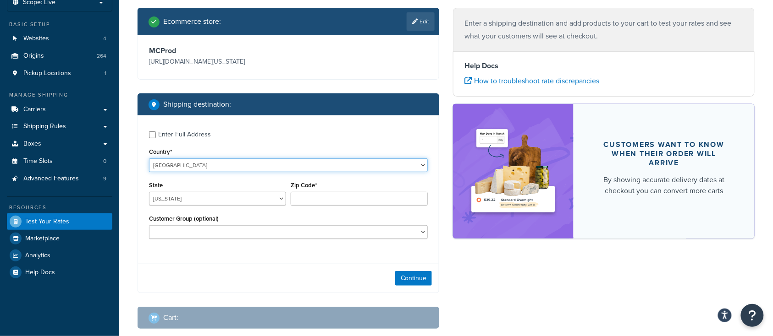
click at [307, 160] on select "United States United Kingdom Afghanistan Åland Islands Albania Algeria American…" at bounding box center [288, 166] width 279 height 14
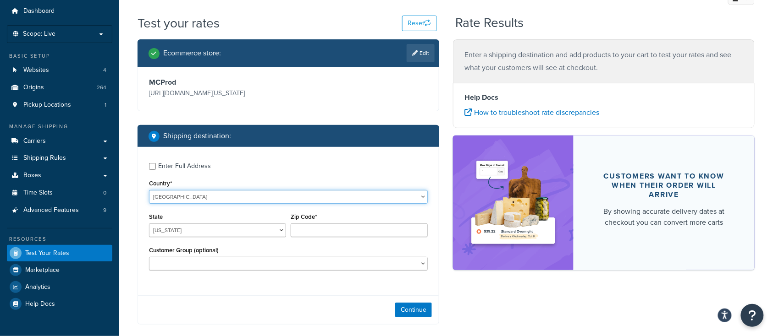
scroll to position [0, 0]
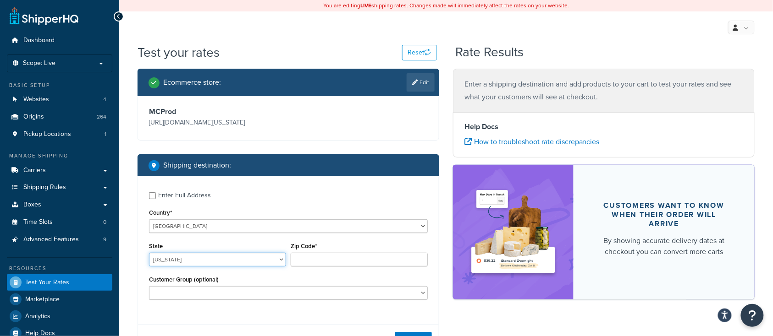
click at [187, 260] on select "Alabama Alaska American Samoa Arizona Arkansas Armed Forces Americas Armed Forc…" at bounding box center [217, 260] width 137 height 14
select select "OH"
click at [149, 253] on select "Alabama Alaska American Samoa Arizona Arkansas Armed Forces Americas Armed Forc…" at bounding box center [217, 260] width 137 height 14
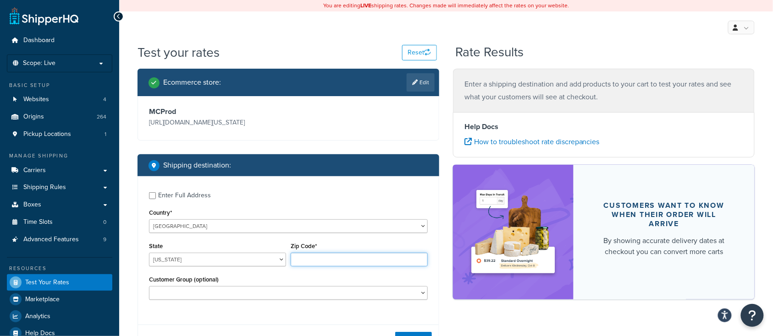
click at [314, 262] on input "Zip Code*" at bounding box center [359, 260] width 137 height 14
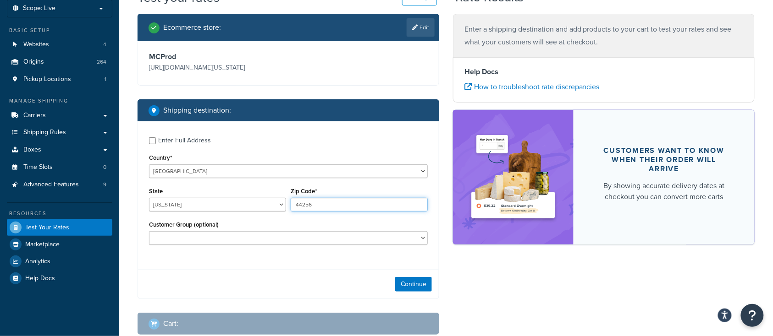
scroll to position [61, 0]
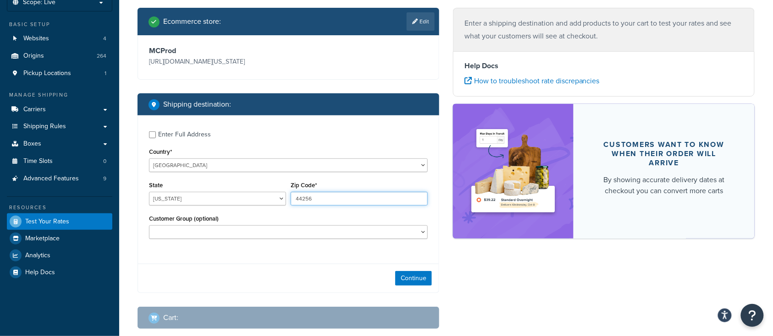
type input "44256"
click at [278, 266] on div "Continue" at bounding box center [288, 278] width 301 height 29
click at [269, 233] on select "Logged In Not Logged in Retail Wholesale" at bounding box center [288, 233] width 279 height 14
select select "Wholesale"
click at [149, 226] on select "Logged In Not Logged in Retail Wholesale" at bounding box center [288, 233] width 279 height 14
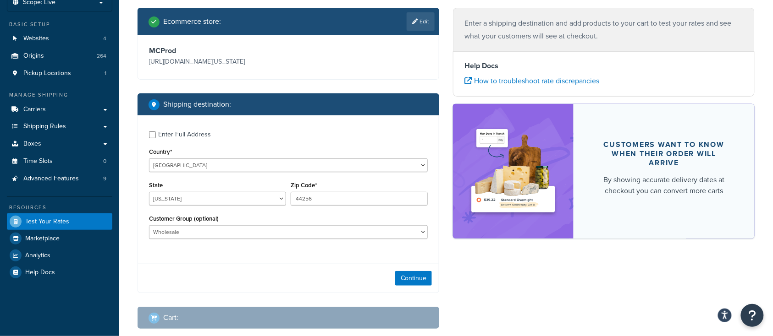
click at [225, 256] on div "Enter Full Address Country* United States United Kingdom Afghanistan Åland Isla…" at bounding box center [288, 187] width 301 height 142
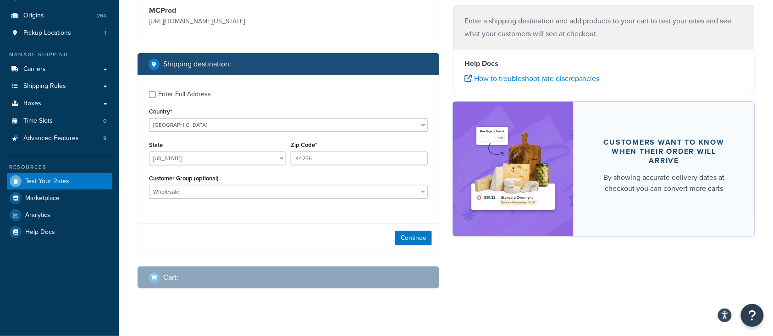
scroll to position [114, 0]
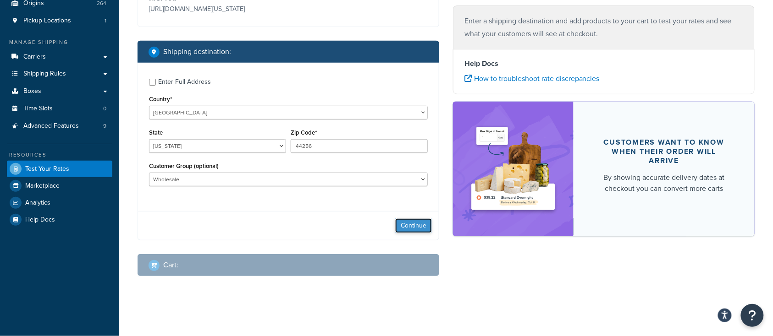
click at [416, 226] on button "Continue" at bounding box center [413, 226] width 37 height 15
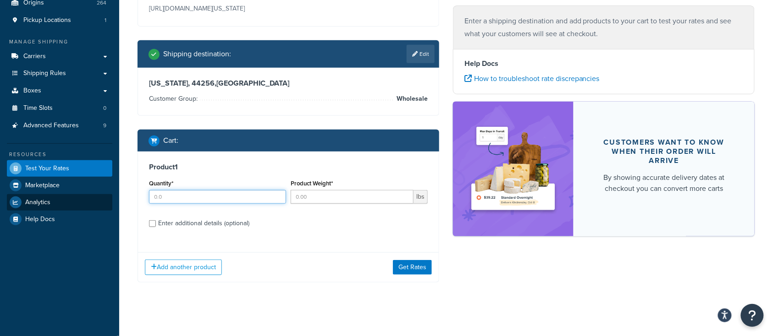
drag, startPoint x: 176, startPoint y: 196, endPoint x: 101, endPoint y: 198, distance: 75.2
click at [101, 198] on div "Dashboard Scope: Live Basic Setup Websites 4 Origins 264 Pickup Locations 1 Man…" at bounding box center [386, 114] width 773 height 457
type input "2"
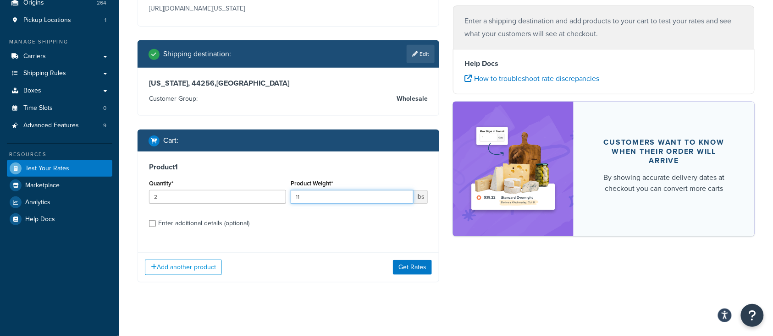
type input "11"
click at [150, 223] on input "Enter additional details (optional)" at bounding box center [152, 223] width 7 height 7
checkbox input "true"
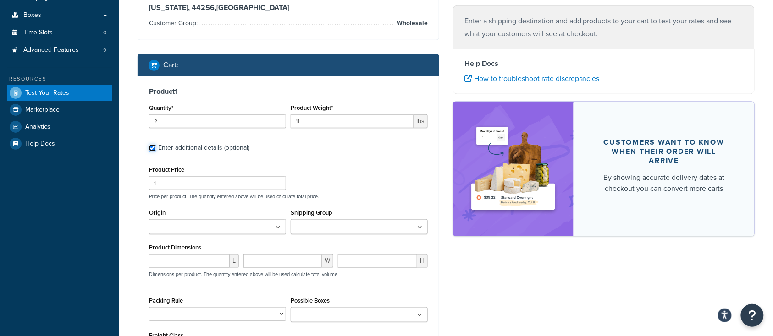
scroll to position [237, 0]
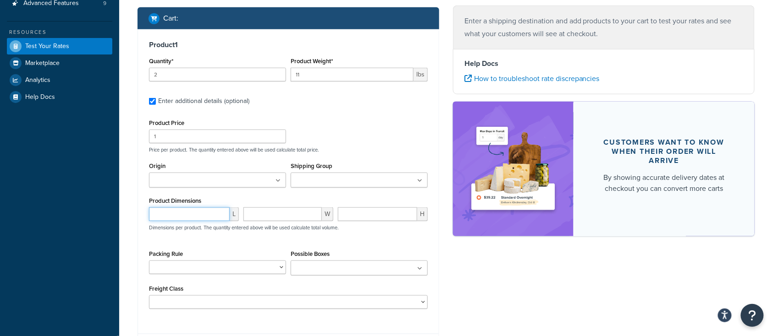
click at [178, 219] on input "number" at bounding box center [189, 215] width 81 height 14
type input "23"
type input "4"
click at [491, 286] on div "Ecommerce store : Edit MCProd https://mcprod.texas-speed.com/ Shipping destinat…" at bounding box center [446, 105] width 631 height 546
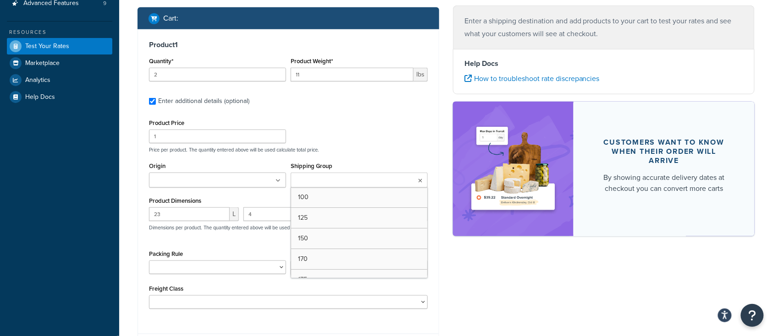
click at [312, 183] on input "Shipping Group" at bounding box center [333, 181] width 81 height 10
click at [323, 182] on input "Shipping Group" at bounding box center [333, 181] width 81 height 10
click at [540, 312] on div "Ecommerce store : Edit MCProd https://mcprod.texas-speed.com/ Shipping destinat…" at bounding box center [446, 105] width 631 height 546
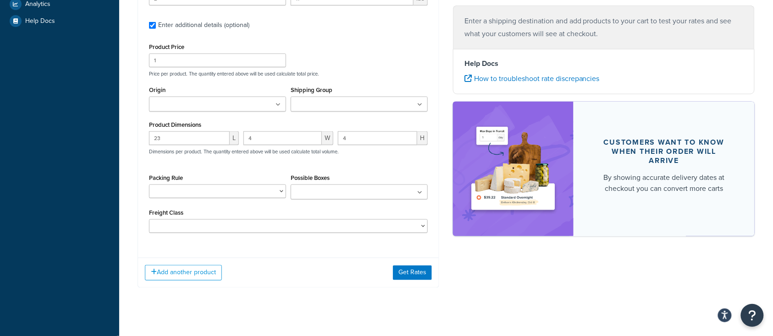
scroll to position [324, 0]
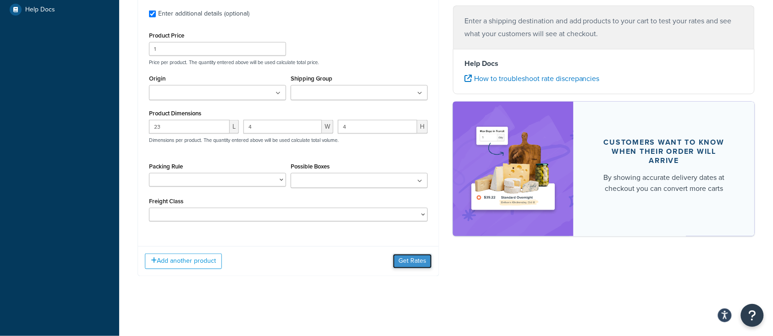
click at [409, 262] on button "Get Rates" at bounding box center [412, 261] width 39 height 15
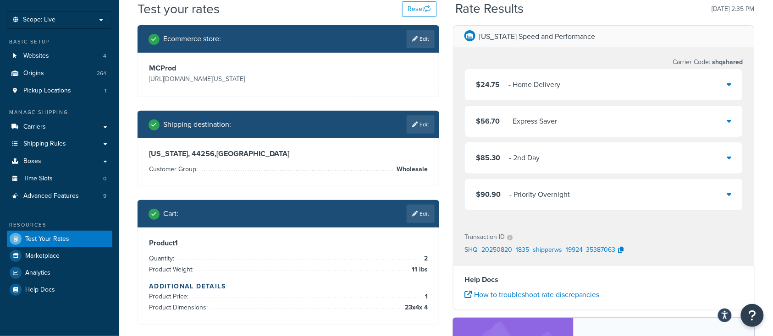
scroll to position [31, 0]
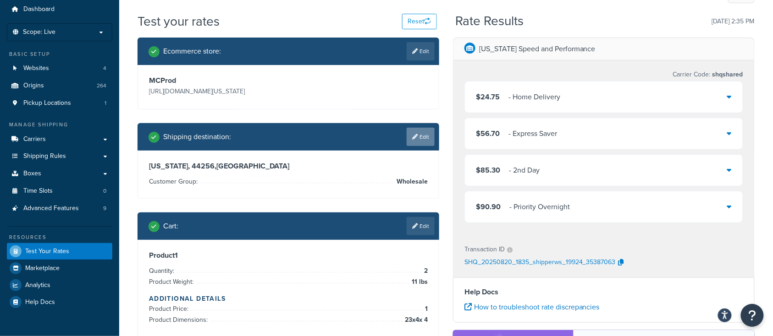
click at [420, 136] on link "Edit" at bounding box center [421, 137] width 28 height 18
select select "OH"
select select "Wholesale"
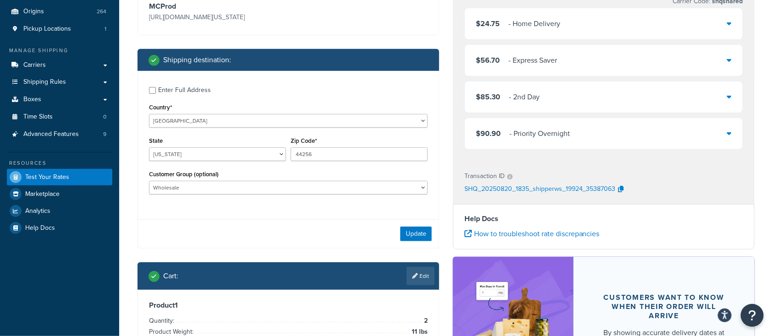
scroll to position [92, 0]
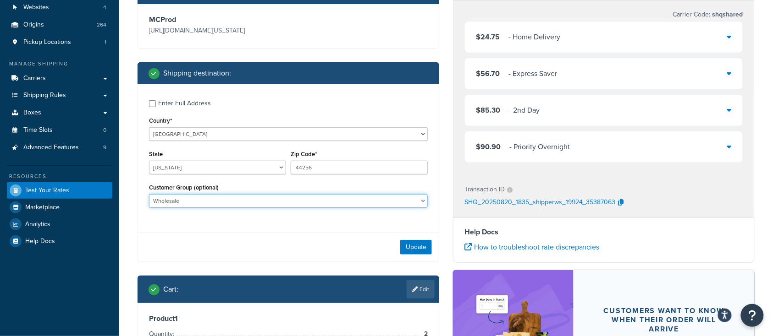
click at [304, 205] on select "Logged In Not Logged in Retail Wholesale" at bounding box center [288, 201] width 279 height 14
select select
click at [149, 195] on select "Logged In Not Logged in Retail Wholesale" at bounding box center [288, 201] width 279 height 14
click at [428, 248] on button "Update" at bounding box center [416, 247] width 32 height 15
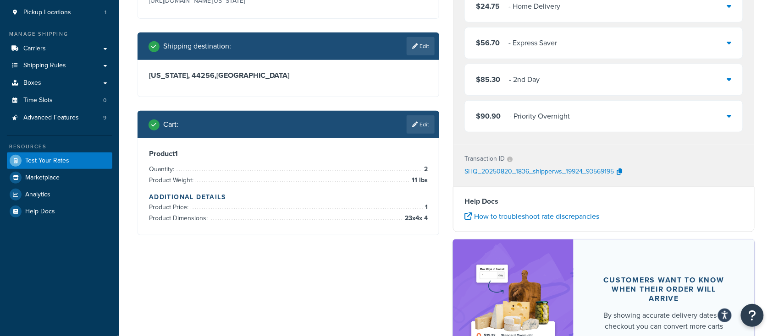
scroll to position [0, 0]
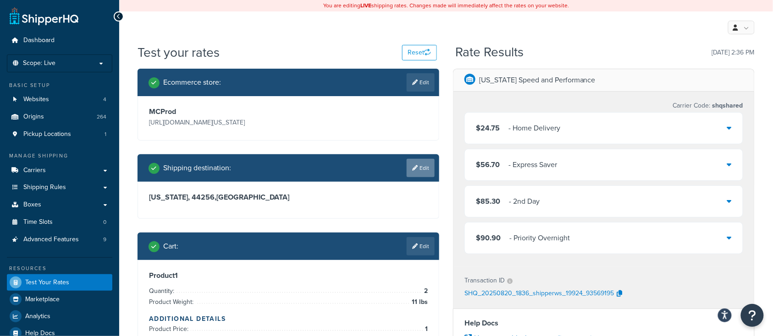
click at [419, 166] on link "Edit" at bounding box center [421, 168] width 28 height 18
select select "OH"
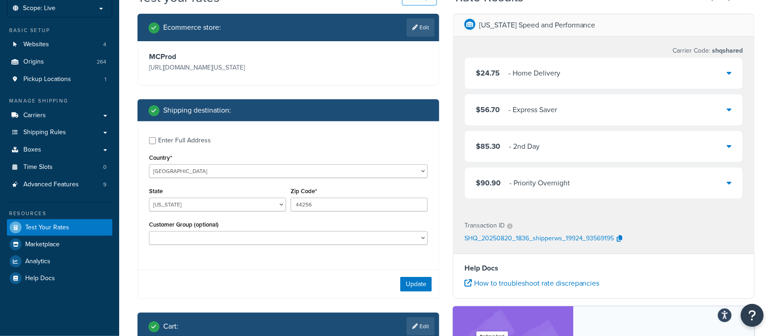
scroll to position [61, 0]
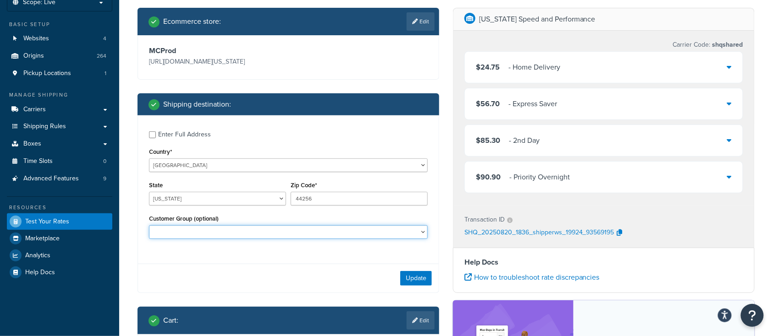
click at [196, 233] on select "Logged In Not Logged in Retail Wholesale" at bounding box center [288, 233] width 279 height 14
select select "Wholesale"
click at [149, 226] on select "Logged In Not Logged in Retail Wholesale" at bounding box center [288, 233] width 279 height 14
click at [233, 145] on div "Enter Full Address Country* United States United Kingdom Afghanistan Åland Isla…" at bounding box center [288, 187] width 301 height 142
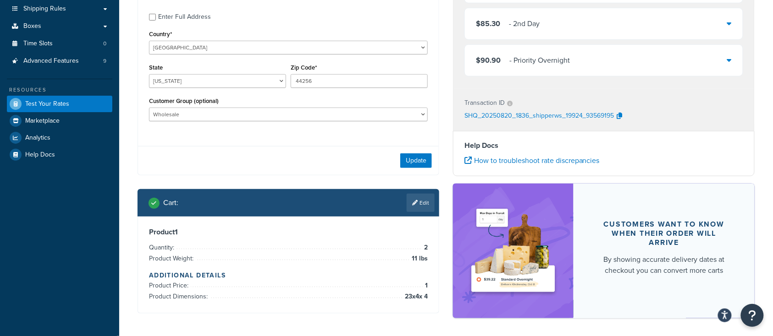
scroll to position [216, 0]
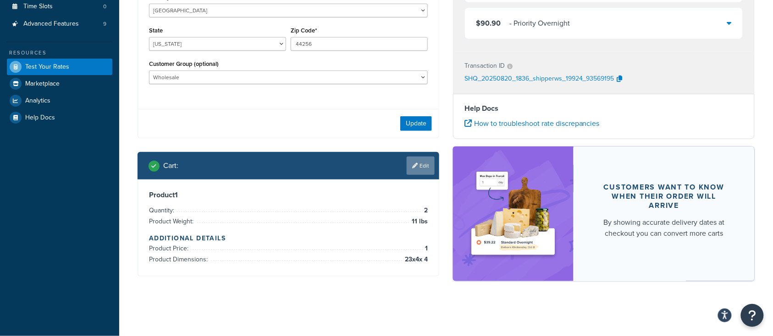
click at [429, 166] on link "Edit" at bounding box center [421, 166] width 28 height 18
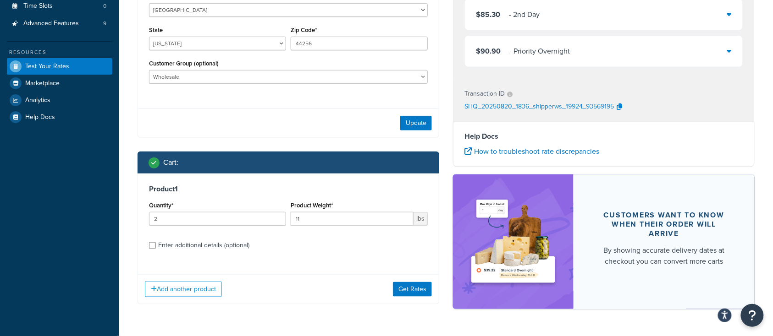
scroll to position [245, 0]
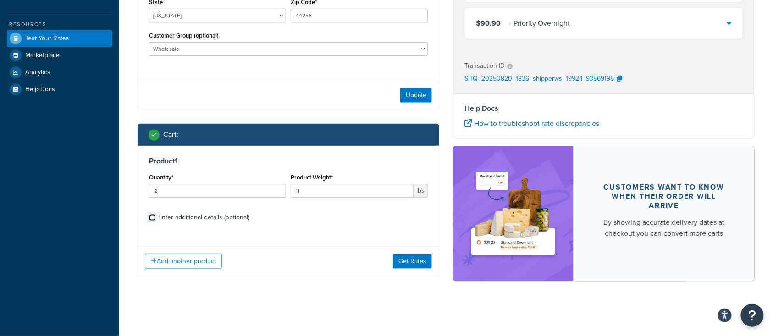
click at [150, 219] on input "Enter additional details (optional)" at bounding box center [152, 218] width 7 height 7
checkbox input "true"
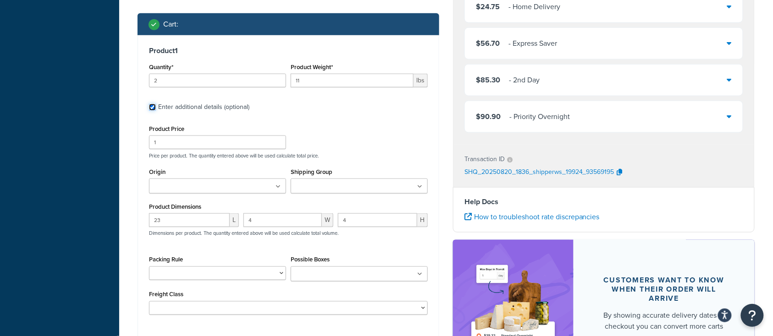
scroll to position [367, 0]
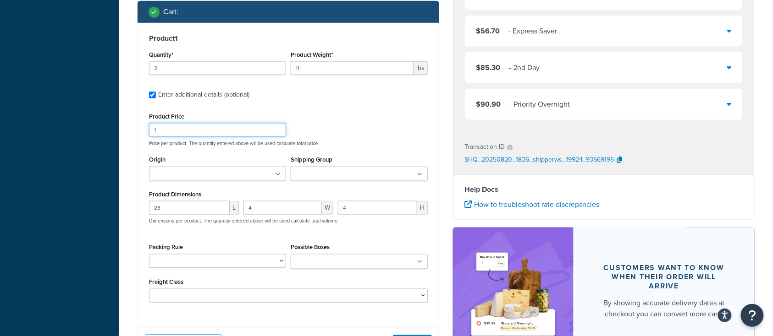
drag, startPoint x: 171, startPoint y: 132, endPoint x: 92, endPoint y: 133, distance: 78.4
click at [107, 132] on div "Dashboard Scope: Live Basic Setup Websites 4 Origins 264 Pickup Locations 1 Man…" at bounding box center [386, 25] width 773 height 785
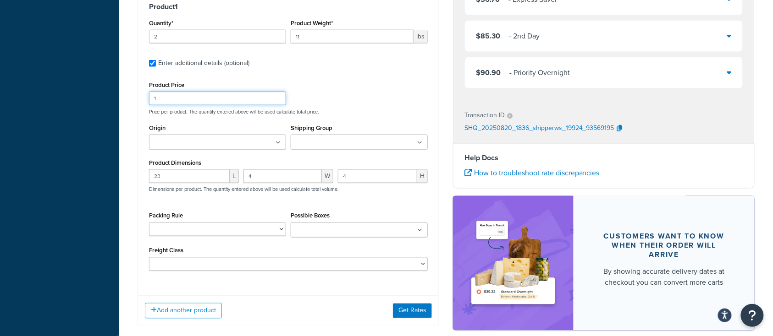
scroll to position [327, 0]
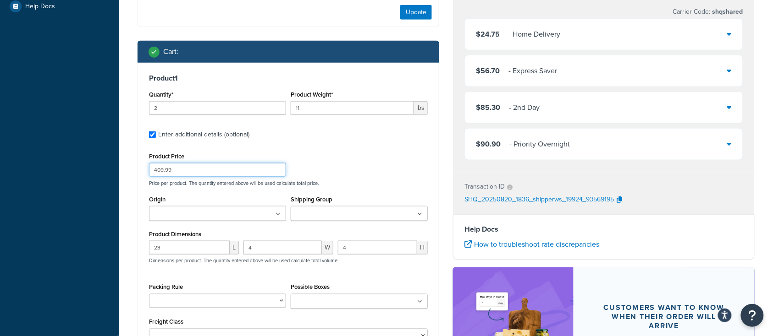
type input "409.99"
click at [360, 149] on div "Product 1 Quantity* 2 Product Weight* 11 lbs Enter additional details (optional…" at bounding box center [288, 212] width 301 height 298
click at [365, 167] on div "Product Price 409.99 Price per product. The quantity entered above will be used…" at bounding box center [288, 168] width 283 height 36
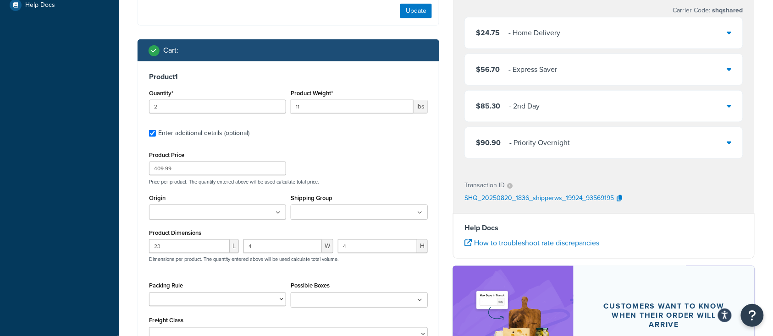
scroll to position [449, 0]
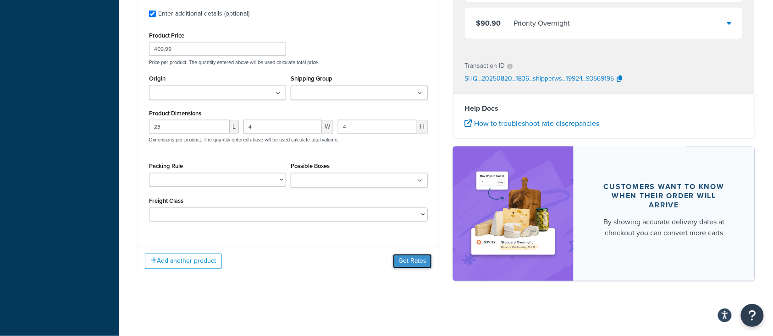
click at [414, 266] on button "Get Rates" at bounding box center [412, 261] width 39 height 15
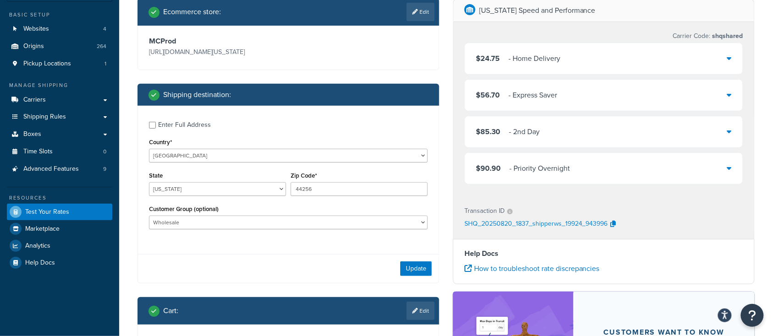
scroll to position [61, 0]
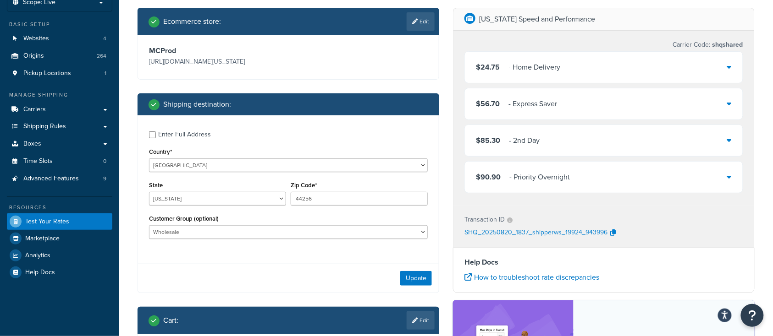
click at [668, 72] on div "$24.75 - Home Delivery" at bounding box center [604, 67] width 278 height 31
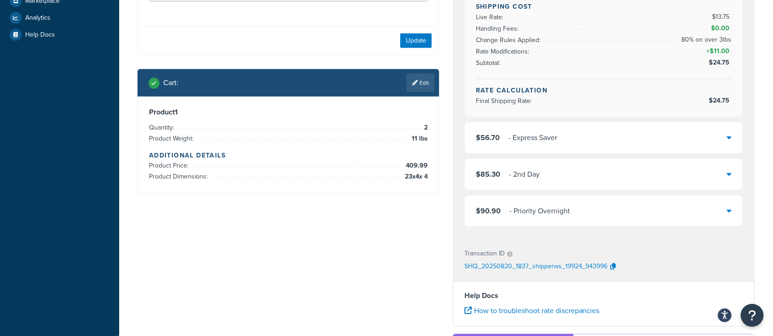
scroll to position [305, 0]
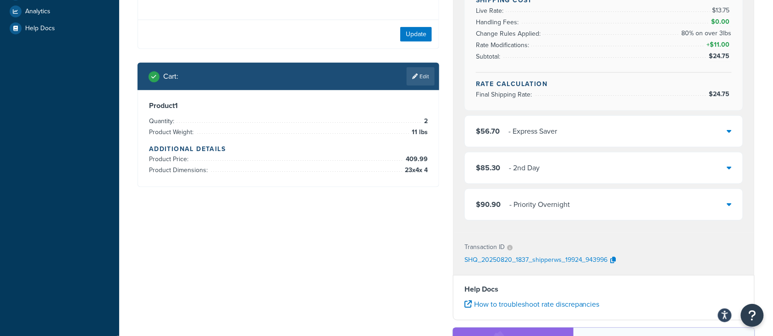
click at [654, 127] on div "$56.70 - Express Saver" at bounding box center [604, 131] width 278 height 31
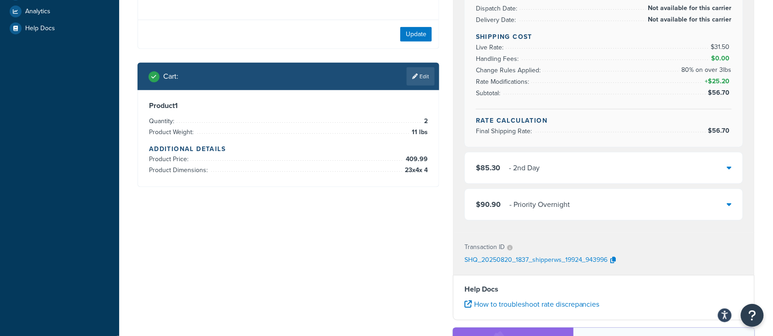
click at [658, 166] on div "$85.30 - 2nd Day" at bounding box center [604, 168] width 278 height 31
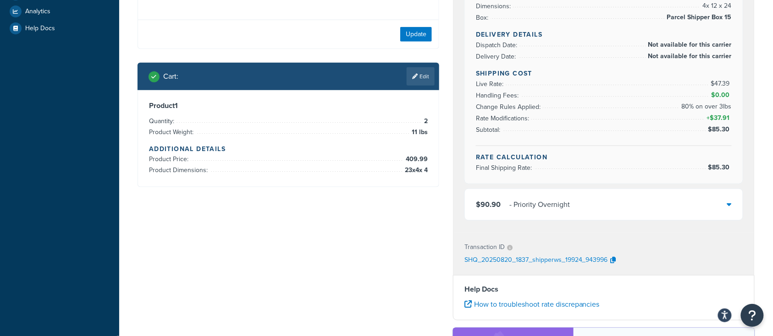
click at [660, 206] on div "$90.90 - Priority Overnight" at bounding box center [604, 204] width 278 height 31
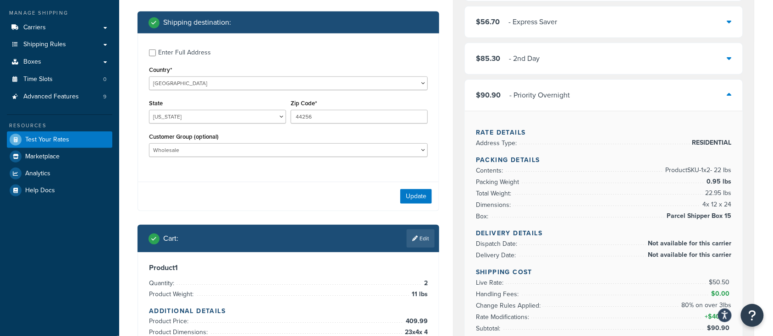
scroll to position [122, 0]
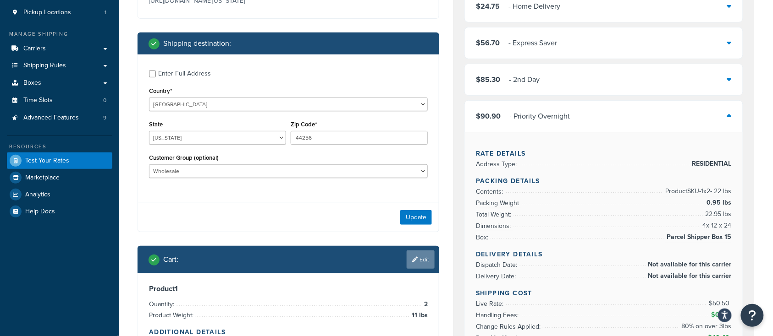
click at [415, 263] on icon at bounding box center [415, 260] width 6 height 6
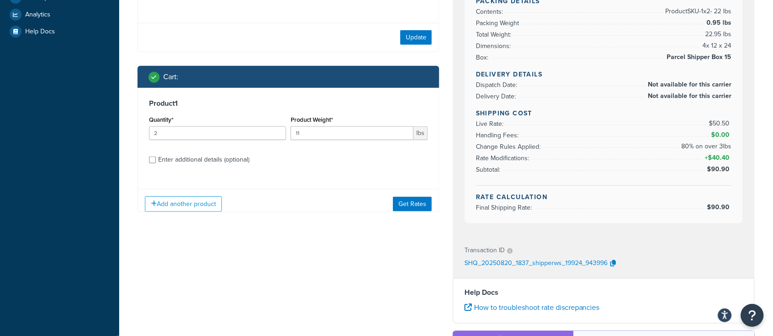
scroll to position [305, 0]
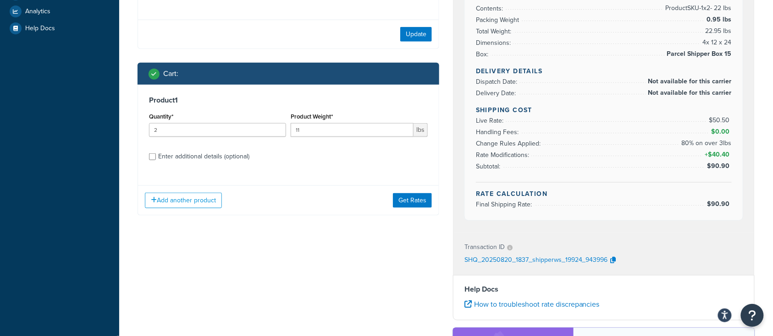
click at [155, 161] on div "Enter additional details (optional)" at bounding box center [288, 156] width 279 height 15
click at [152, 158] on input "Enter additional details (optional)" at bounding box center [152, 157] width 7 height 7
checkbox input "true"
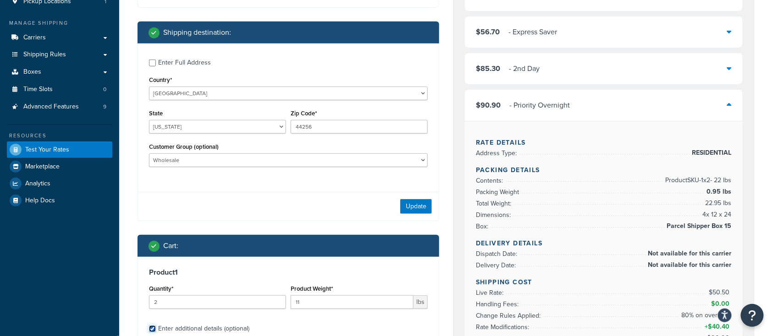
scroll to position [61, 0]
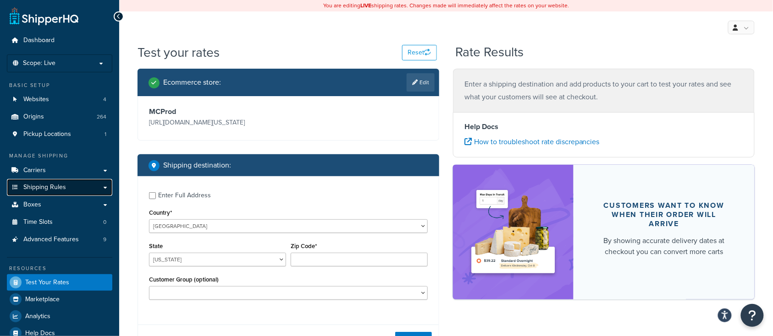
click at [63, 187] on span "Shipping Rules" at bounding box center [44, 188] width 43 height 8
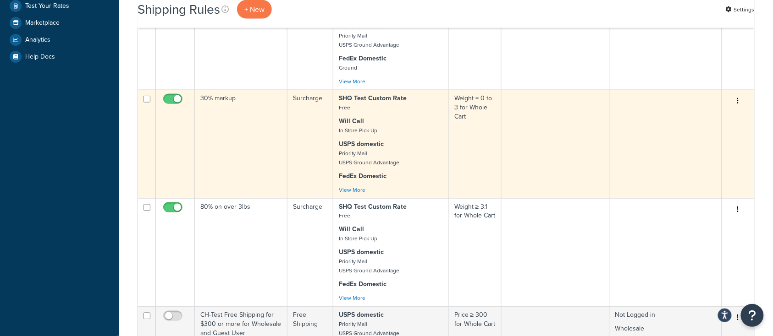
scroll to position [367, 0]
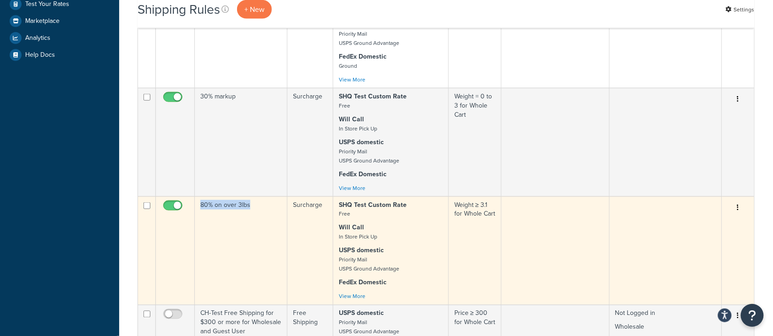
drag, startPoint x: 257, startPoint y: 209, endPoint x: 206, endPoint y: 215, distance: 51.1
click at [197, 213] on td "80% on over 3lbs" at bounding box center [241, 251] width 93 height 109
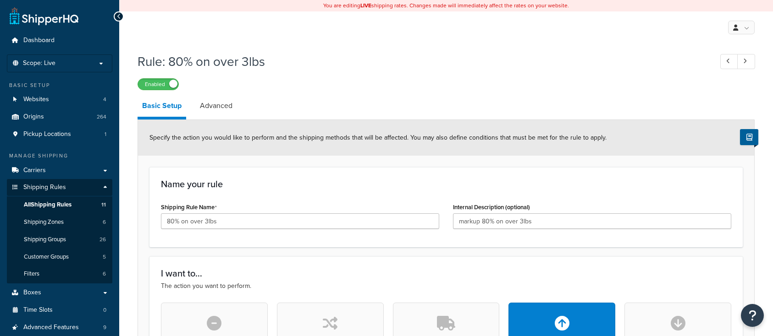
select select "PERCENTAGE"
select select "CART"
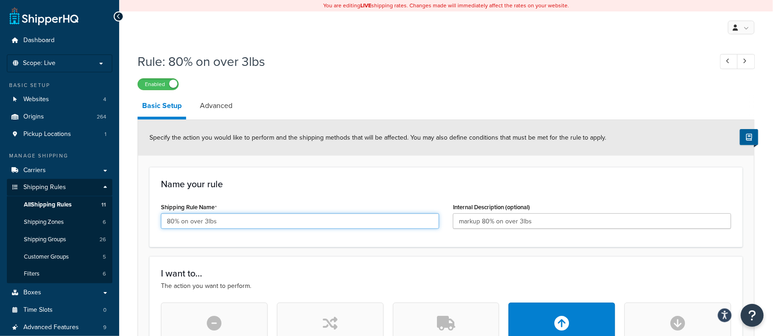
drag, startPoint x: 237, startPoint y: 221, endPoint x: 139, endPoint y: 219, distance: 97.6
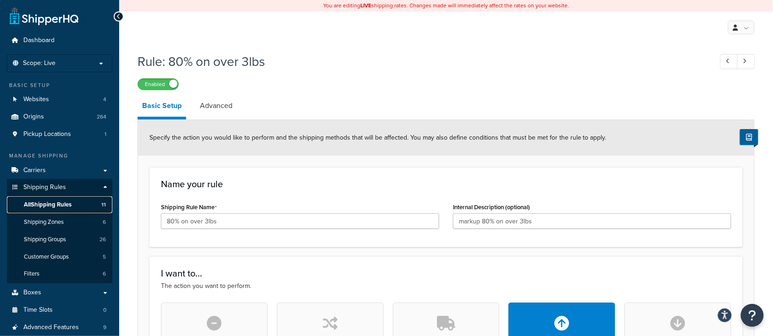
click at [66, 205] on span "All Shipping Rules" at bounding box center [48, 205] width 48 height 8
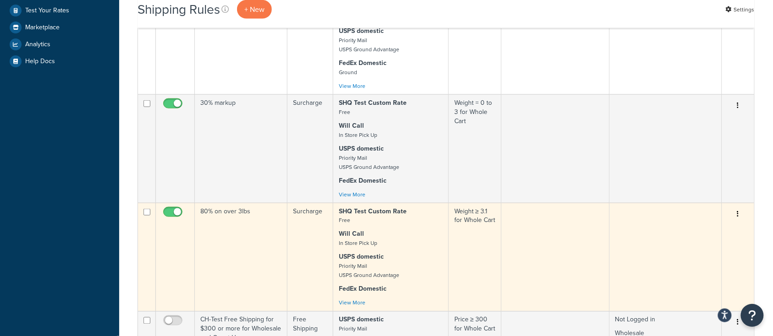
scroll to position [367, 0]
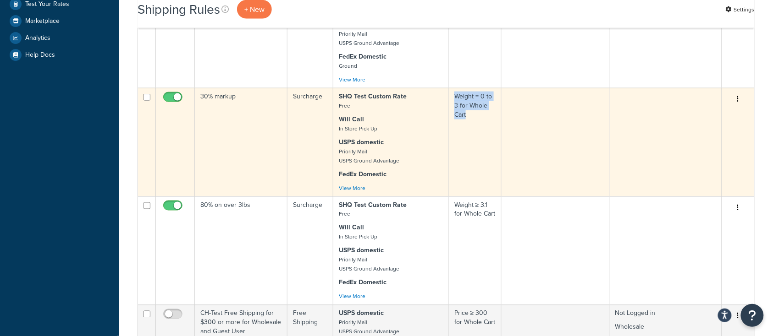
drag, startPoint x: 479, startPoint y: 120, endPoint x: 456, endPoint y: 101, distance: 30.0
click at [456, 101] on td "Weight = 0 to 3 for Whole Cart" at bounding box center [475, 142] width 53 height 109
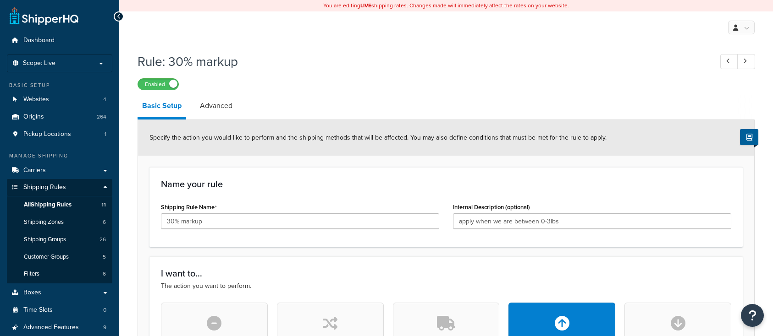
select select "PERCENTAGE"
select select "CART"
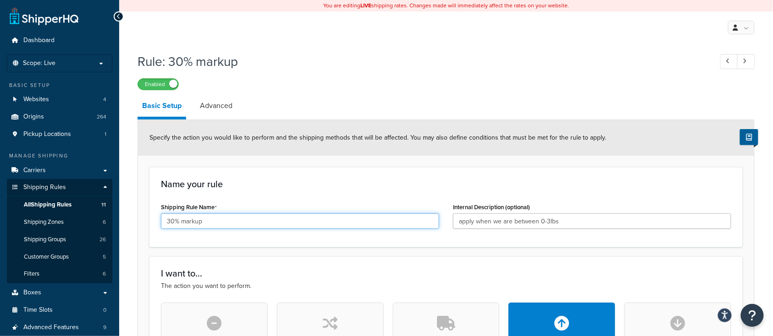
drag, startPoint x: 230, startPoint y: 220, endPoint x: 129, endPoint y: 222, distance: 100.4
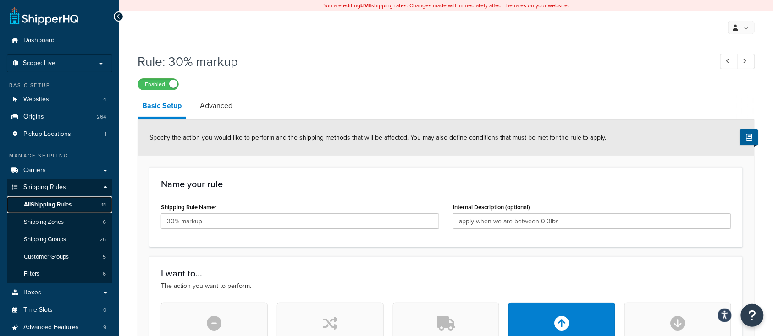
click at [61, 202] on span "All Shipping Rules" at bounding box center [48, 205] width 48 height 8
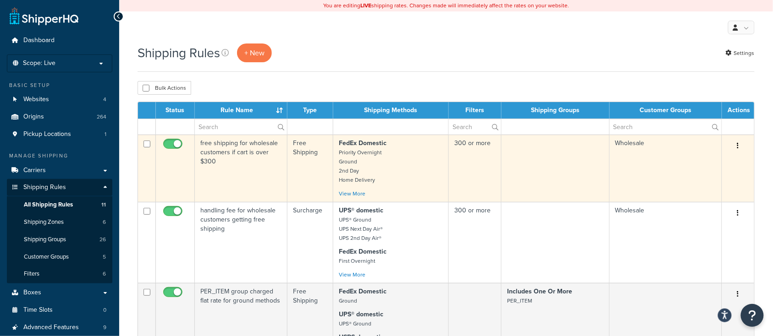
click at [236, 175] on td "free shipping for wholesale customers if cart is over $300" at bounding box center [241, 168] width 93 height 67
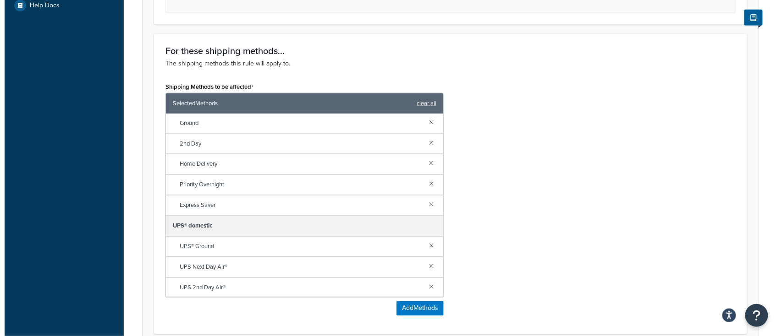
scroll to position [428, 0]
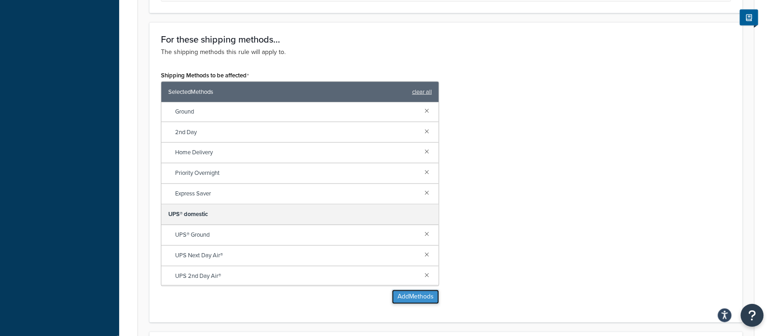
click at [404, 299] on button "Add Methods" at bounding box center [415, 297] width 47 height 15
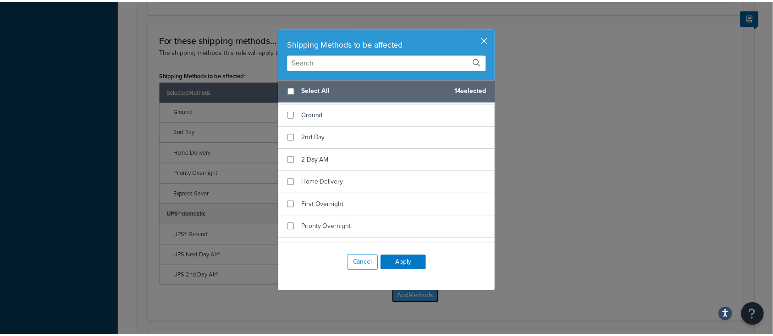
scroll to position [733, 0]
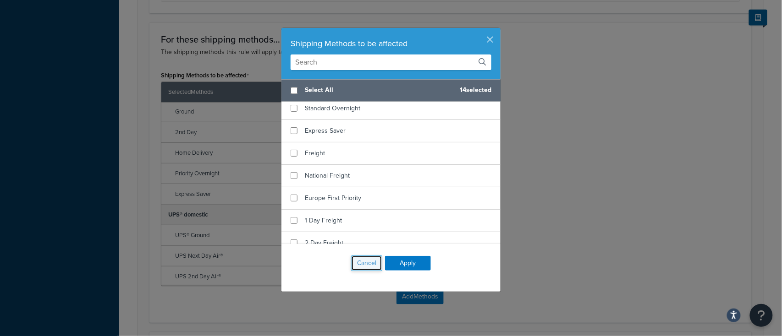
click at [361, 264] on button "Cancel" at bounding box center [366, 264] width 31 height 16
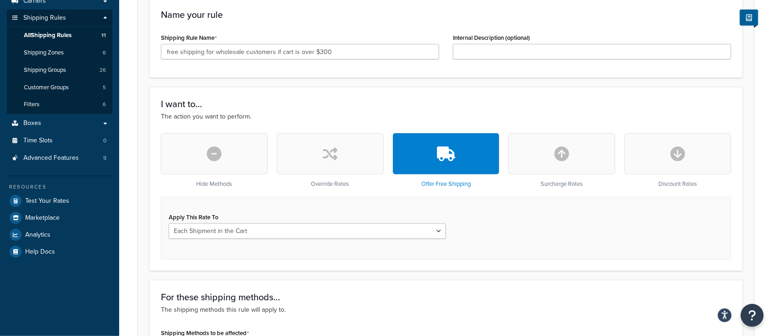
scroll to position [132, 0]
